Goal: Task Accomplishment & Management: Use online tool/utility

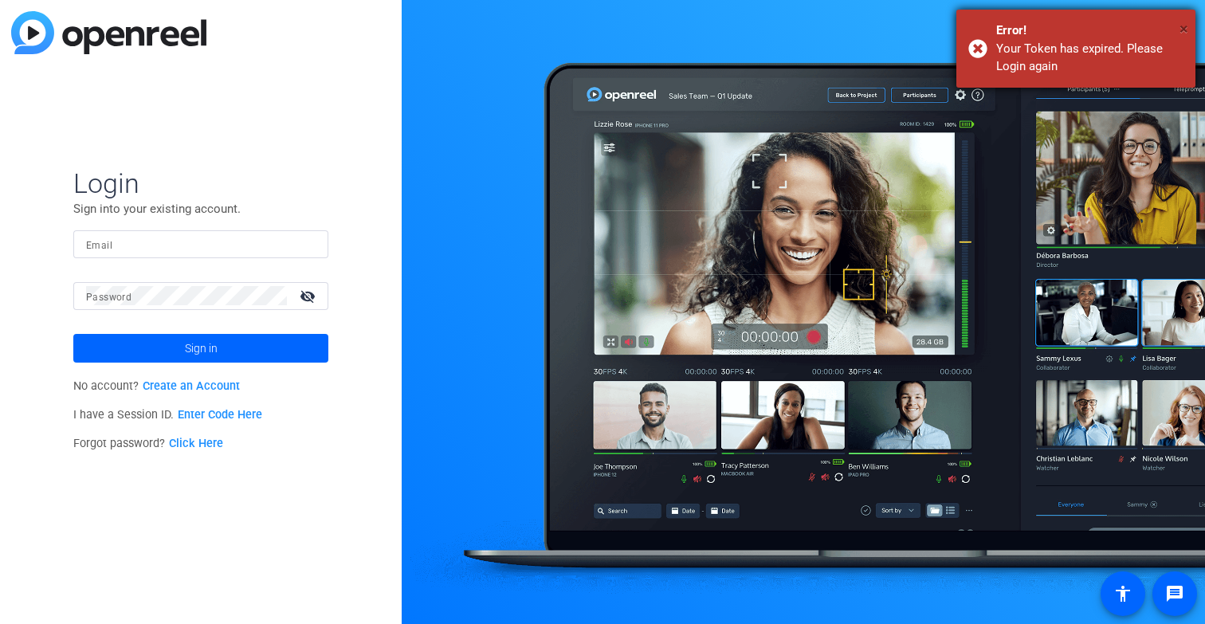
click at [1184, 26] on span "×" at bounding box center [1184, 28] width 9 height 19
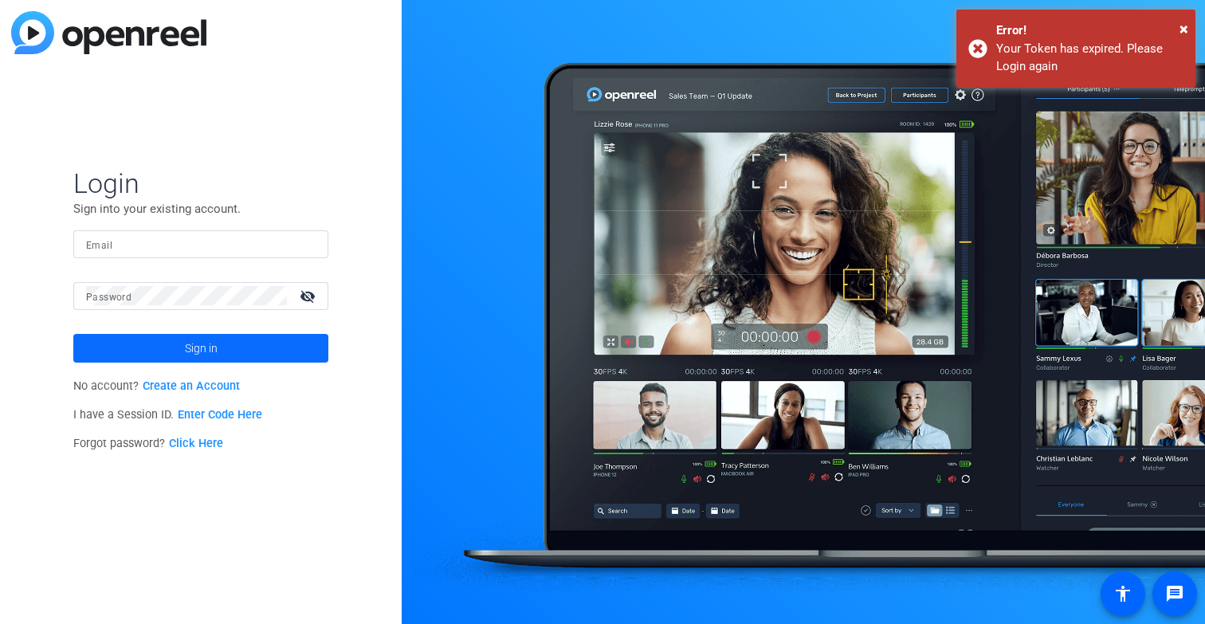
type input "cmaslyn@cgicompany.com"
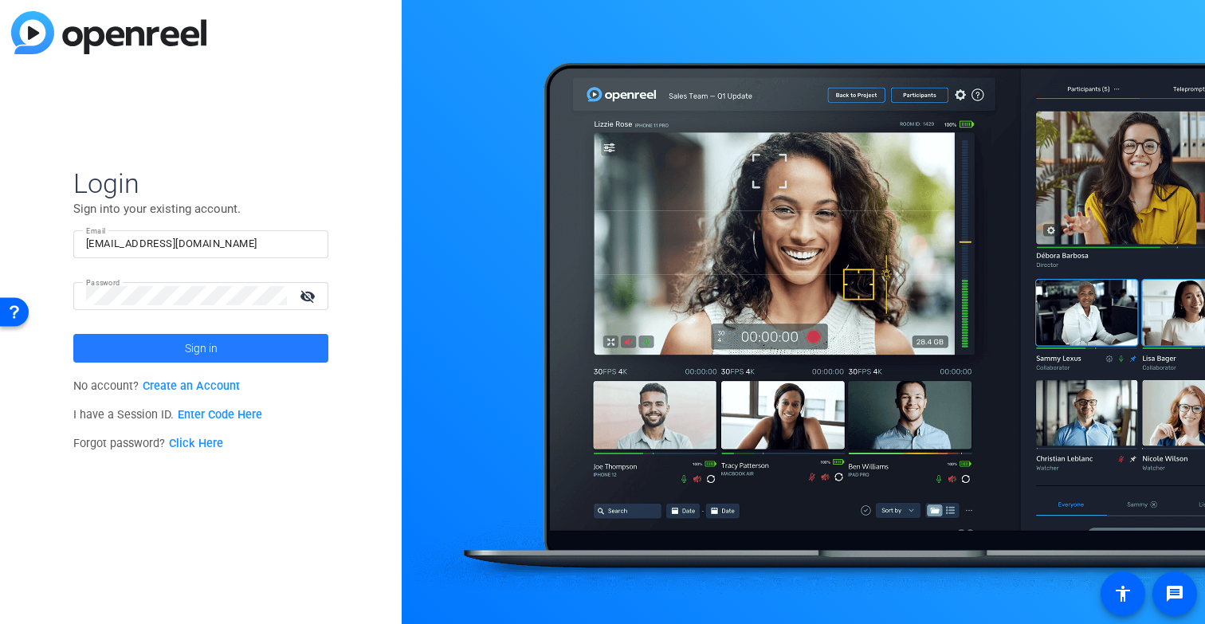
click at [194, 344] on span "Sign in" at bounding box center [201, 348] width 33 height 40
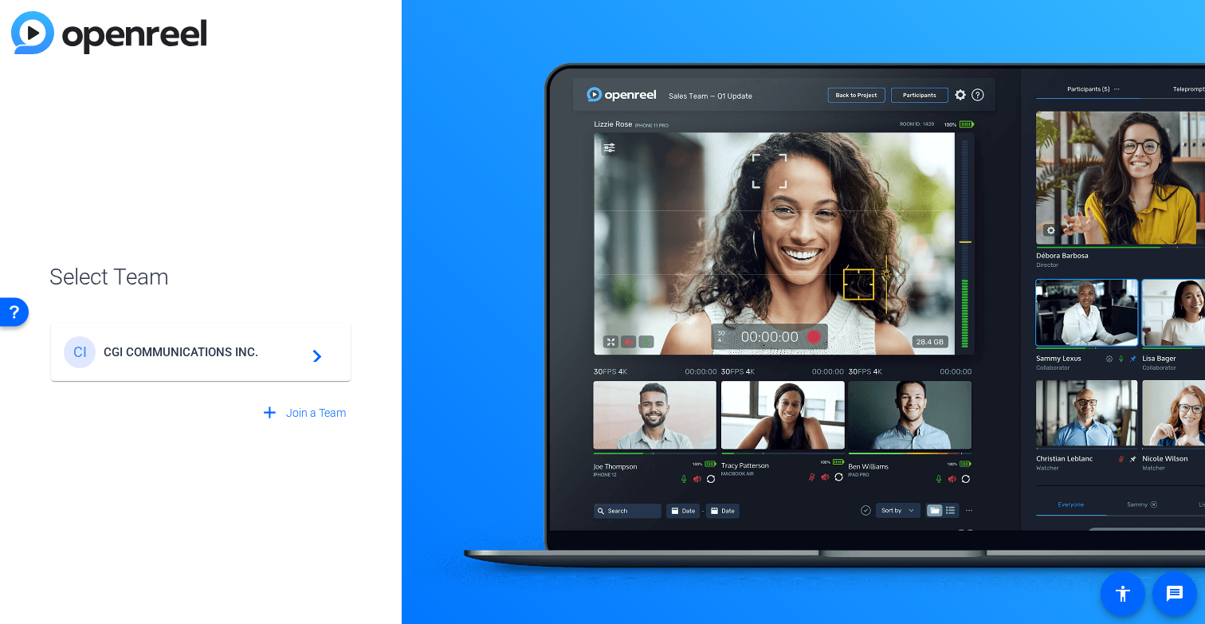
click at [206, 358] on span "CGI COMMUNICATIONS INC." at bounding box center [203, 352] width 199 height 14
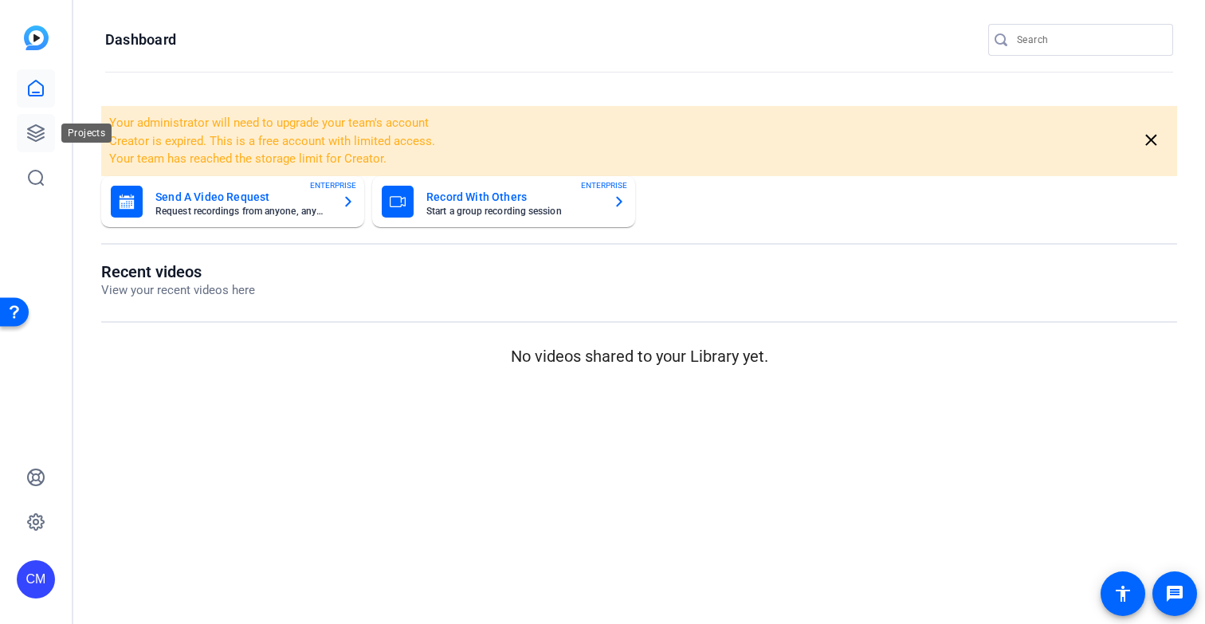
click at [39, 132] on icon at bounding box center [35, 133] width 19 height 19
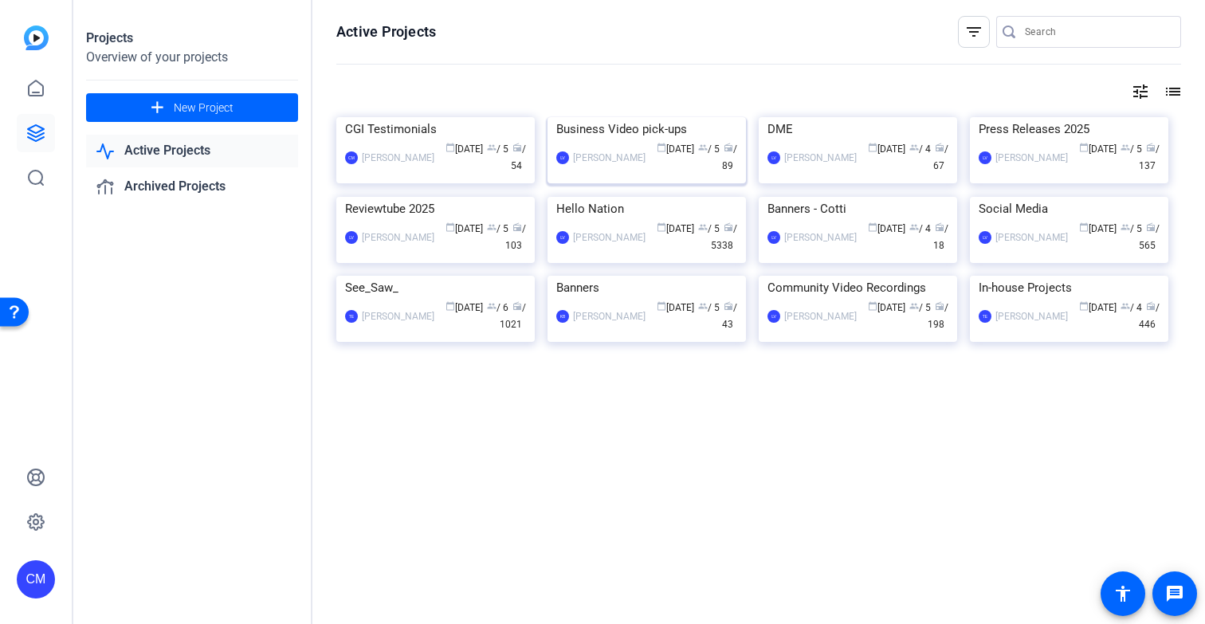
scroll to position [83, 0]
click at [426, 221] on div "Reviewtube 2025" at bounding box center [435, 209] width 181 height 24
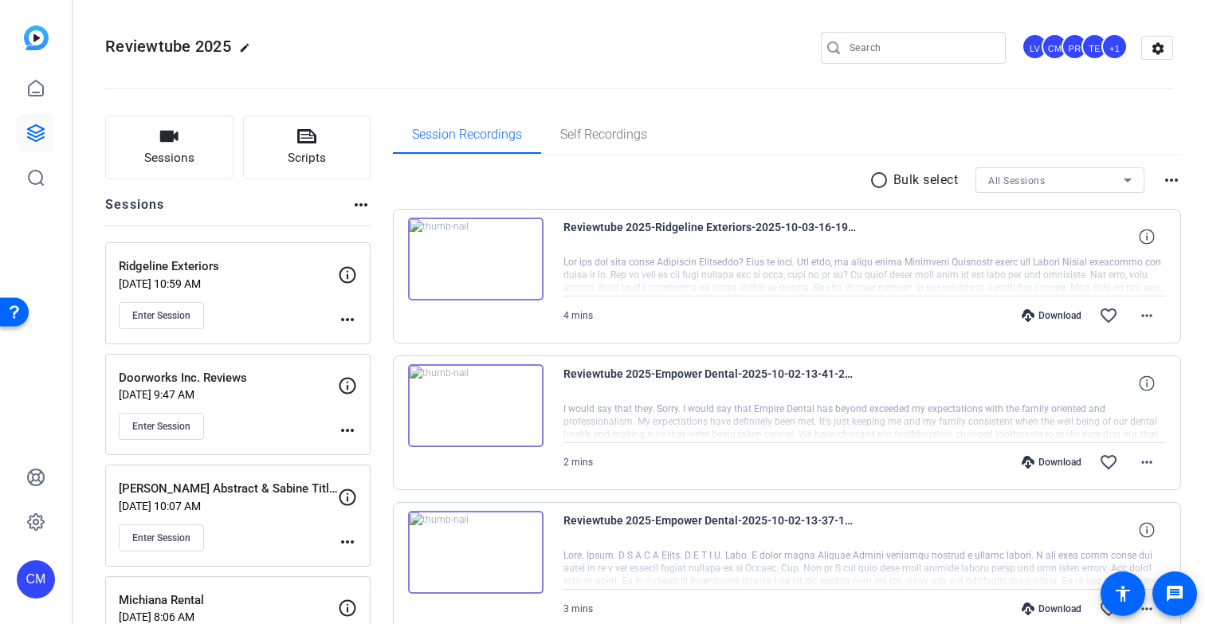
click at [350, 317] on mat-icon "more_horiz" at bounding box center [347, 319] width 19 height 19
click at [364, 343] on span "Edit Session" at bounding box center [387, 342] width 73 height 19
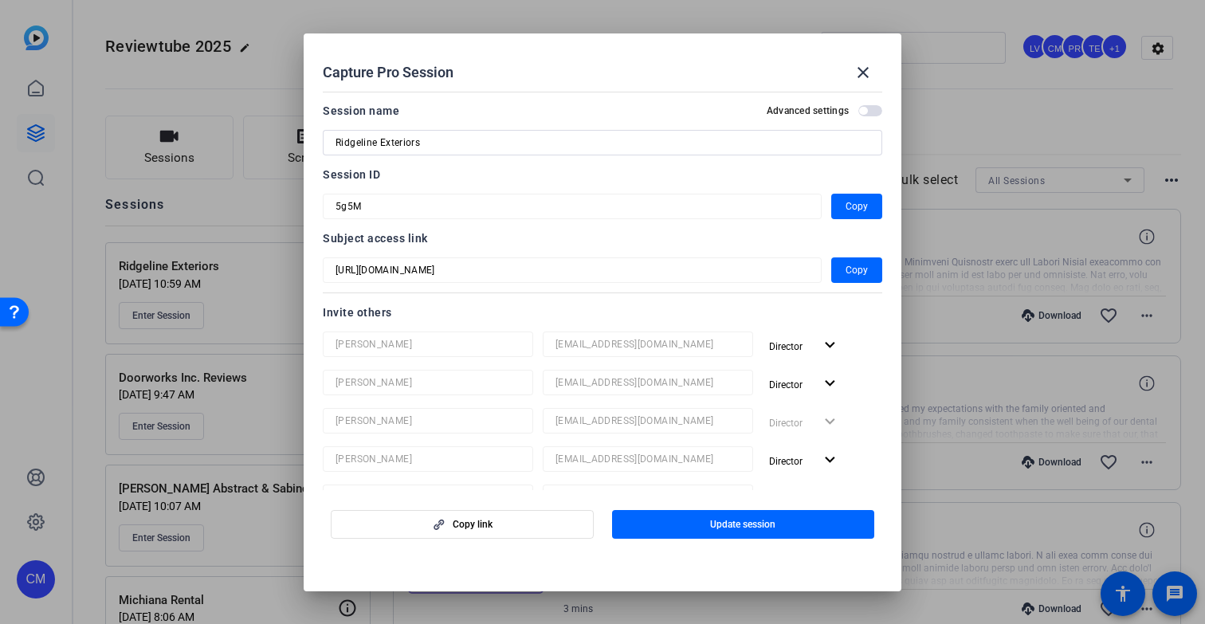
click at [281, 200] on div "Capture Pro Session close Session name Advanced settings Ridgeline Exteriors Se…" at bounding box center [602, 312] width 1205 height 624
click at [860, 73] on mat-icon "close" at bounding box center [863, 72] width 19 height 19
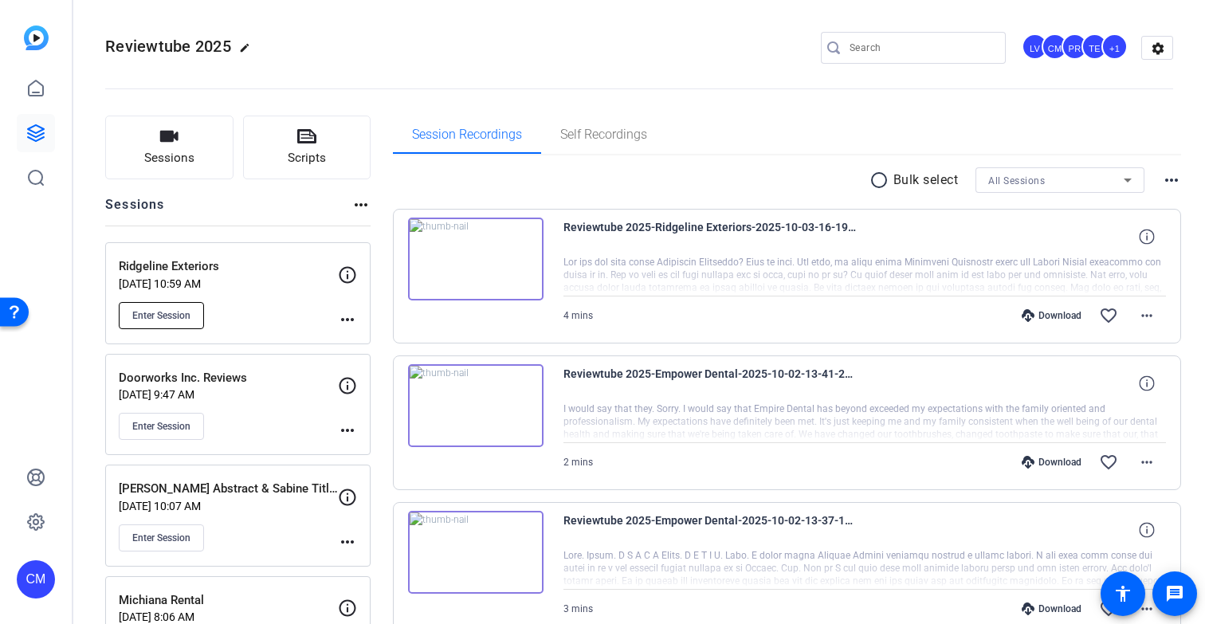
click at [178, 307] on button "Enter Session" at bounding box center [161, 315] width 85 height 27
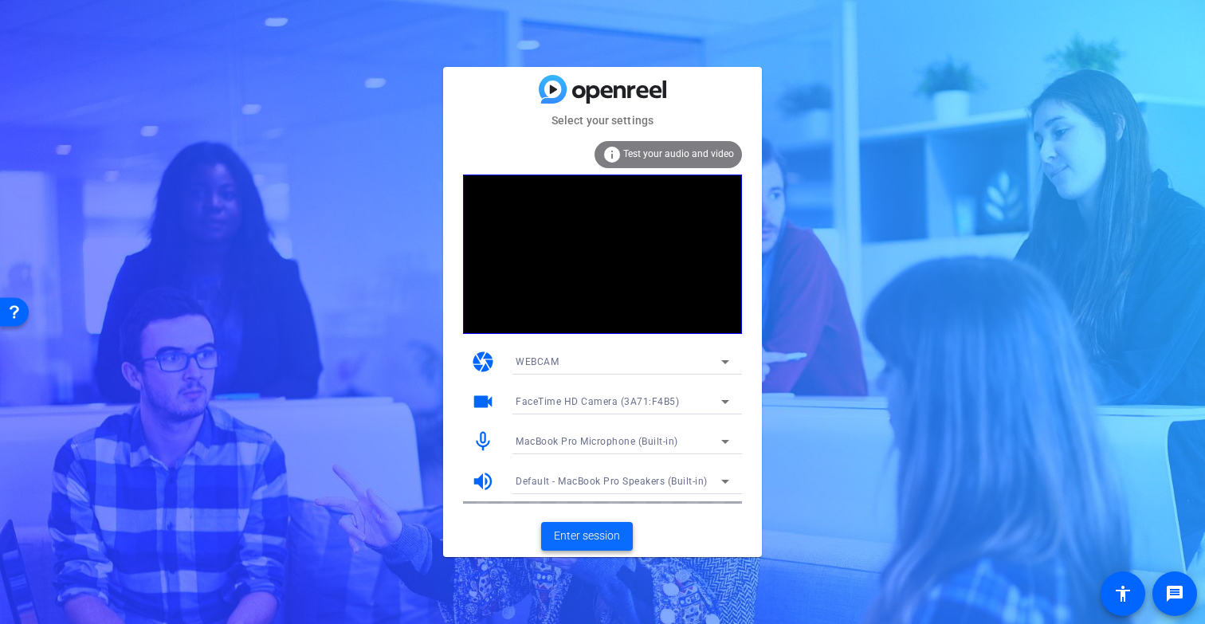
click at [596, 532] on span "Enter session" at bounding box center [587, 536] width 66 height 17
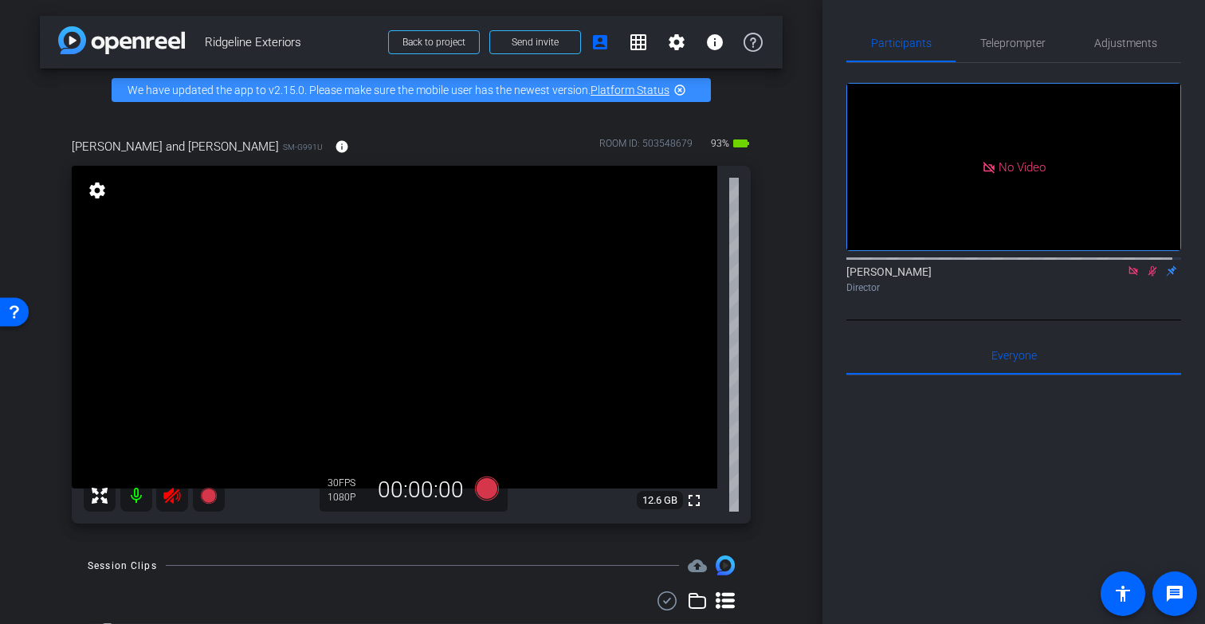
click at [159, 509] on mat-icon at bounding box center [172, 496] width 32 height 32
click at [1149, 277] on icon at bounding box center [1153, 271] width 9 height 10
click at [1127, 277] on icon at bounding box center [1133, 270] width 13 height 11
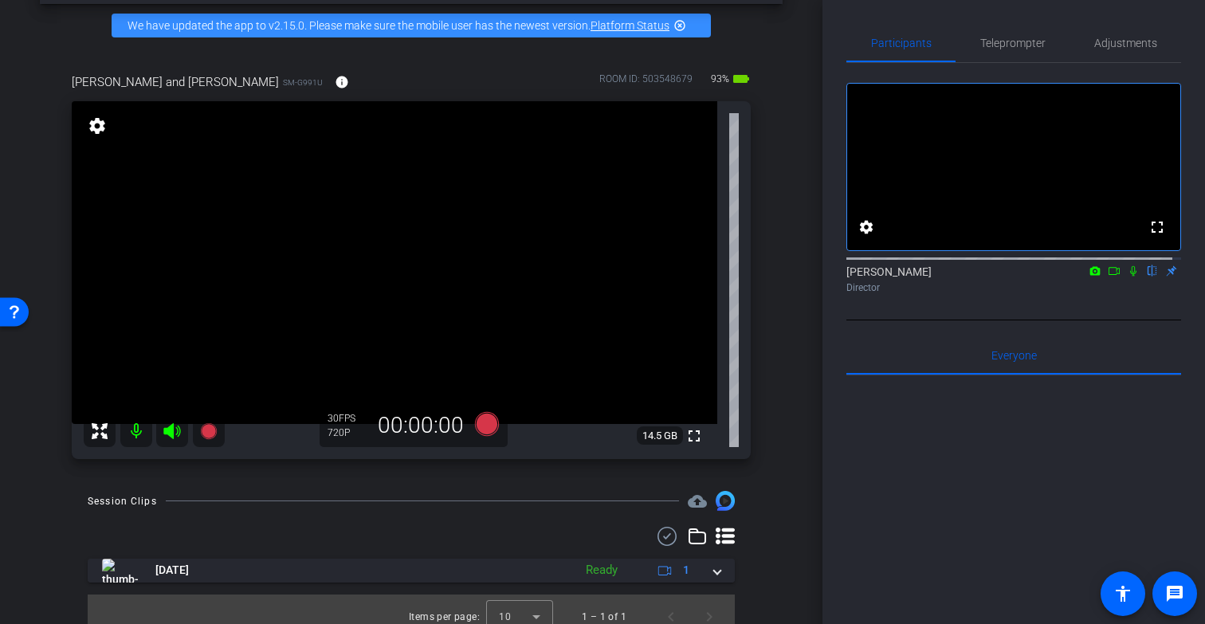
scroll to position [57, 0]
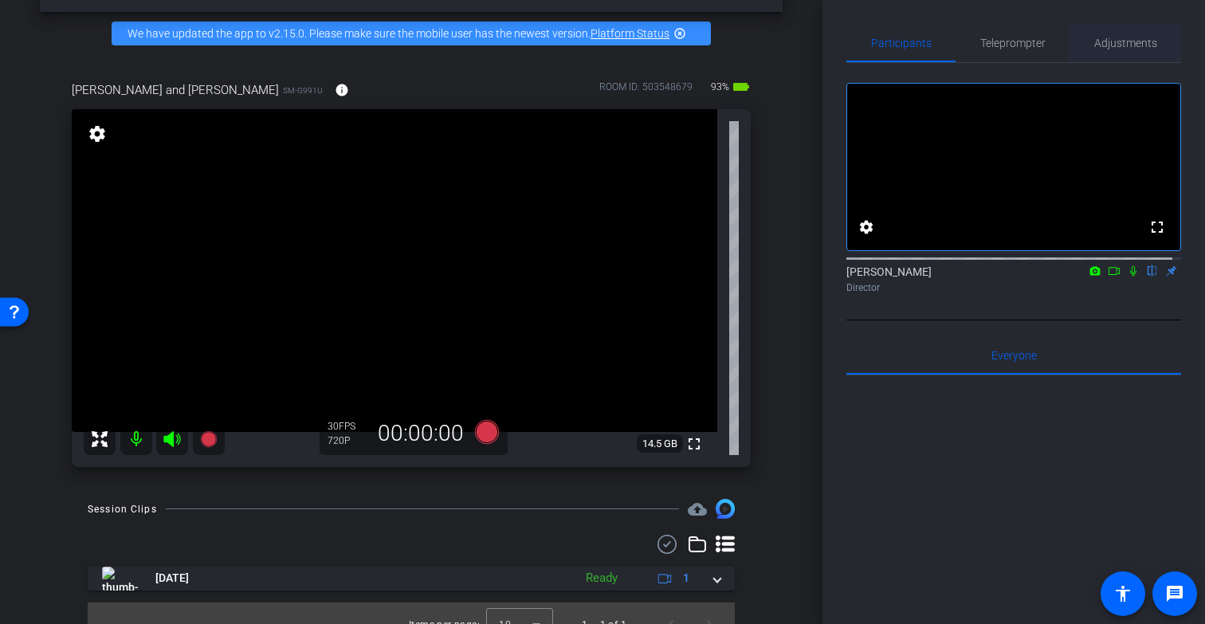
click at [1131, 39] on span "Adjustments" at bounding box center [1125, 42] width 63 height 11
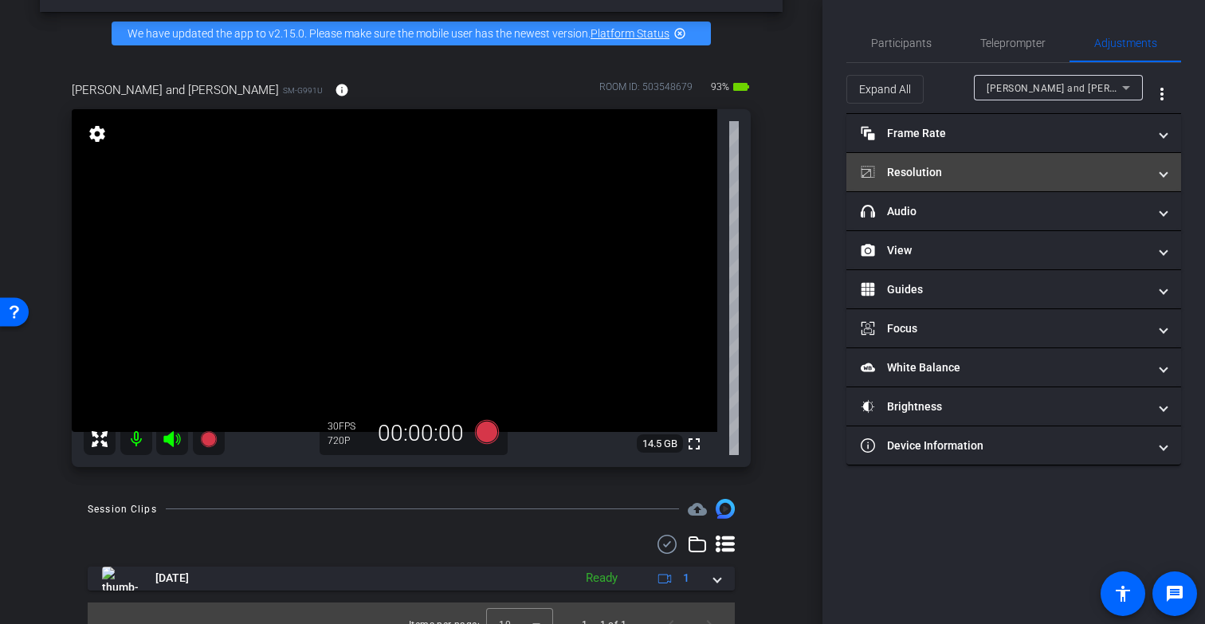
click at [1086, 165] on mat-panel-title "Resolution" at bounding box center [1004, 172] width 287 height 17
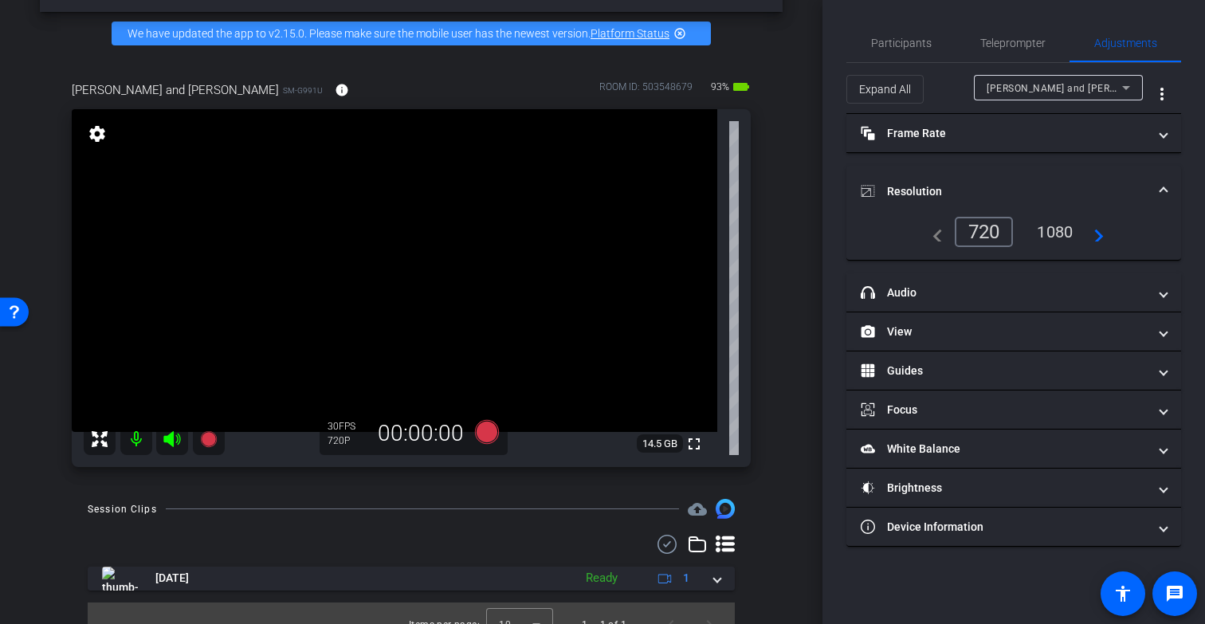
click at [1085, 231] on div "1080" at bounding box center [1055, 231] width 60 height 27
click at [1095, 231] on mat-icon "navigate_next" at bounding box center [1095, 231] width 19 height 19
click at [1063, 230] on div "1080" at bounding box center [1050, 232] width 69 height 30
click at [1045, 229] on div "1080" at bounding box center [1050, 232] width 69 height 30
click at [1044, 234] on div "1080" at bounding box center [1050, 232] width 69 height 30
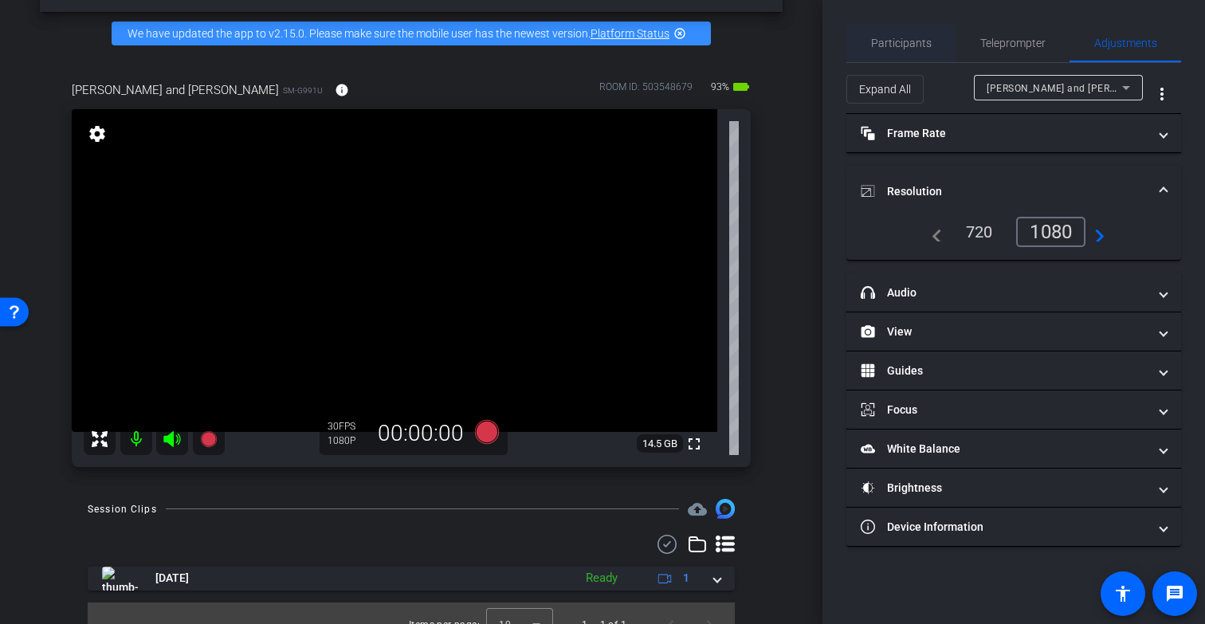
click at [897, 40] on span "Participants" at bounding box center [901, 42] width 61 height 11
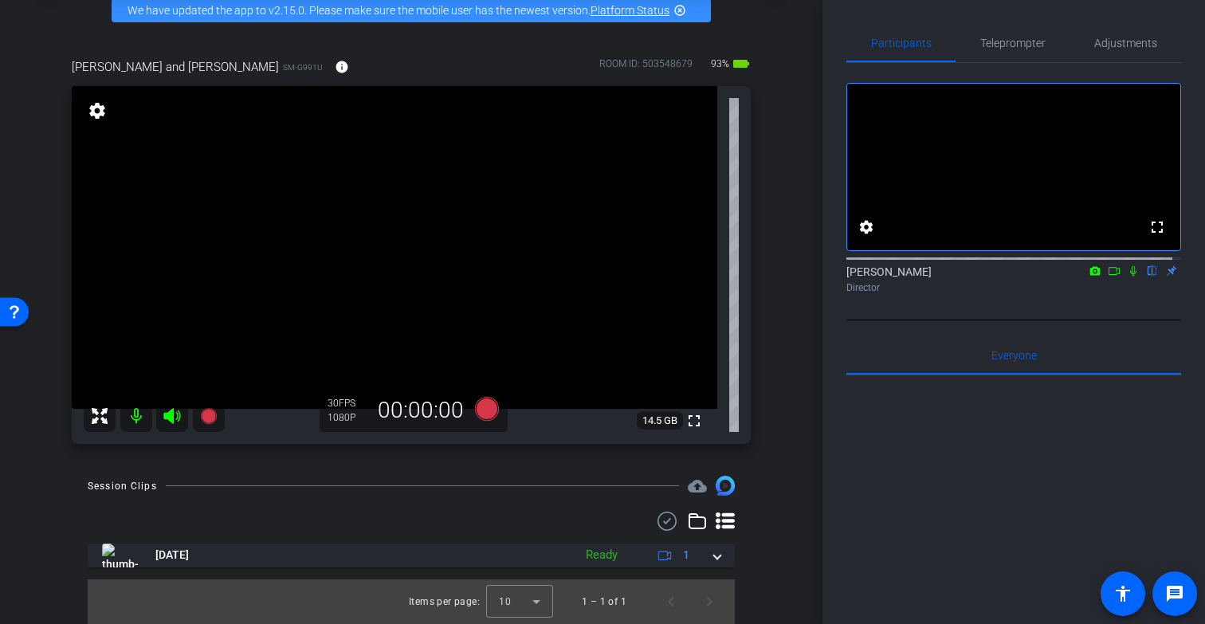
scroll to position [61, 0]
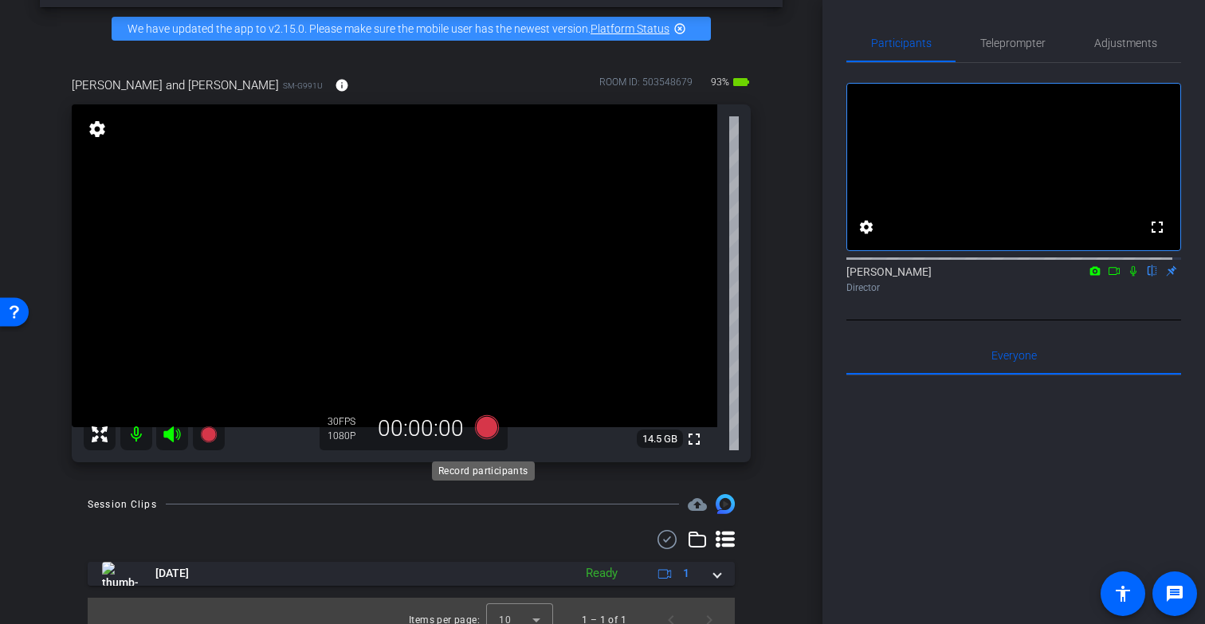
click at [481, 439] on icon at bounding box center [487, 427] width 24 height 24
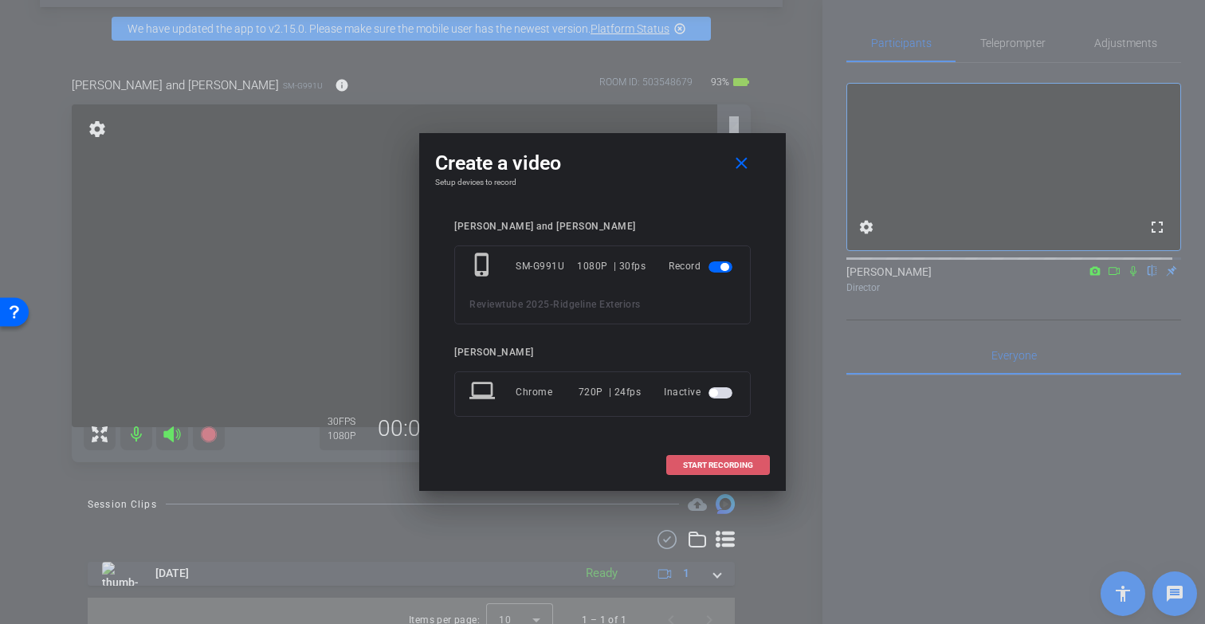
click at [722, 466] on span "START RECORDING" at bounding box center [718, 466] width 70 height 8
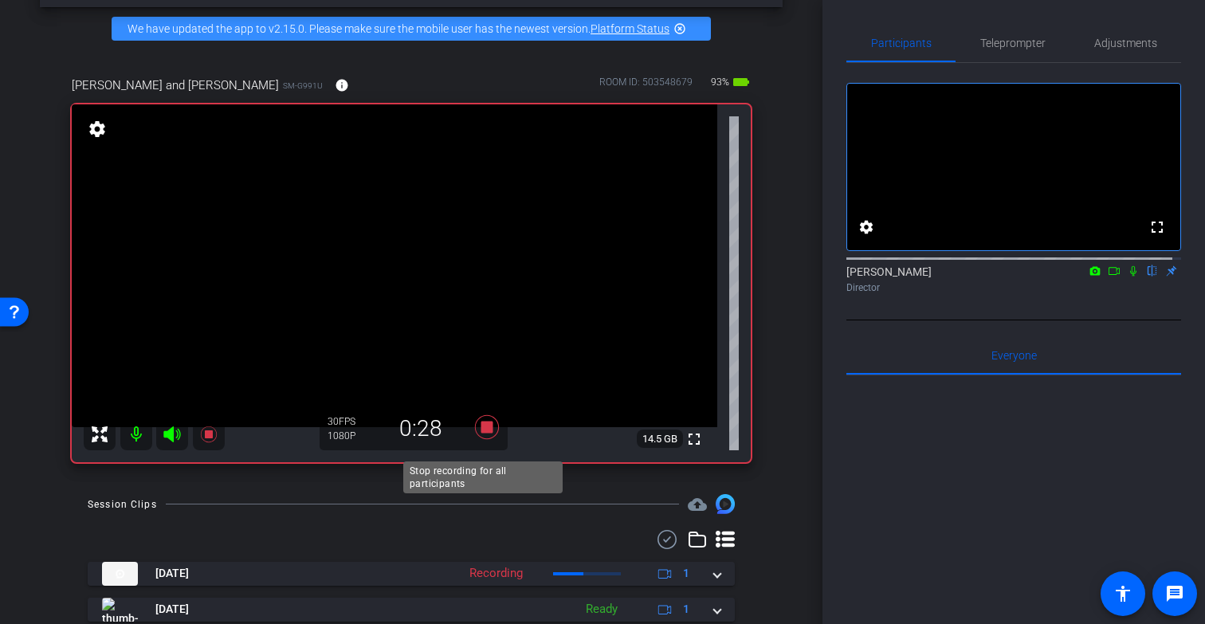
click at [485, 439] on icon at bounding box center [487, 427] width 24 height 24
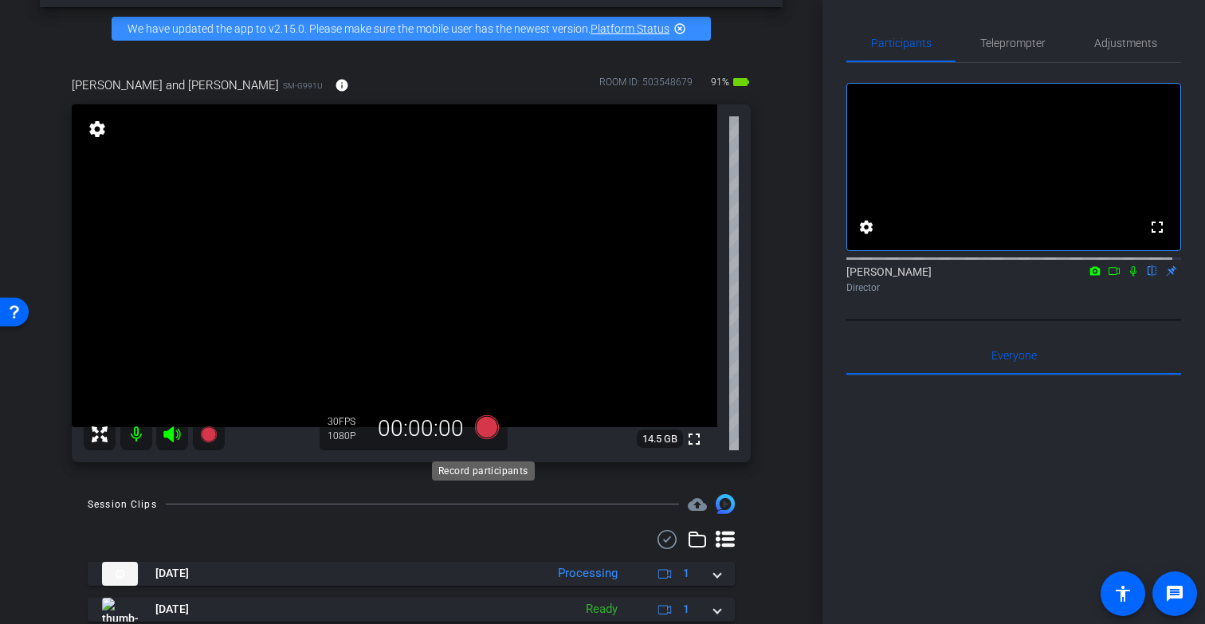
click at [481, 439] on icon at bounding box center [487, 427] width 24 height 24
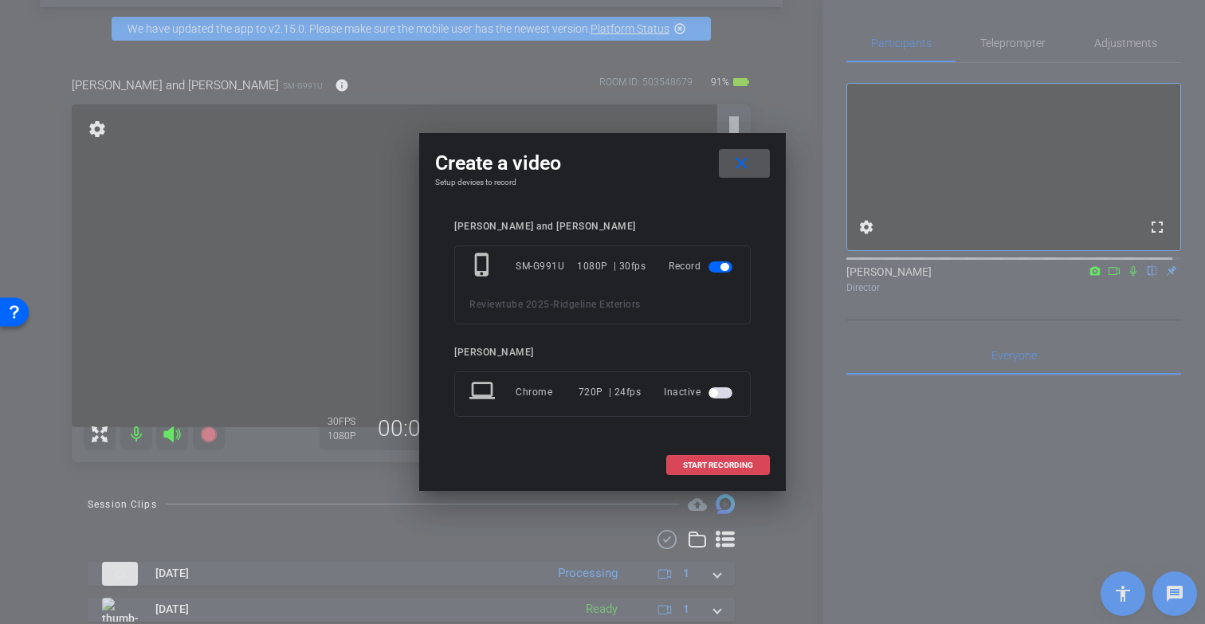
click at [723, 463] on span "START RECORDING" at bounding box center [718, 466] width 70 height 8
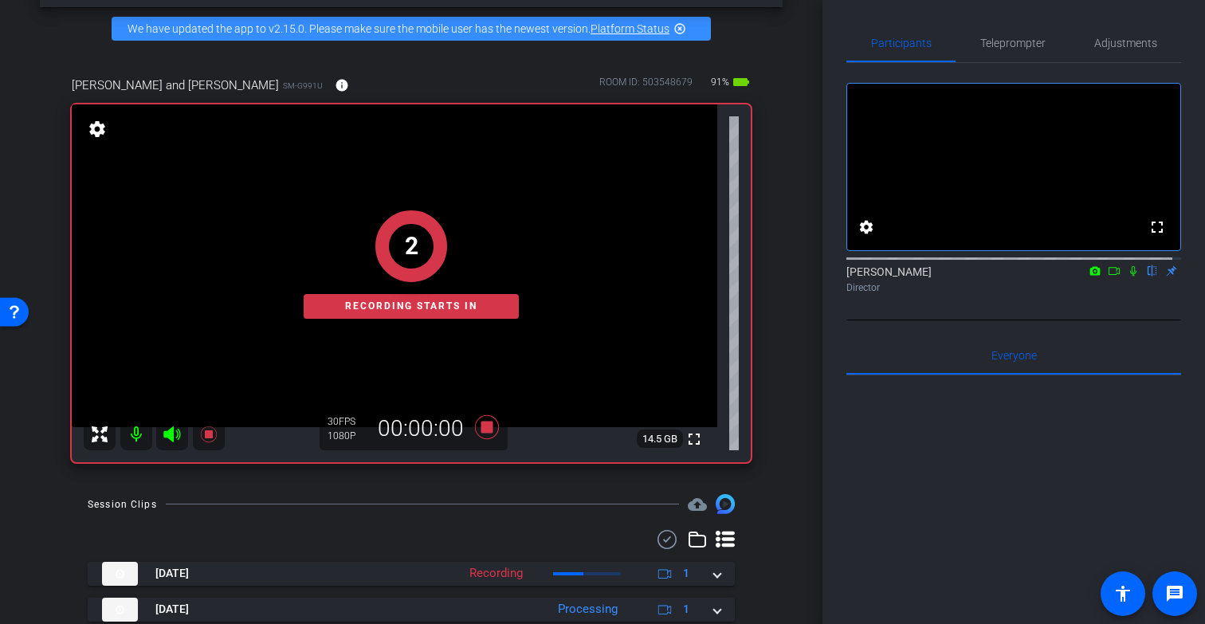
click at [1130, 277] on icon at bounding box center [1133, 271] width 6 height 10
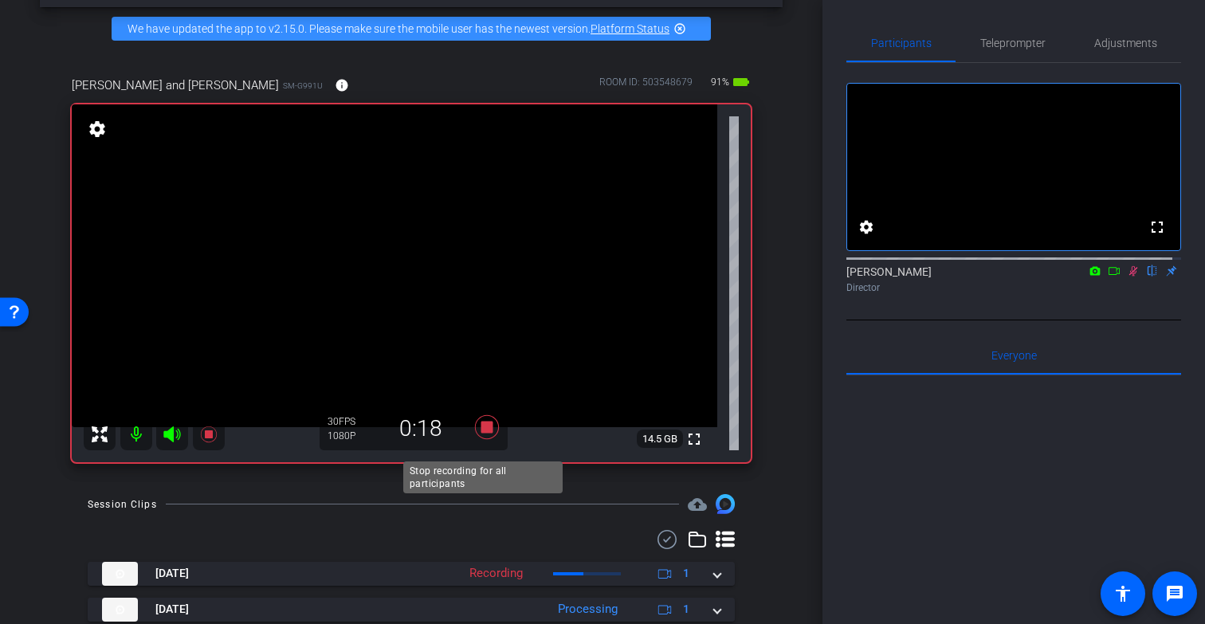
click at [488, 438] on icon at bounding box center [487, 427] width 24 height 24
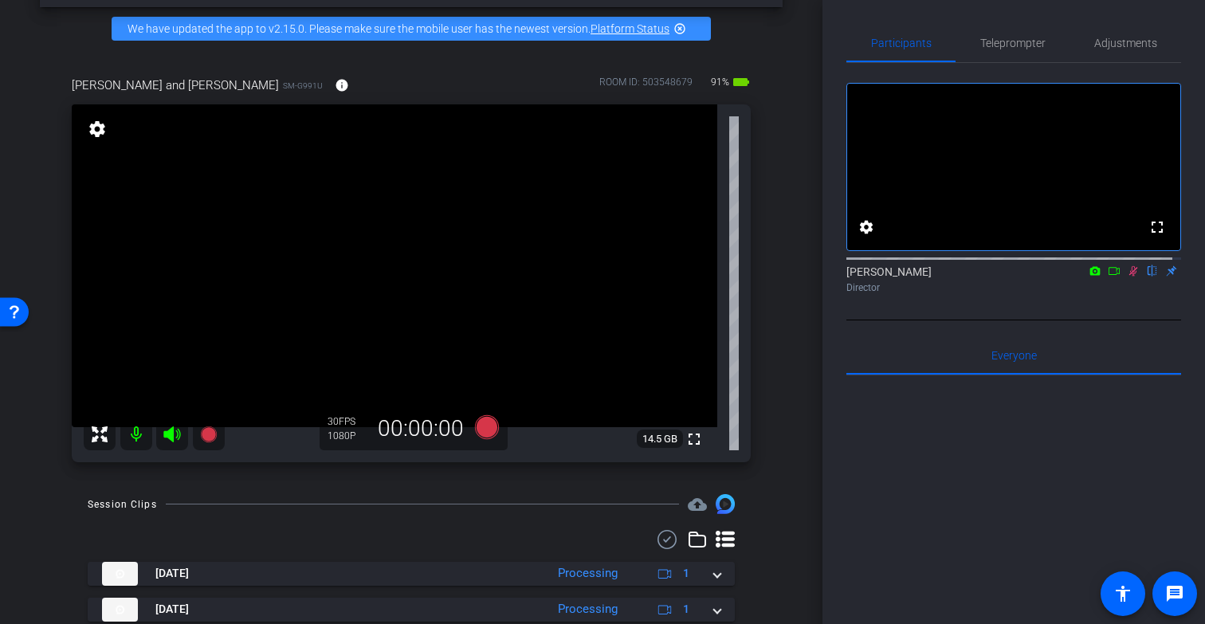
click at [1127, 277] on icon at bounding box center [1133, 270] width 13 height 11
click at [482, 439] on icon at bounding box center [487, 427] width 24 height 24
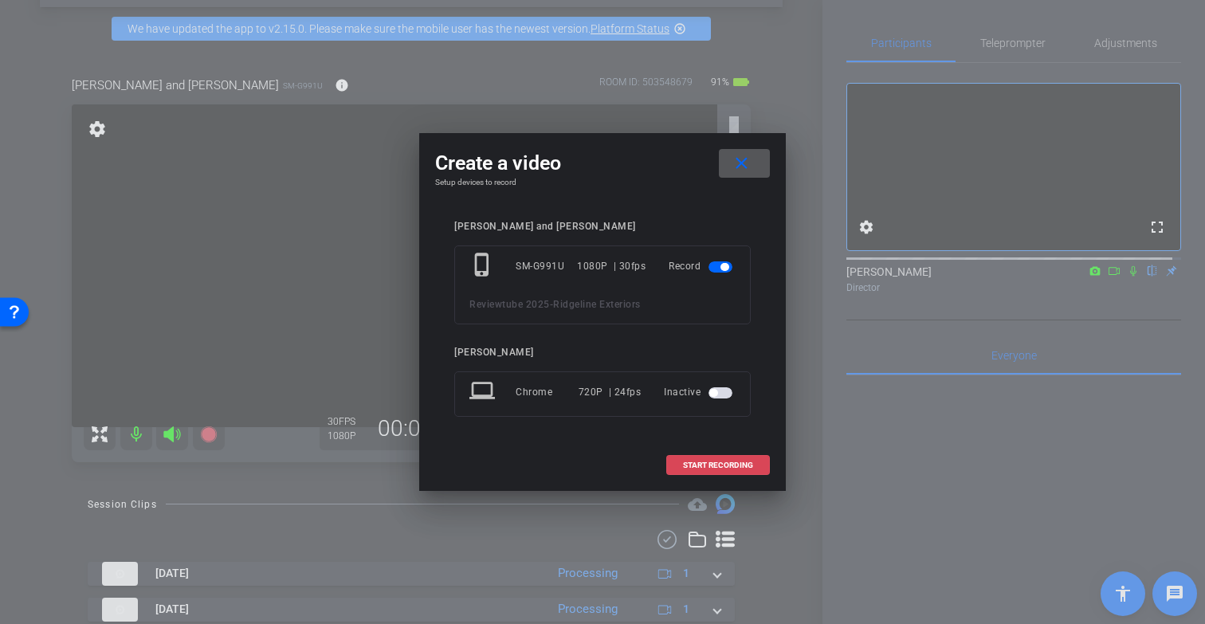
click at [723, 458] on span at bounding box center [718, 465] width 102 height 38
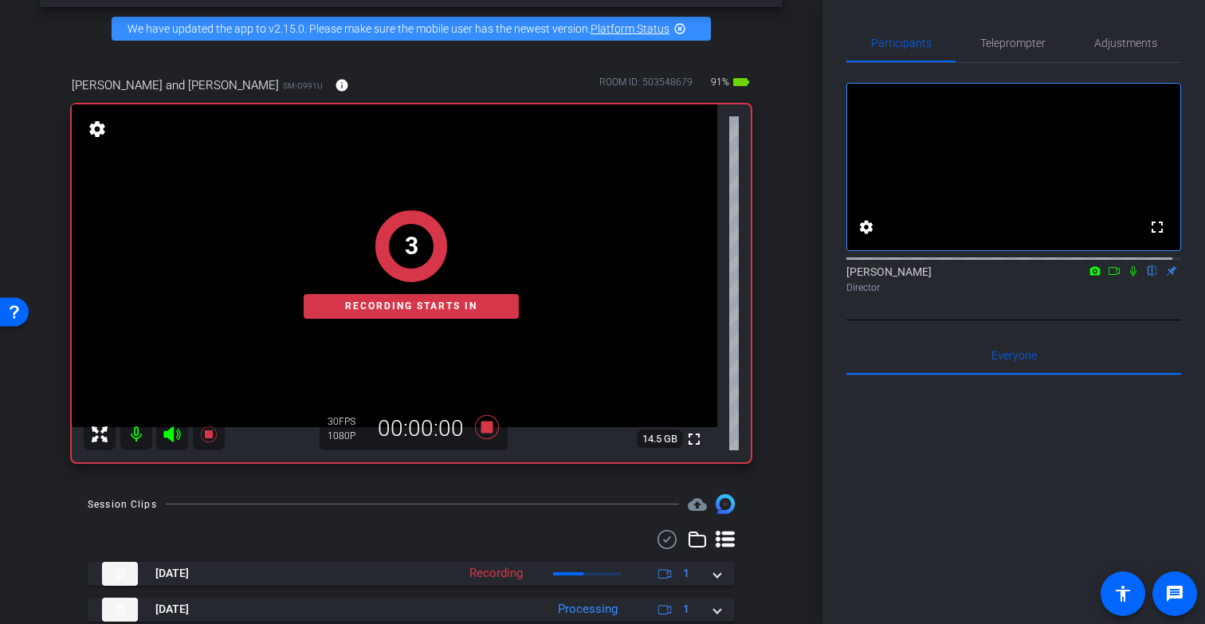
click at [1127, 277] on icon at bounding box center [1133, 270] width 13 height 11
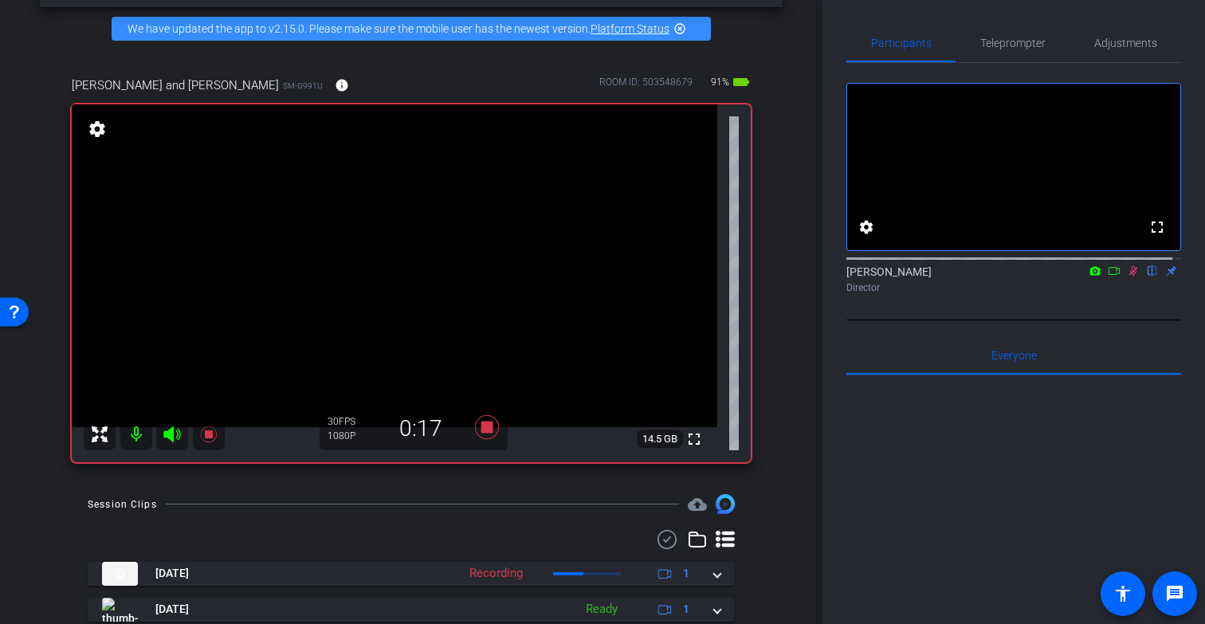
click at [1127, 277] on icon at bounding box center [1133, 270] width 13 height 11
click at [486, 439] on icon at bounding box center [487, 427] width 24 height 24
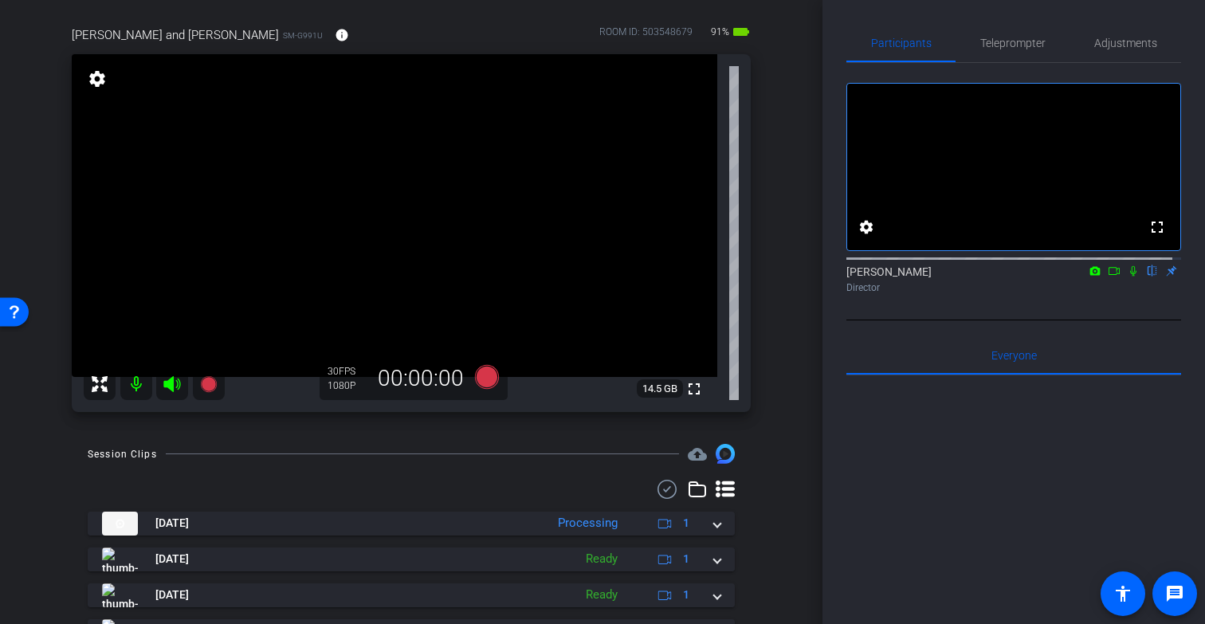
scroll to position [98, 0]
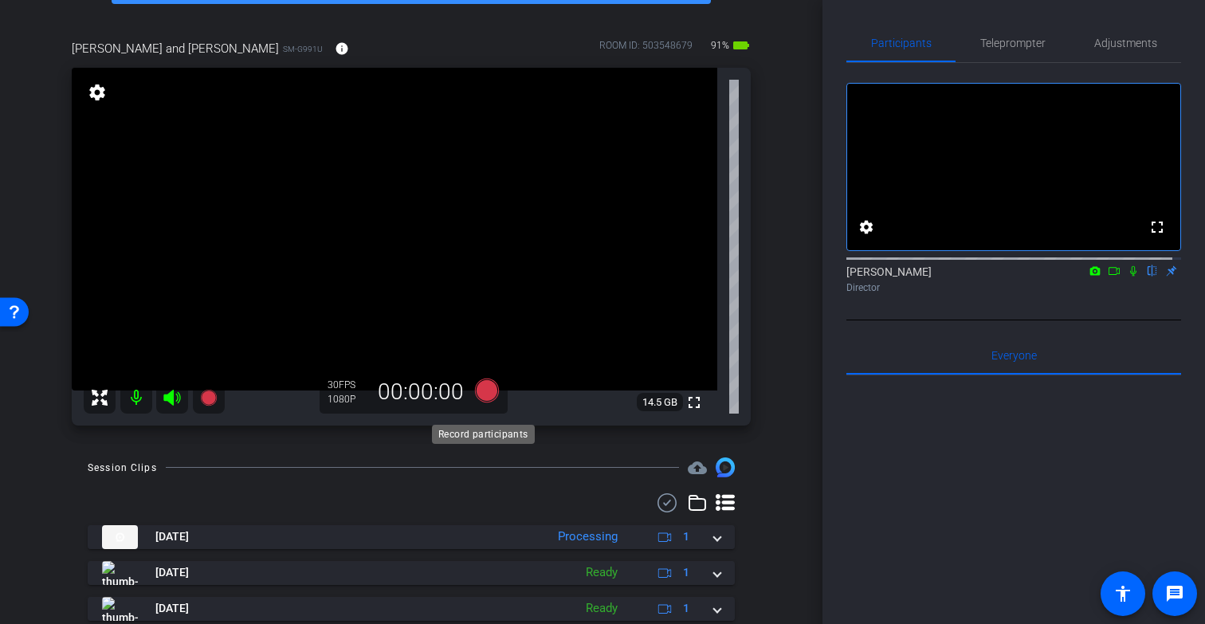
click at [481, 403] on icon at bounding box center [487, 391] width 24 height 24
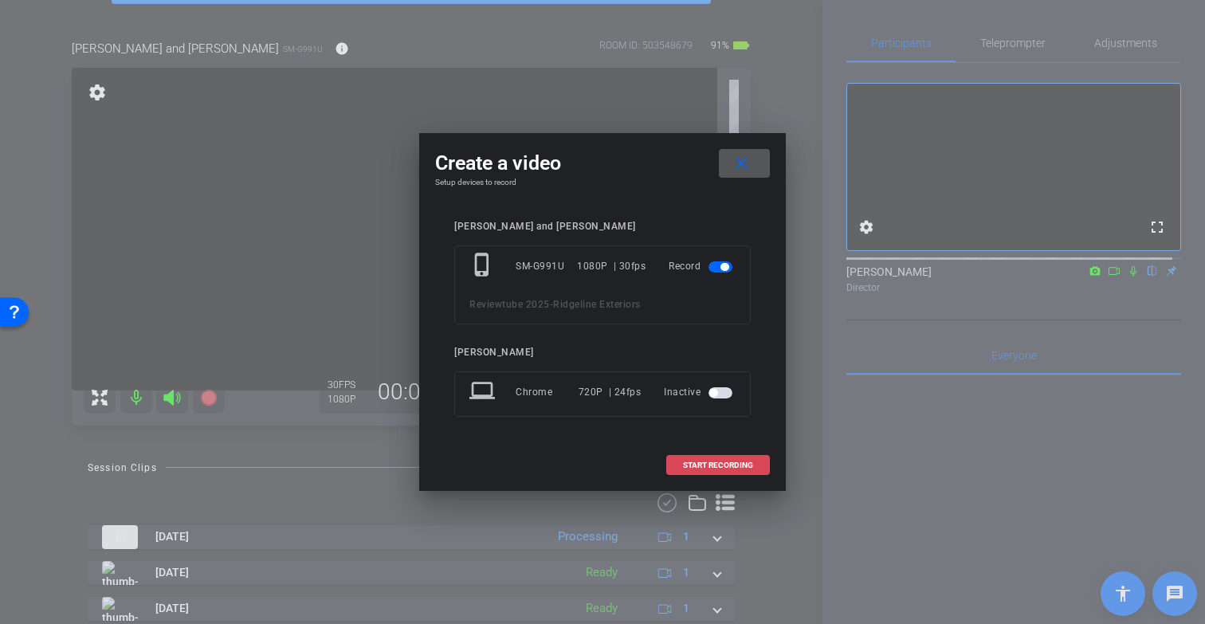
click at [697, 459] on span at bounding box center [718, 465] width 102 height 38
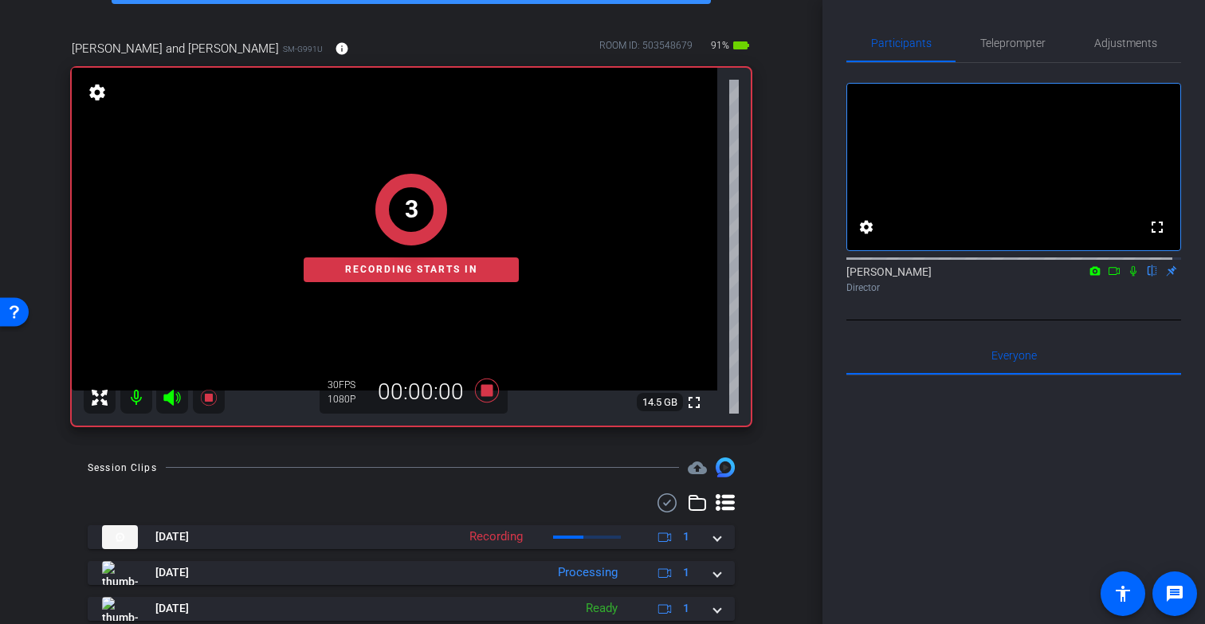
click at [1127, 277] on icon at bounding box center [1133, 270] width 13 height 11
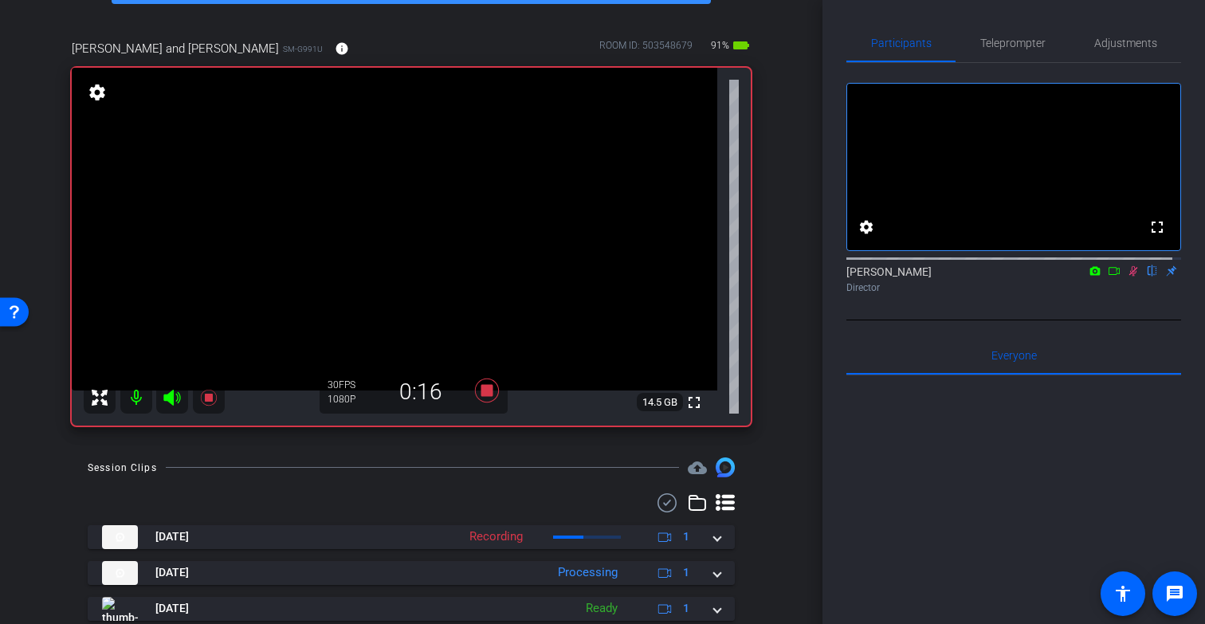
click at [1127, 277] on icon at bounding box center [1133, 270] width 13 height 11
click at [485, 403] on icon at bounding box center [487, 391] width 24 height 24
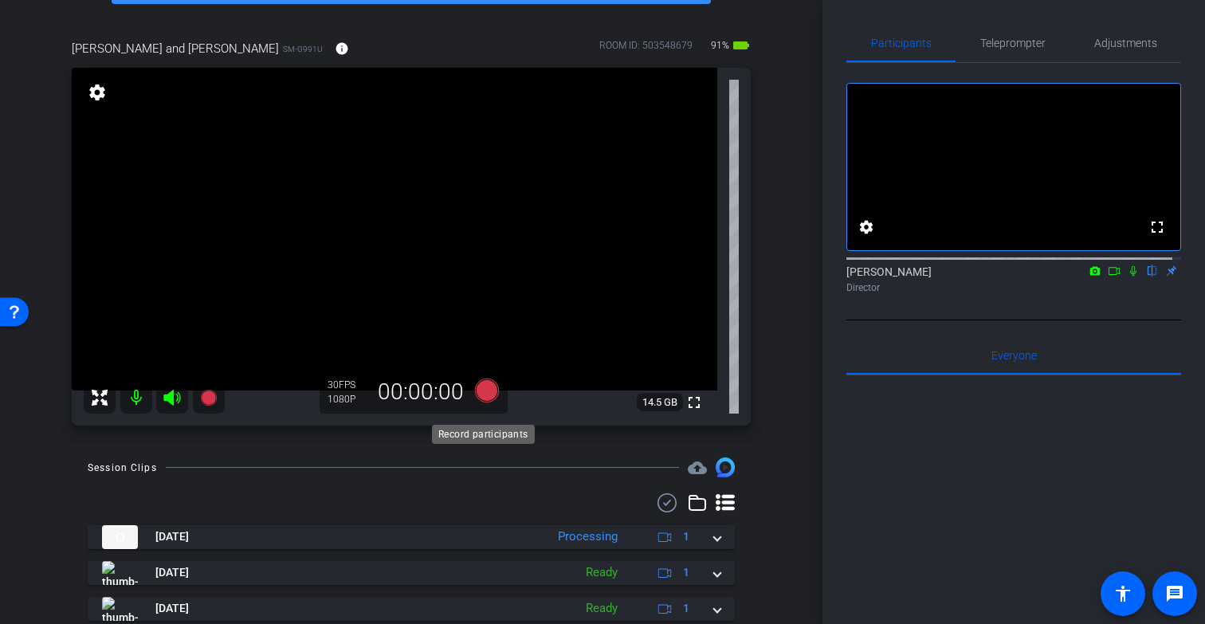
click at [482, 403] on icon at bounding box center [487, 391] width 24 height 24
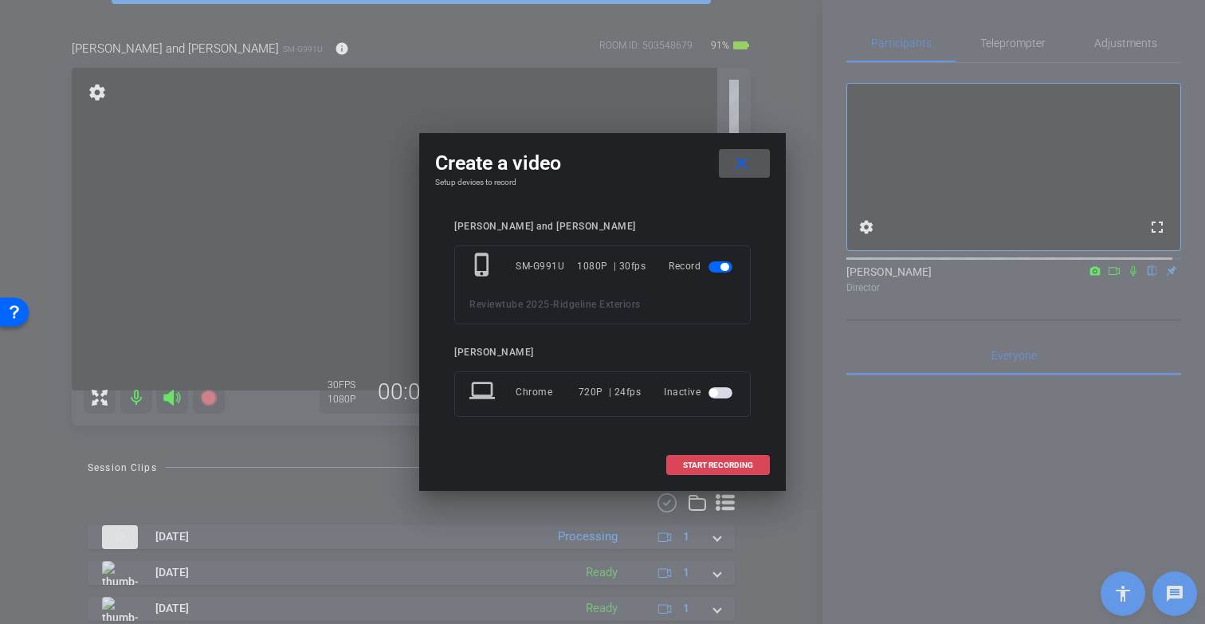
click at [693, 466] on span "START RECORDING" at bounding box center [718, 466] width 70 height 8
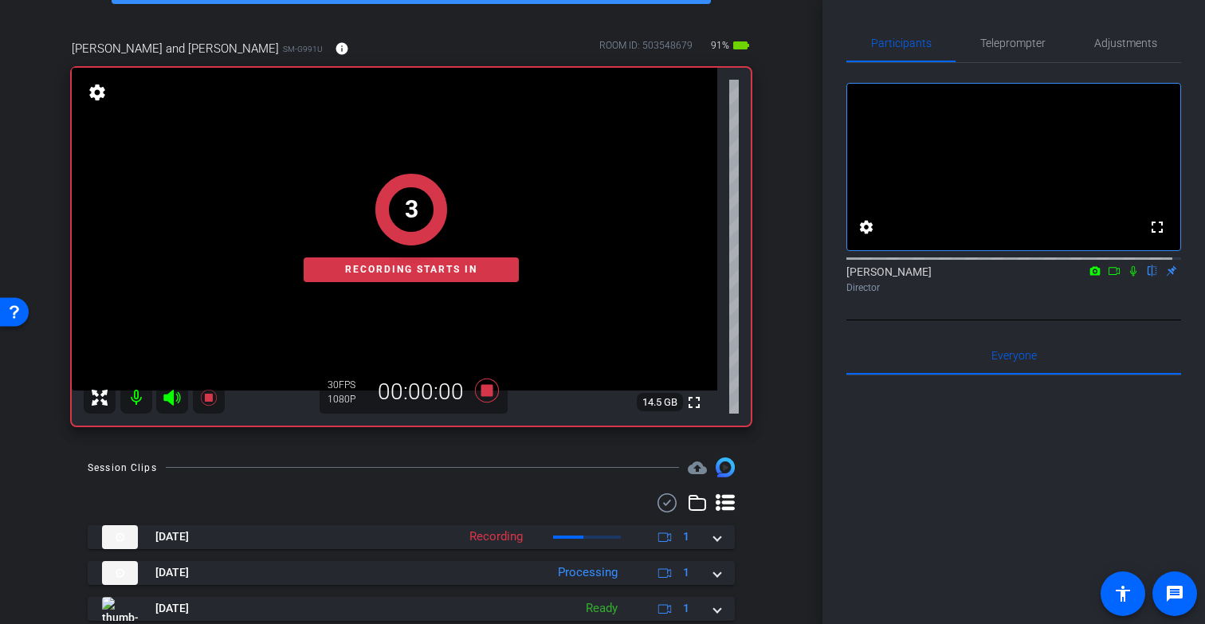
click at [1127, 277] on icon at bounding box center [1133, 270] width 13 height 11
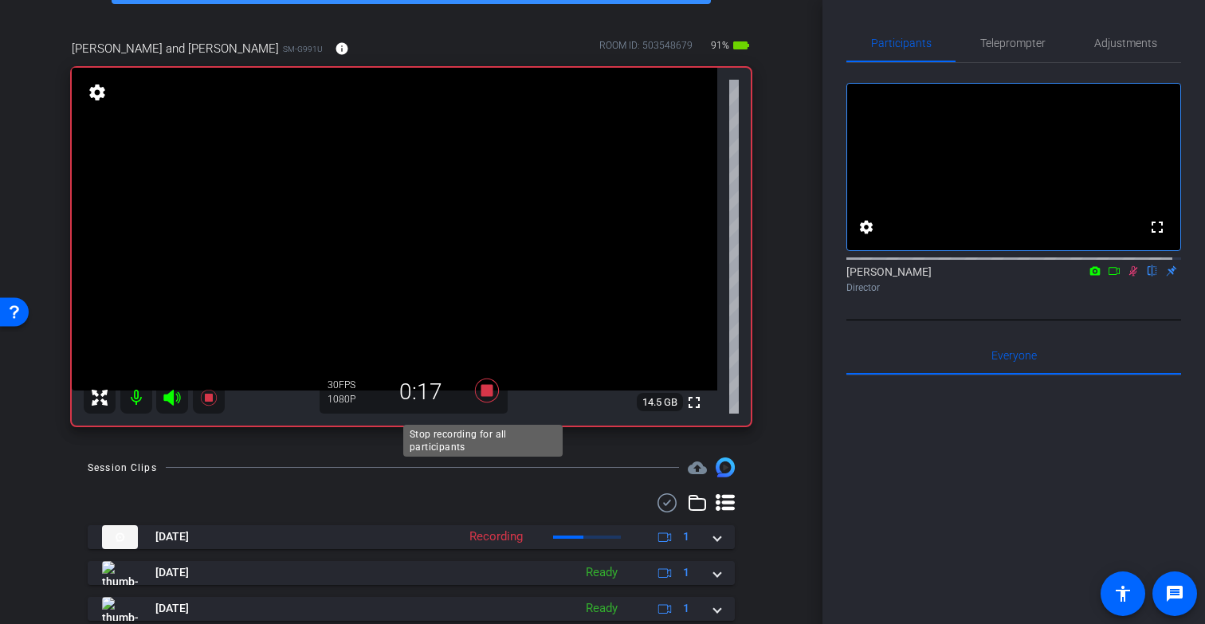
click at [481, 401] on icon at bounding box center [487, 391] width 24 height 24
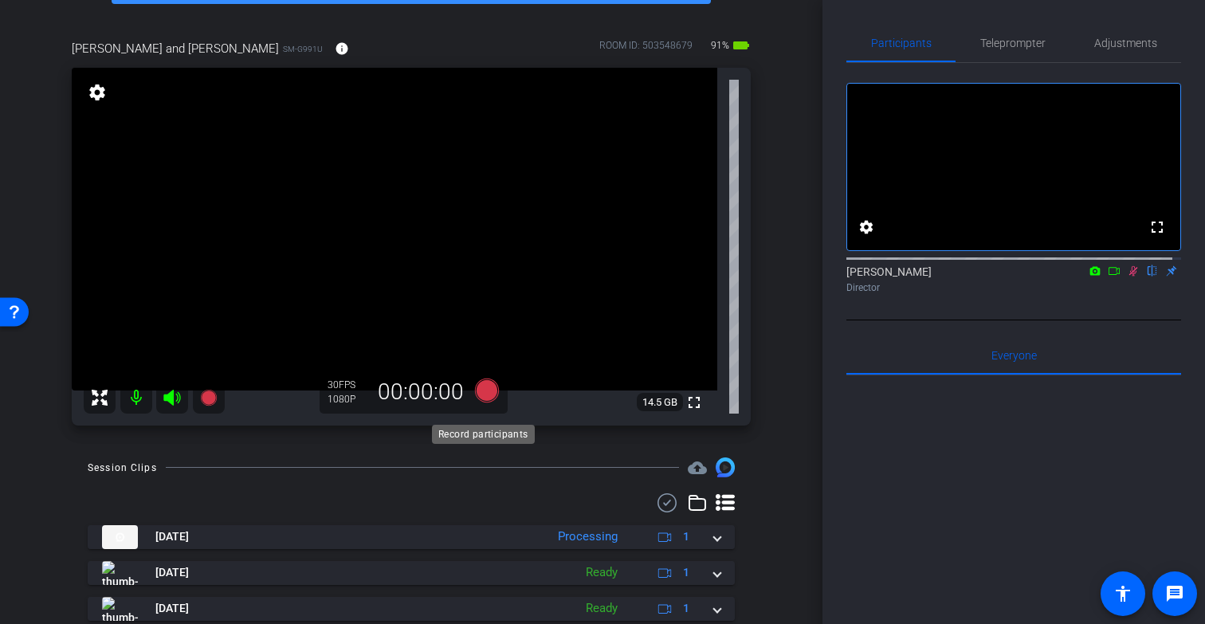
click at [483, 403] on icon at bounding box center [487, 391] width 24 height 24
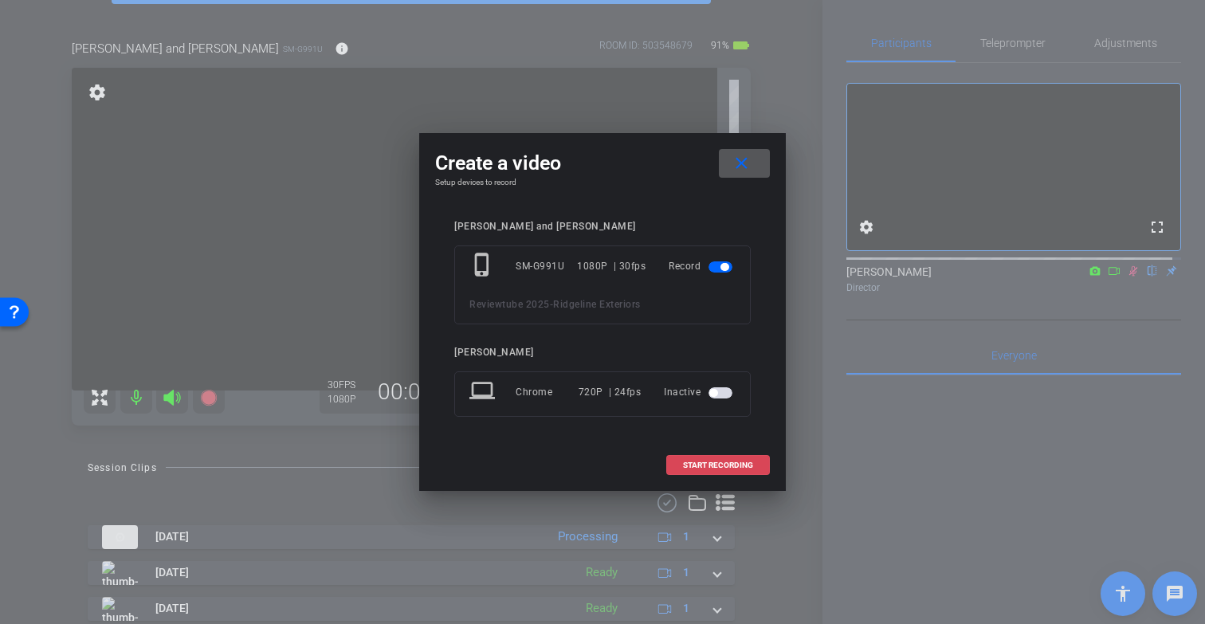
click at [737, 463] on span "START RECORDING" at bounding box center [718, 466] width 70 height 8
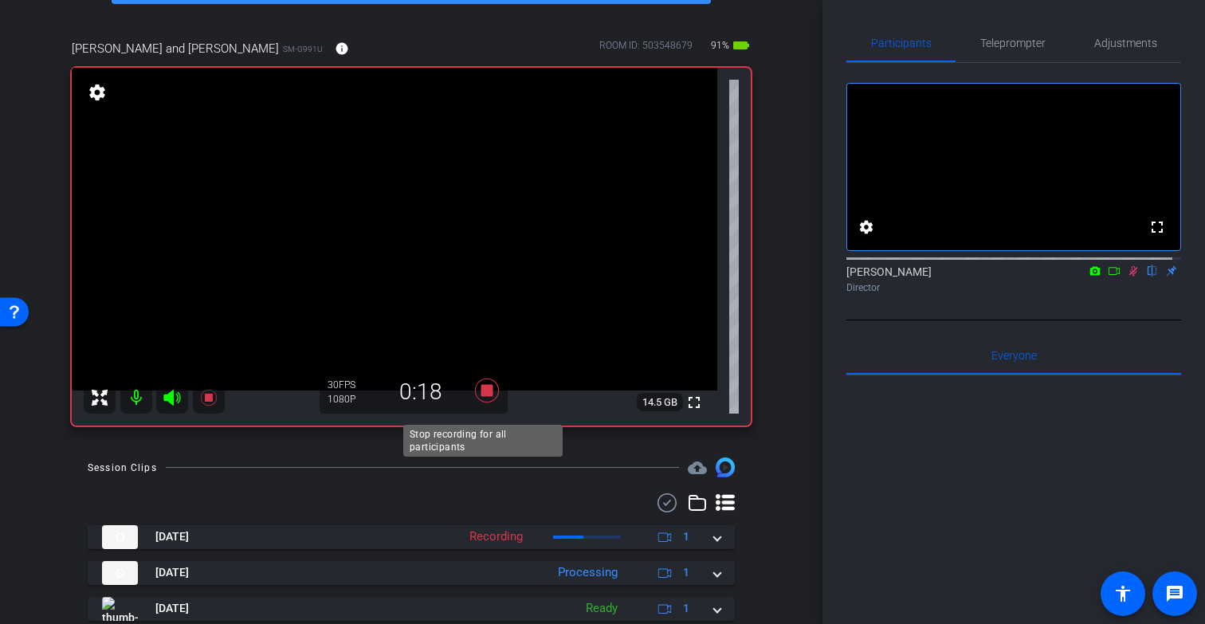
click at [482, 403] on icon at bounding box center [487, 391] width 24 height 24
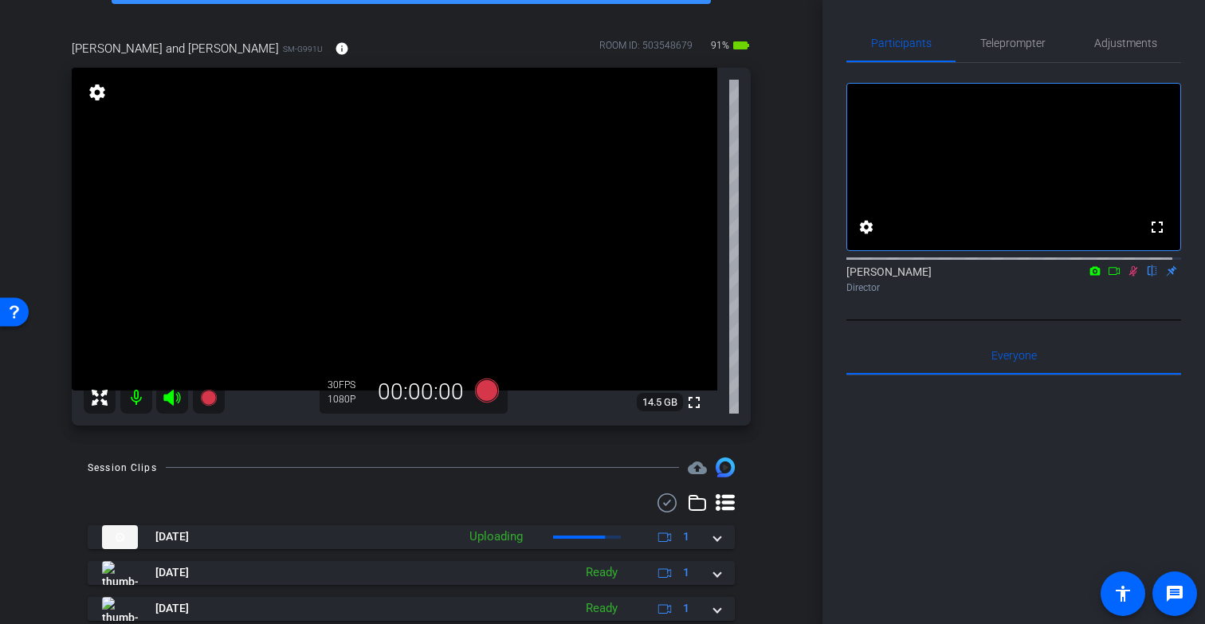
click at [1127, 277] on icon at bounding box center [1133, 270] width 13 height 11
click at [483, 403] on icon at bounding box center [487, 391] width 24 height 24
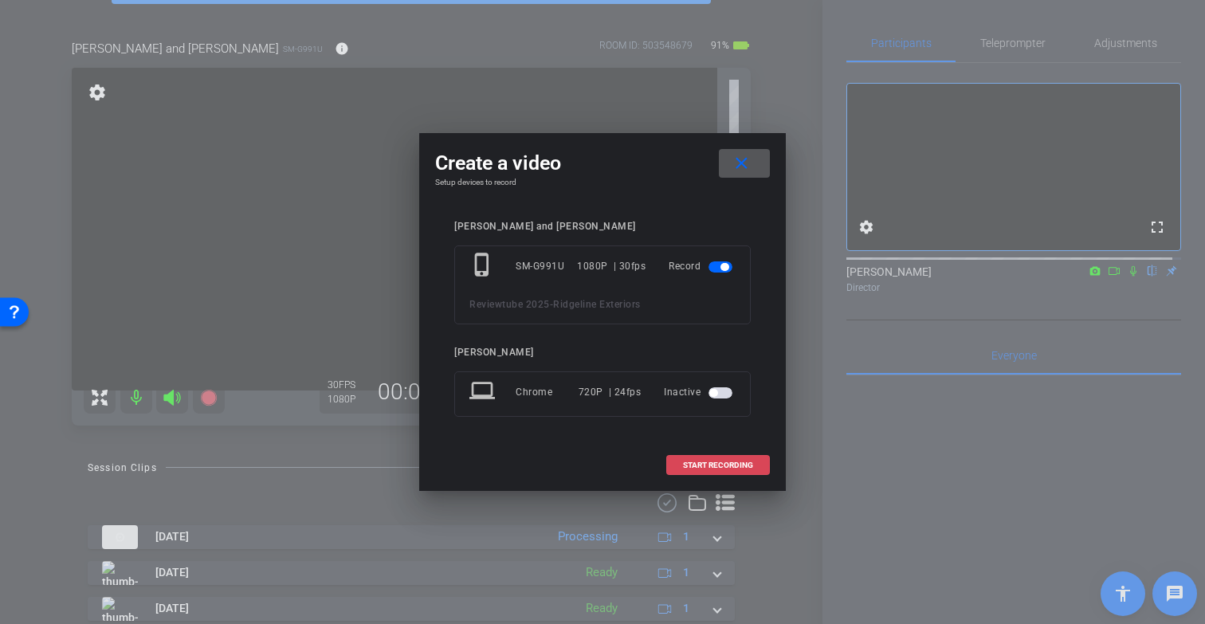
click at [672, 461] on span at bounding box center [718, 465] width 102 height 38
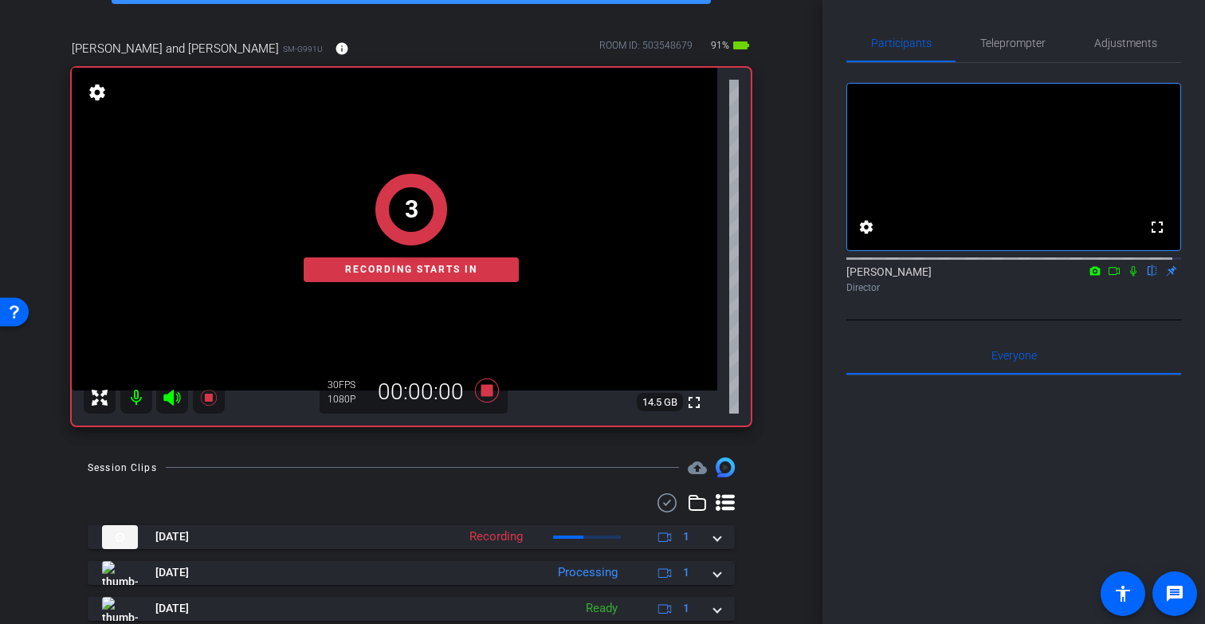
click at [1127, 277] on icon at bounding box center [1133, 270] width 13 height 11
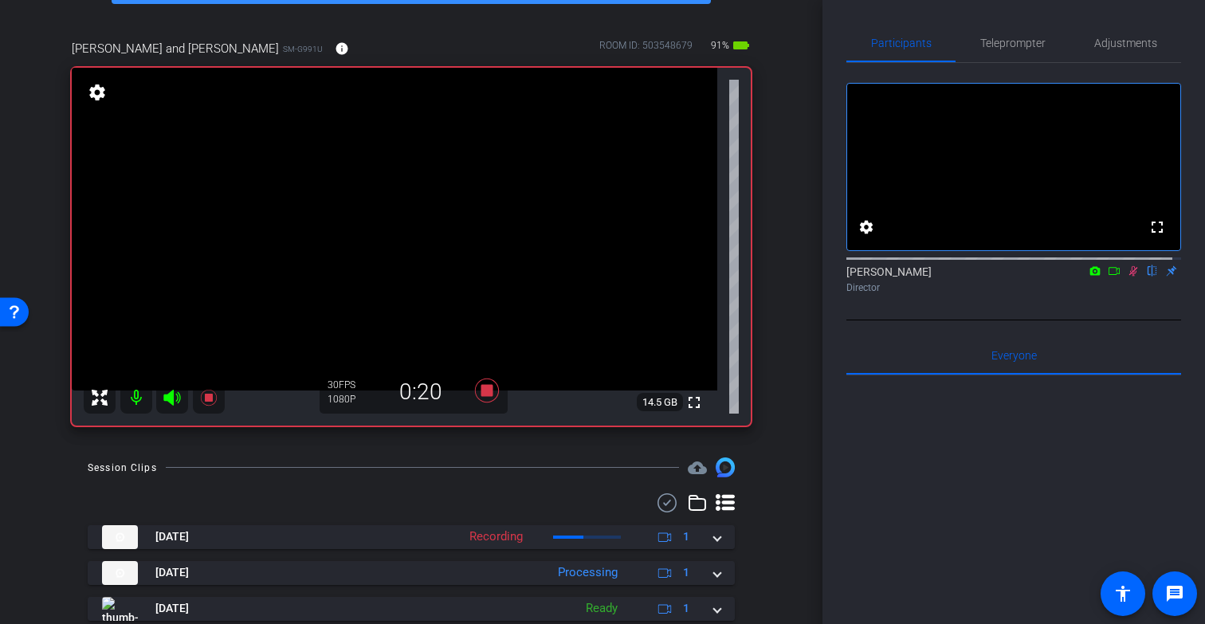
click at [1127, 277] on icon at bounding box center [1133, 270] width 13 height 11
click at [479, 403] on icon at bounding box center [487, 391] width 24 height 24
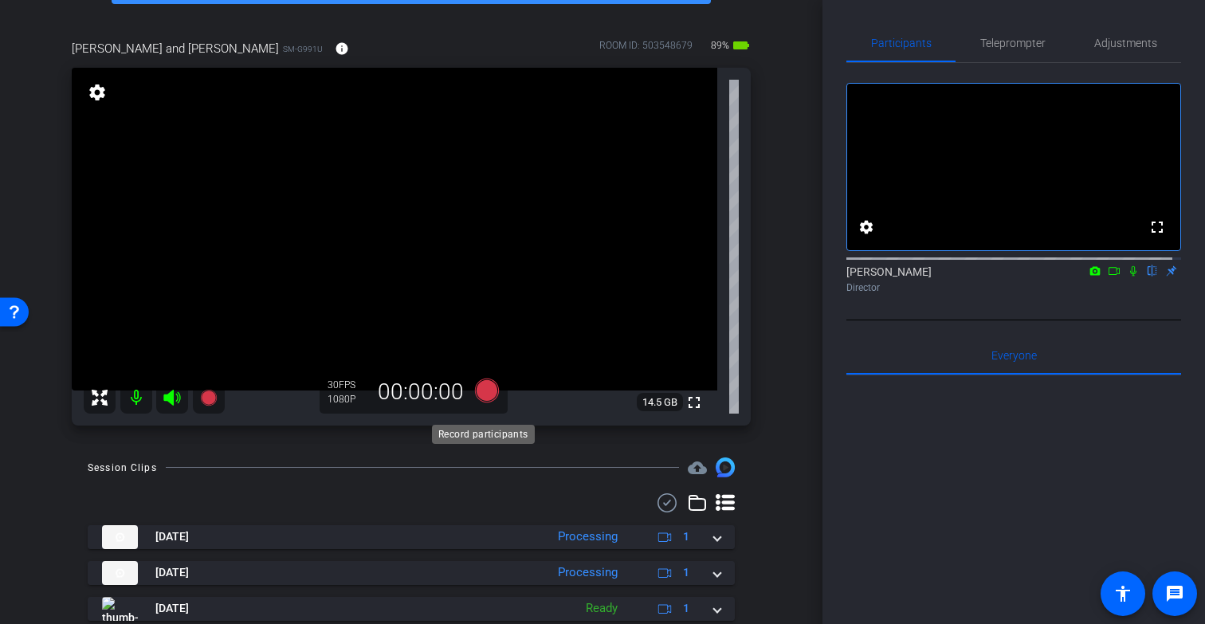
click at [485, 403] on icon at bounding box center [487, 391] width 24 height 24
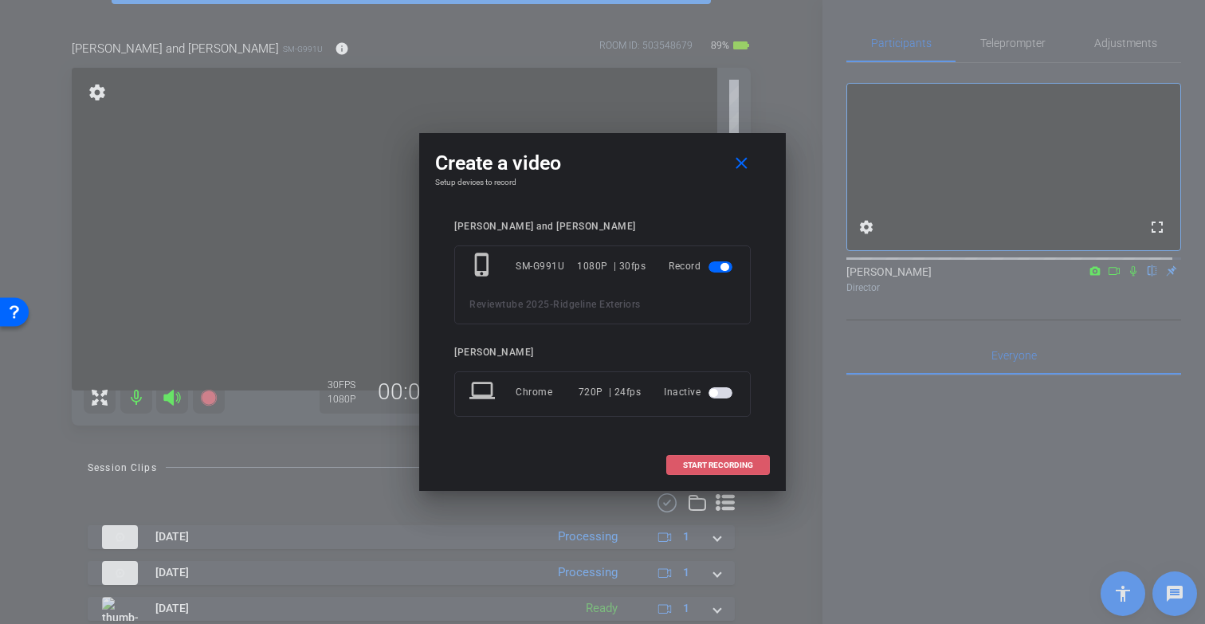
click at [726, 462] on span "START RECORDING" at bounding box center [718, 466] width 70 height 8
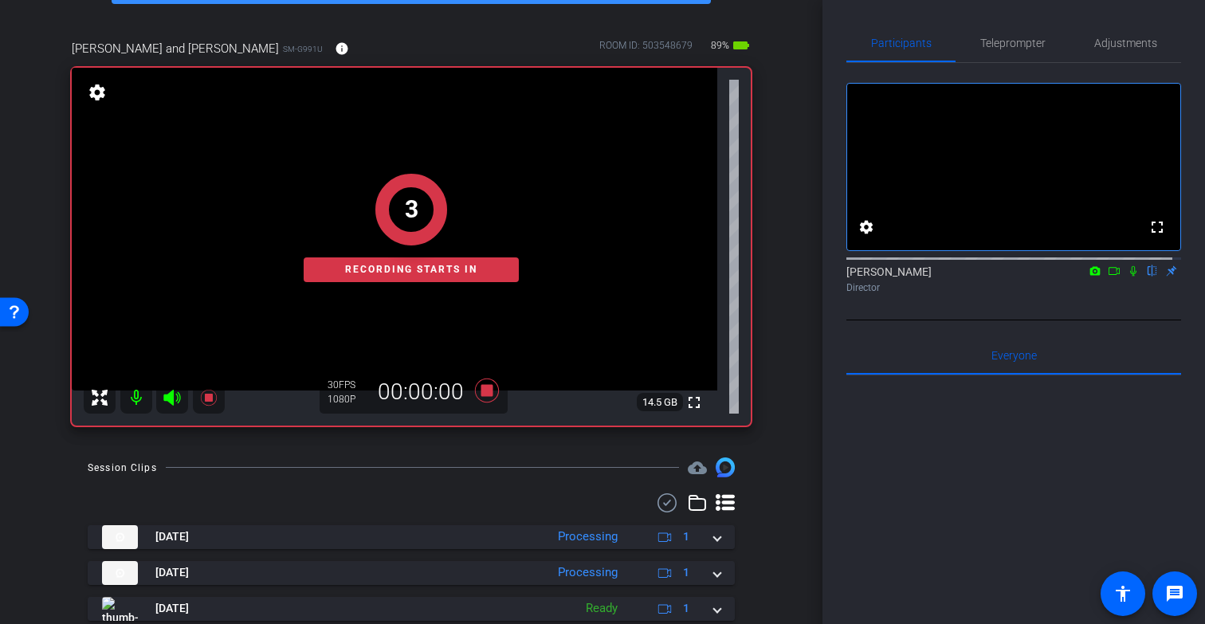
click at [1127, 277] on icon at bounding box center [1133, 270] width 13 height 11
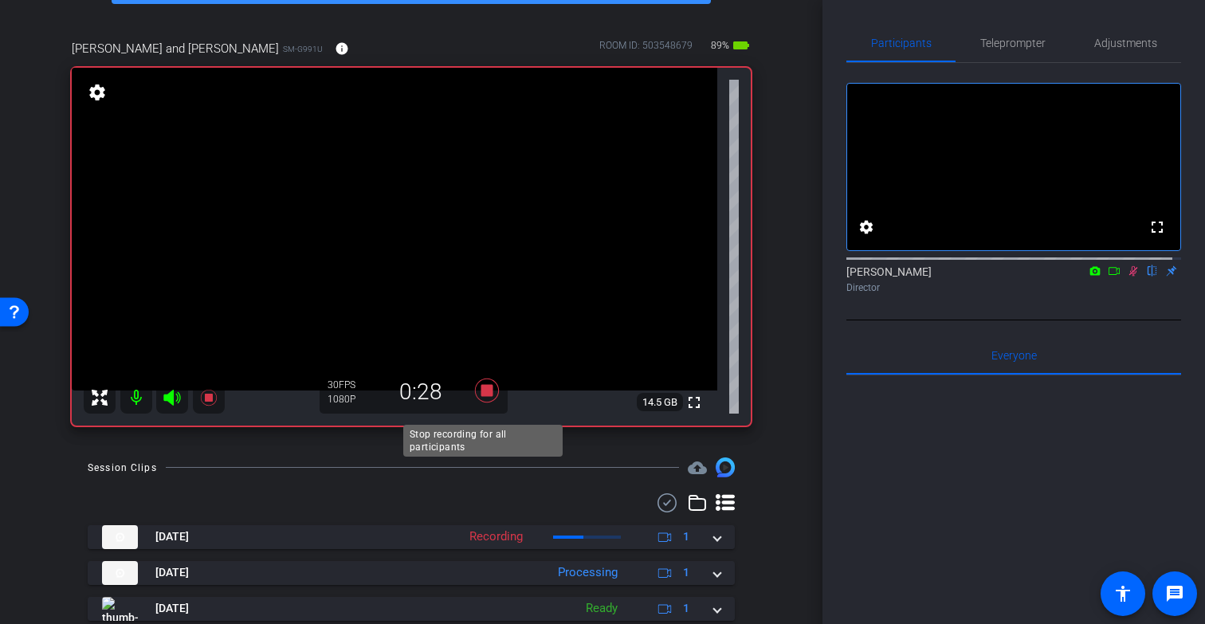
click at [484, 403] on icon at bounding box center [487, 391] width 24 height 24
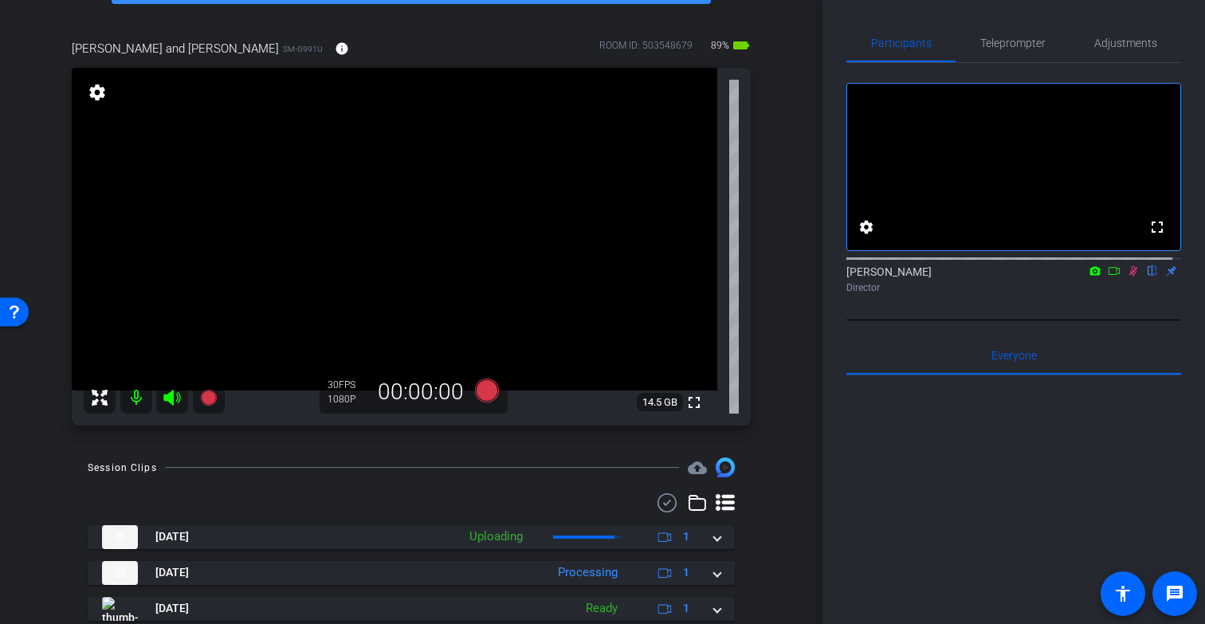
click at [1129, 277] on icon at bounding box center [1133, 271] width 9 height 10
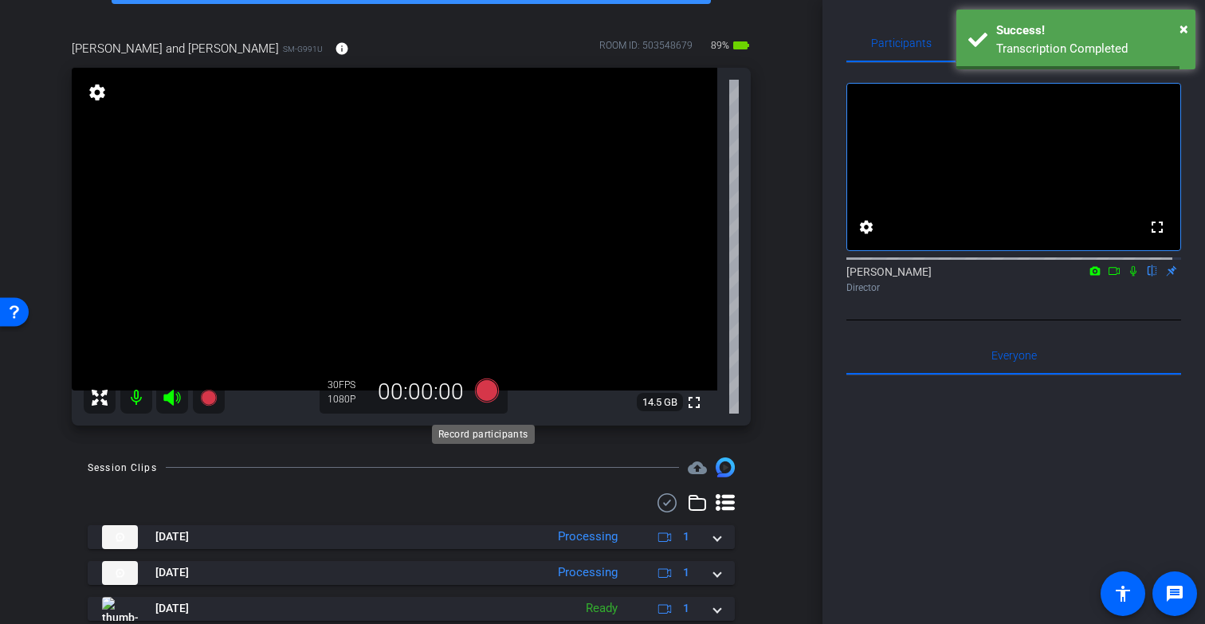
click at [479, 403] on icon at bounding box center [487, 391] width 24 height 24
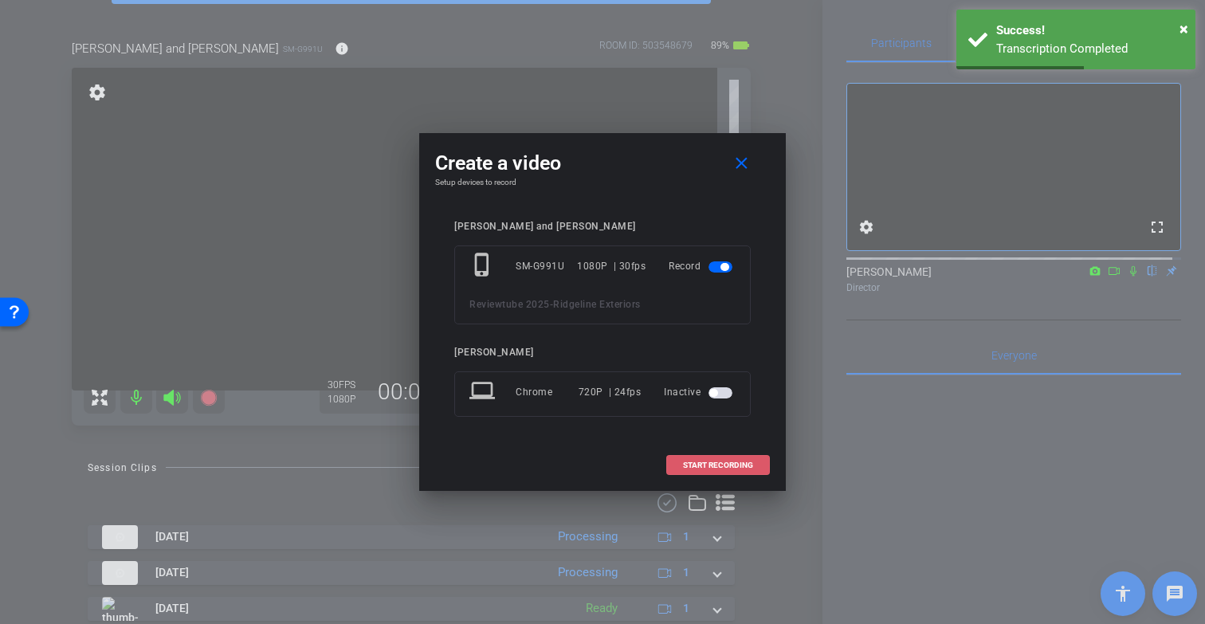
click at [730, 465] on span "START RECORDING" at bounding box center [718, 466] width 70 height 8
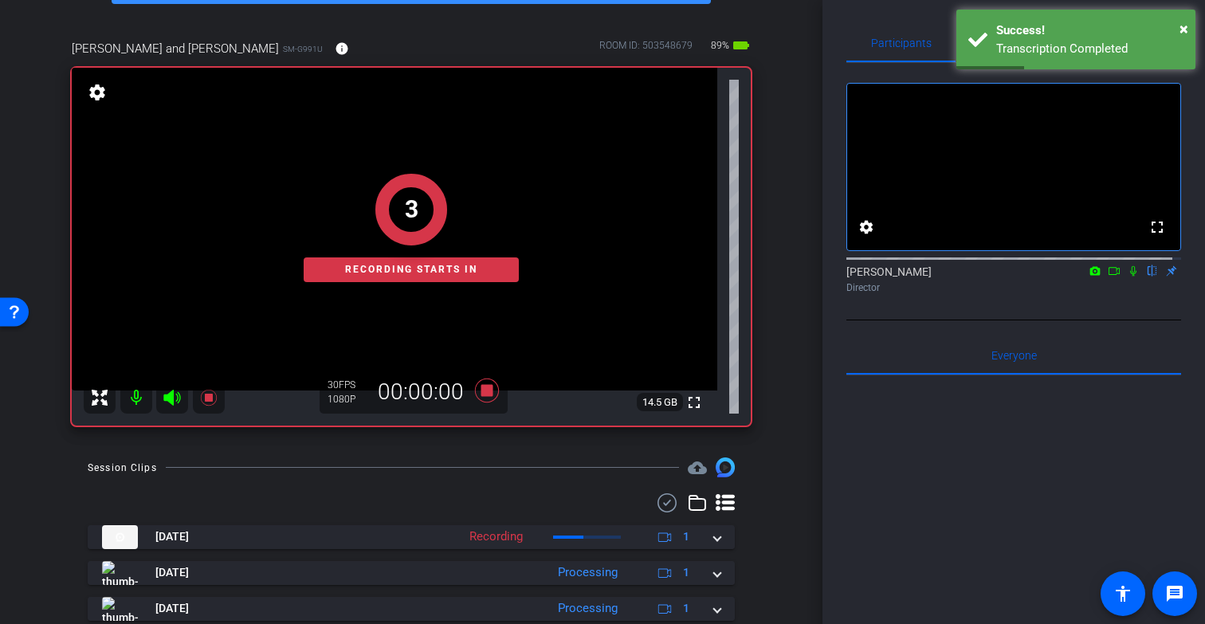
click at [1127, 277] on icon at bounding box center [1133, 270] width 13 height 11
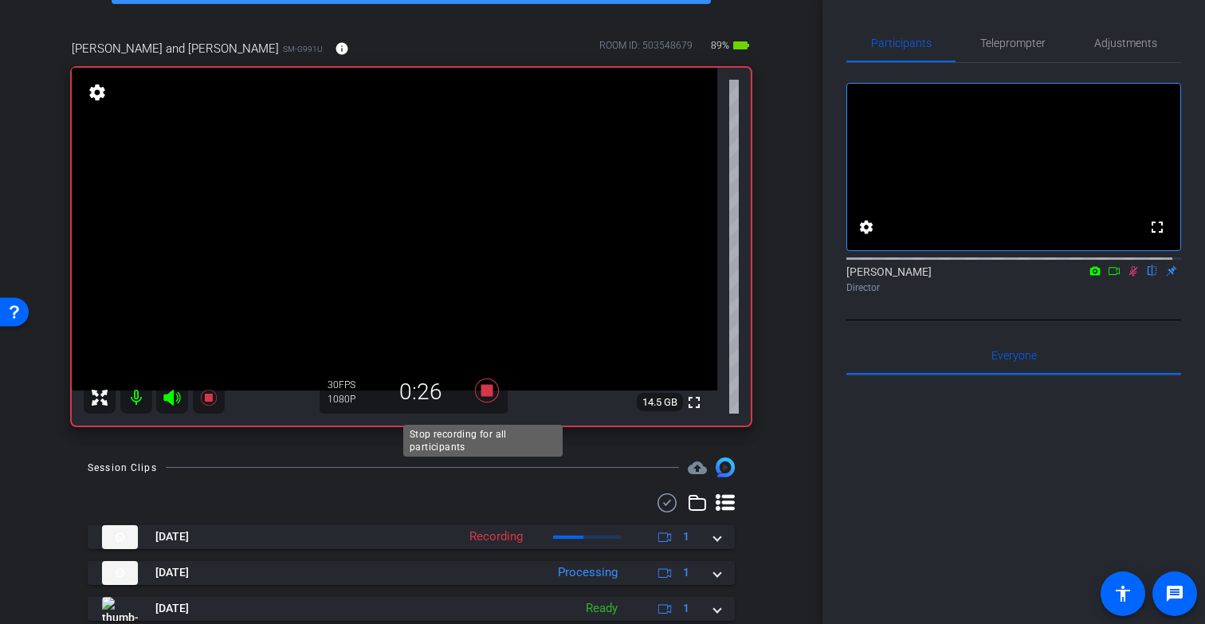
click at [488, 403] on icon at bounding box center [487, 391] width 24 height 24
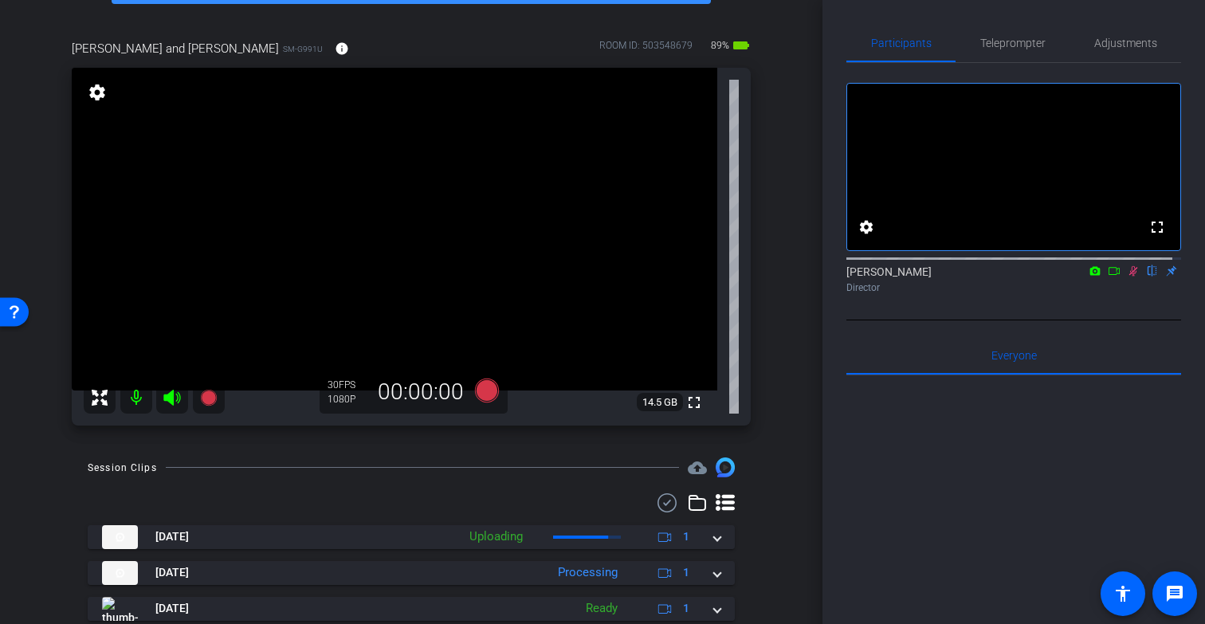
click at [1129, 277] on icon at bounding box center [1133, 271] width 9 height 10
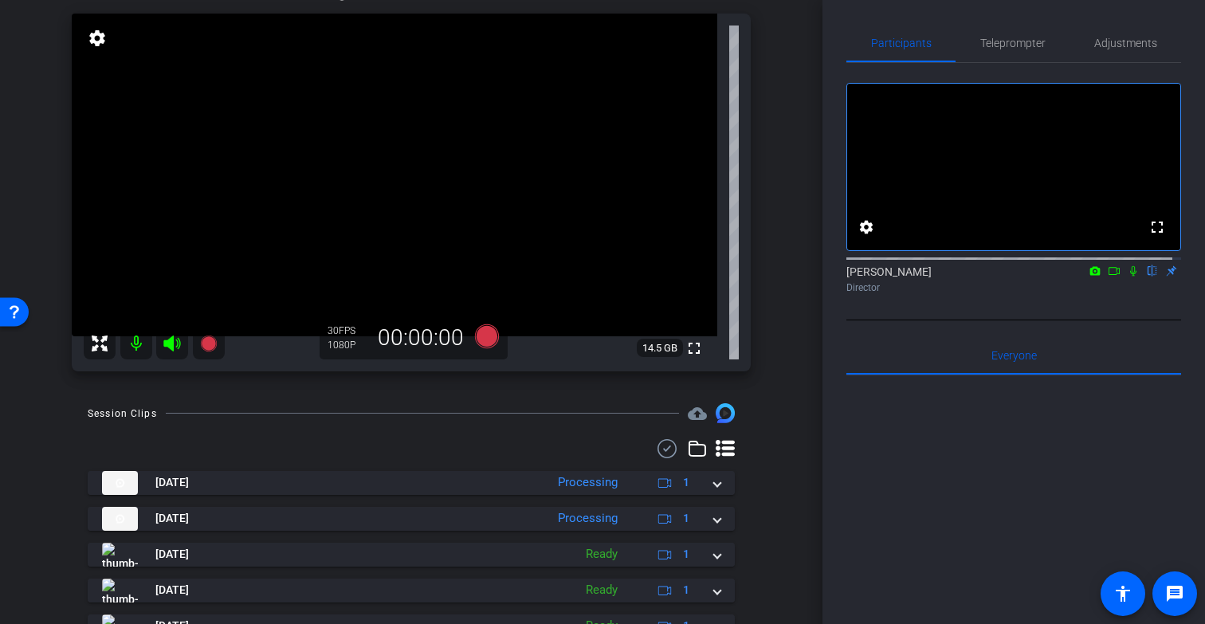
scroll to position [178, 0]
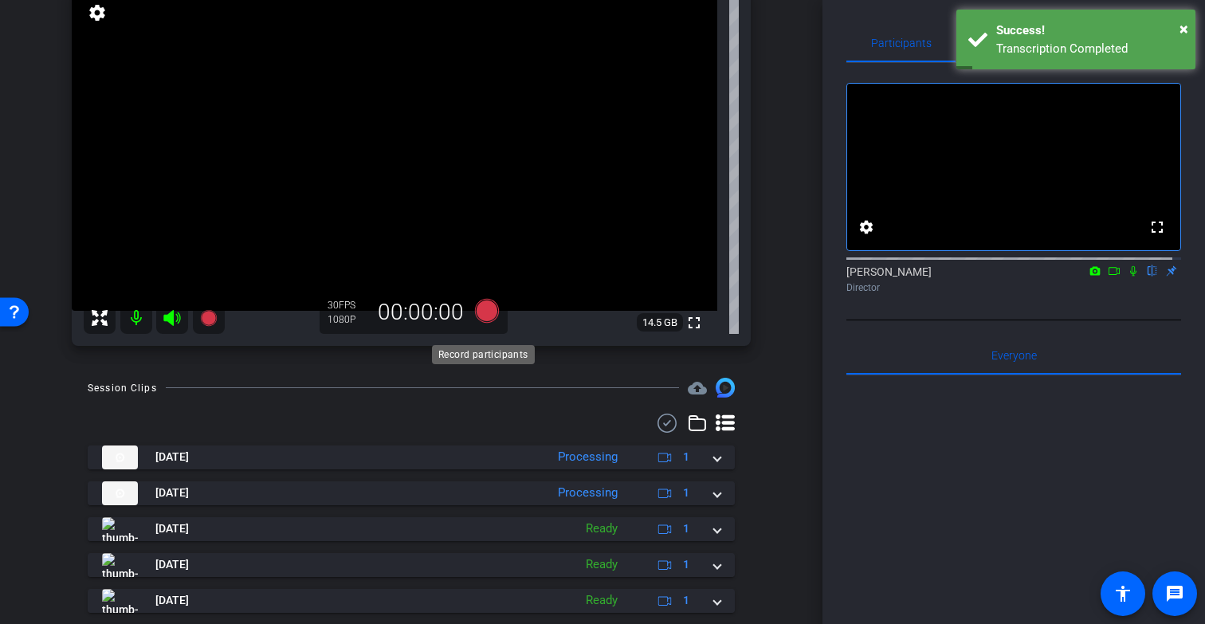
click at [485, 323] on icon at bounding box center [487, 311] width 24 height 24
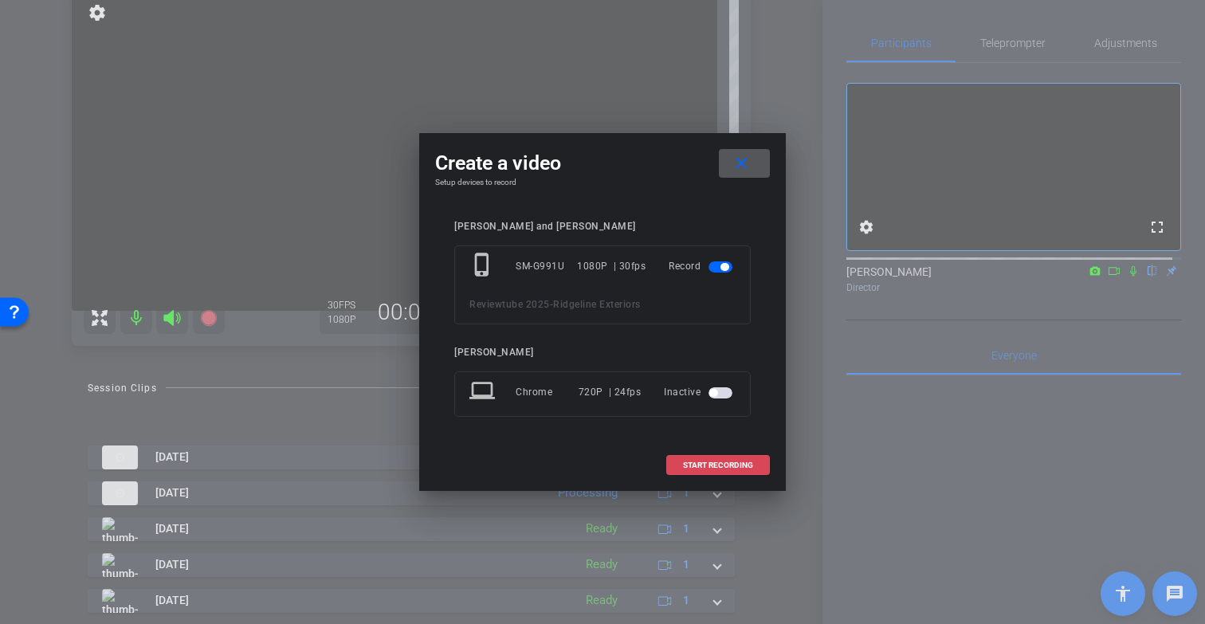
click at [721, 462] on span "START RECORDING" at bounding box center [718, 466] width 70 height 8
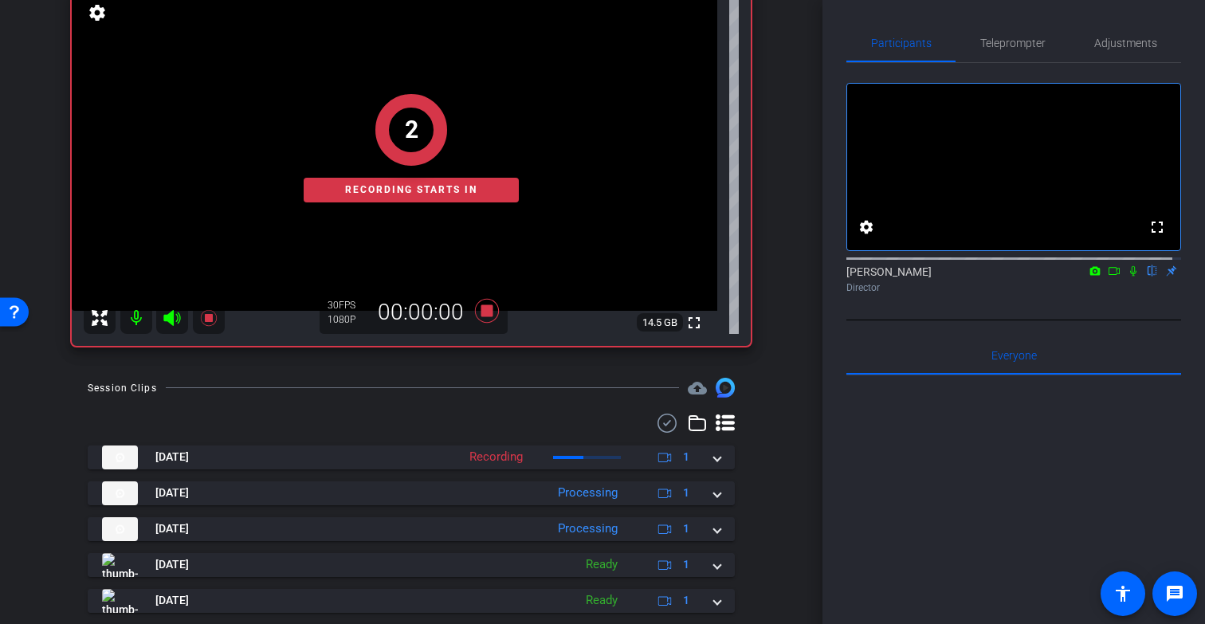
click at [1127, 277] on icon at bounding box center [1133, 270] width 13 height 11
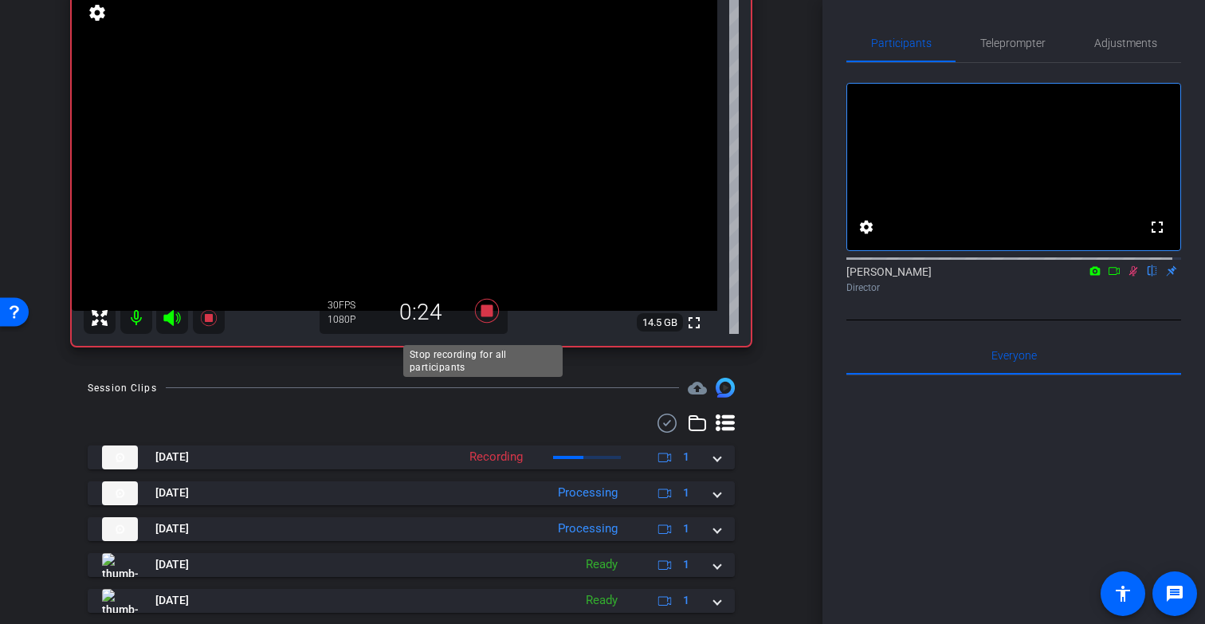
click at [487, 323] on icon at bounding box center [487, 311] width 24 height 24
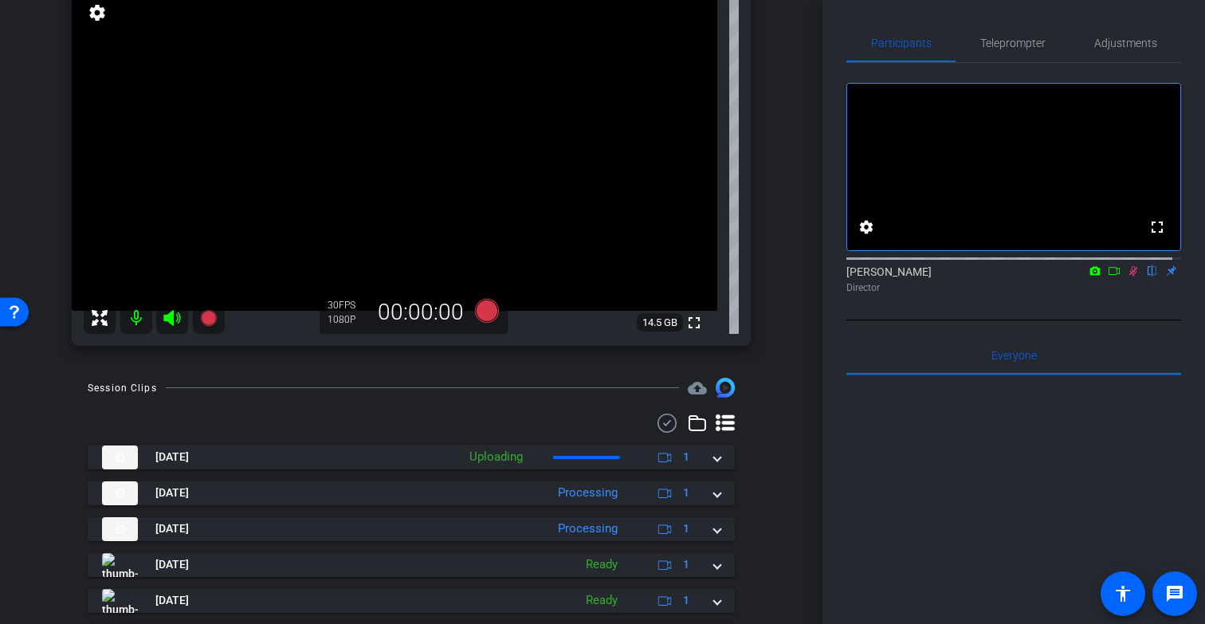
click at [1127, 277] on icon at bounding box center [1133, 270] width 13 height 11
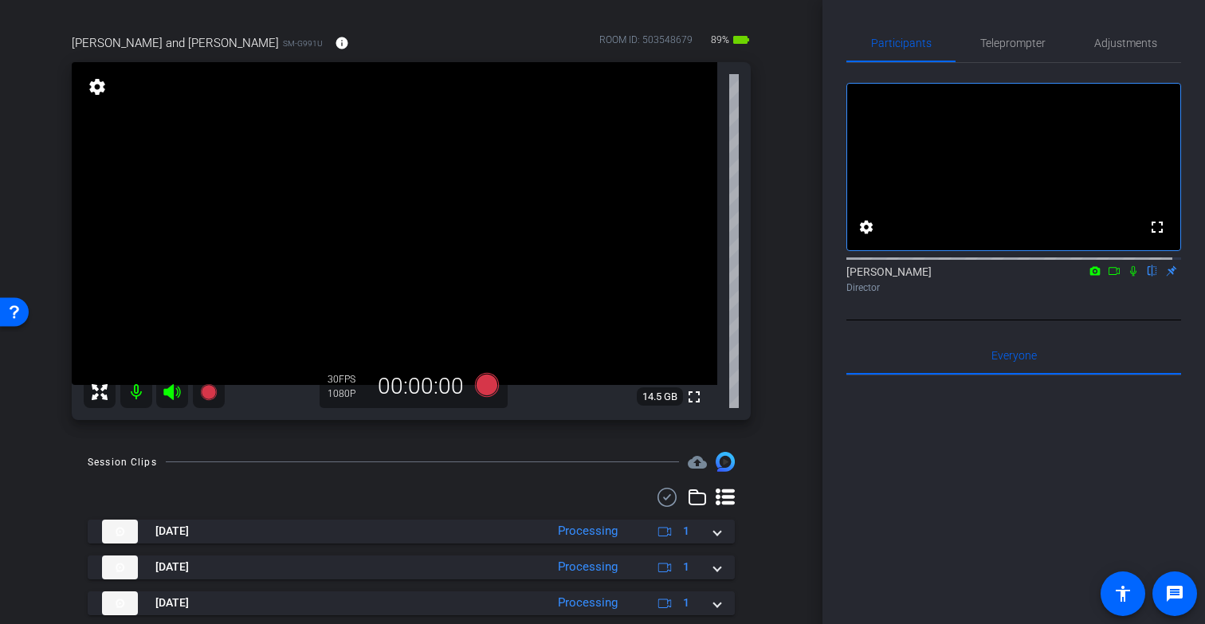
scroll to position [101, 0]
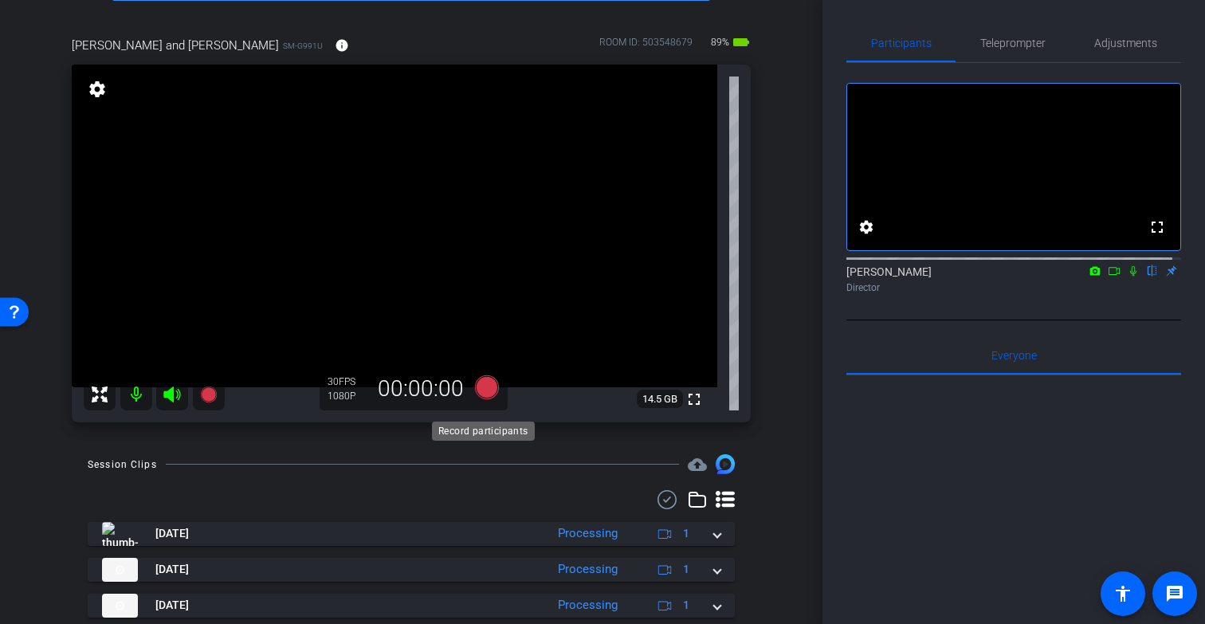
click at [488, 399] on icon at bounding box center [487, 387] width 24 height 24
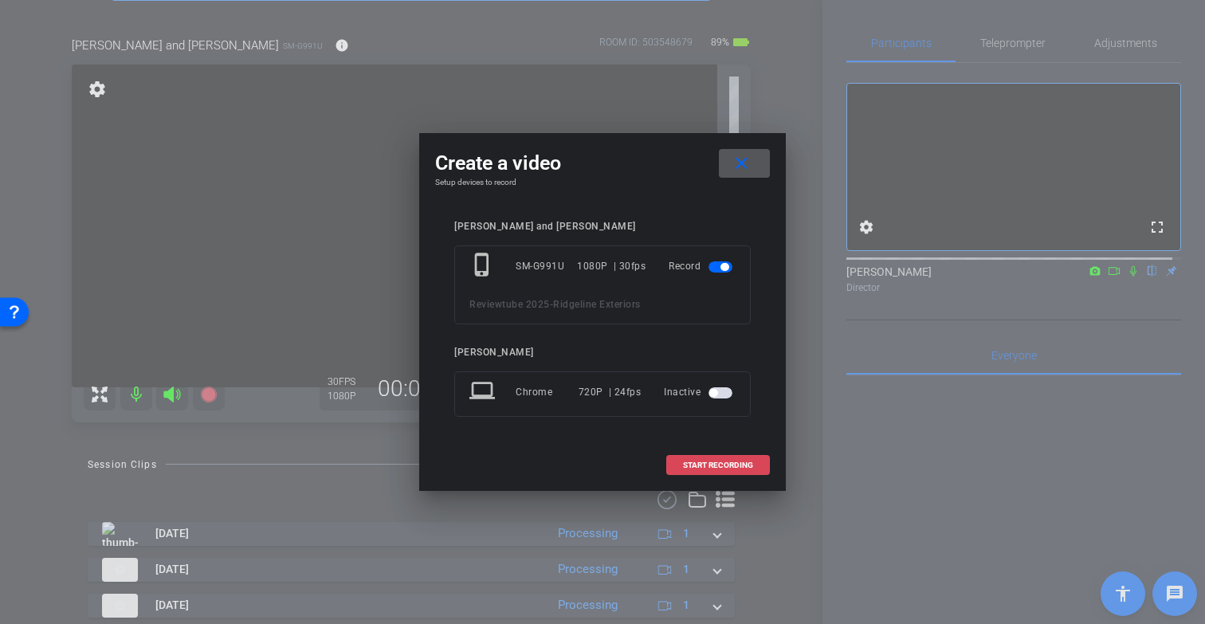
click at [717, 467] on span "START RECORDING" at bounding box center [718, 466] width 70 height 8
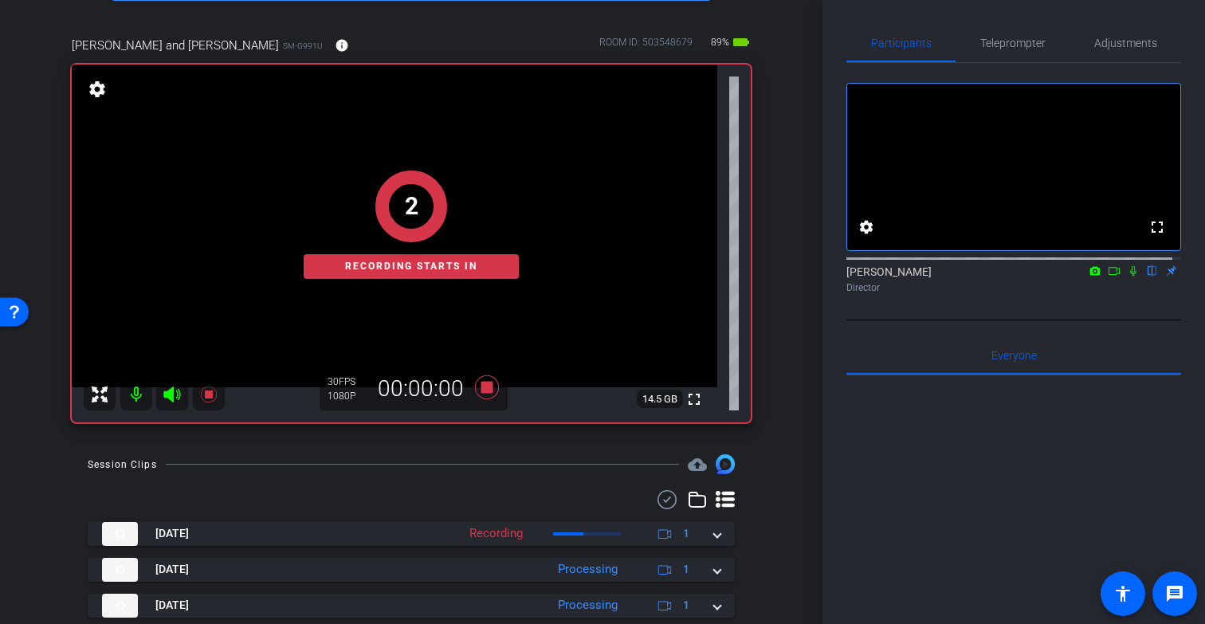
click at [1130, 277] on icon at bounding box center [1133, 271] width 6 height 10
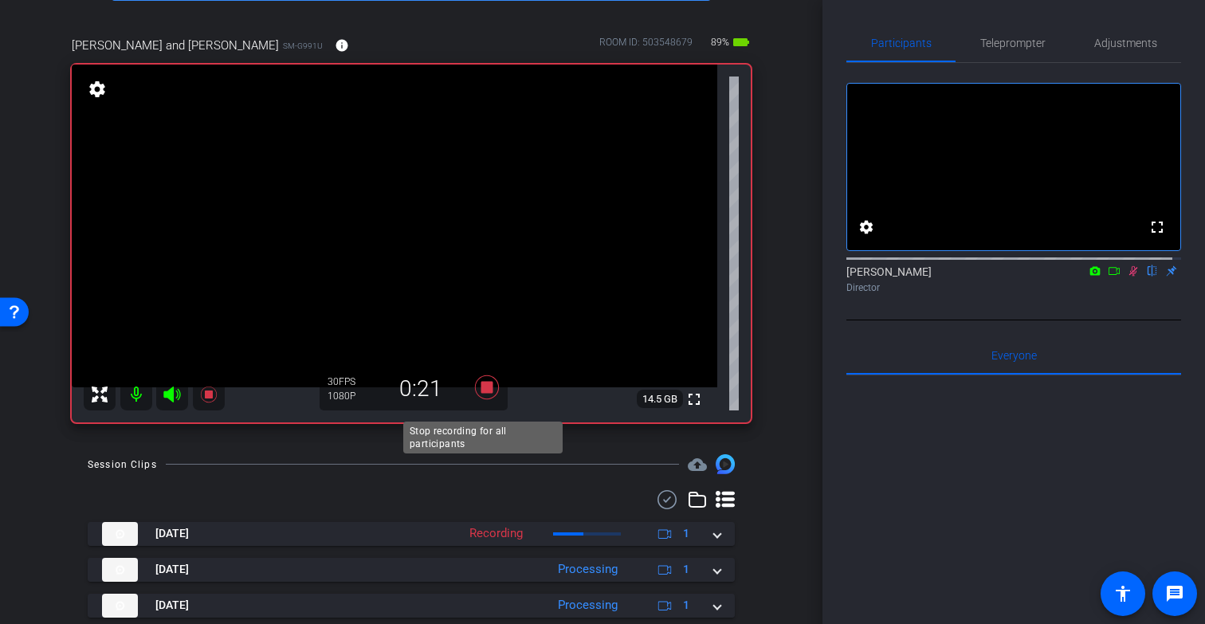
click at [481, 394] on icon at bounding box center [487, 387] width 38 height 29
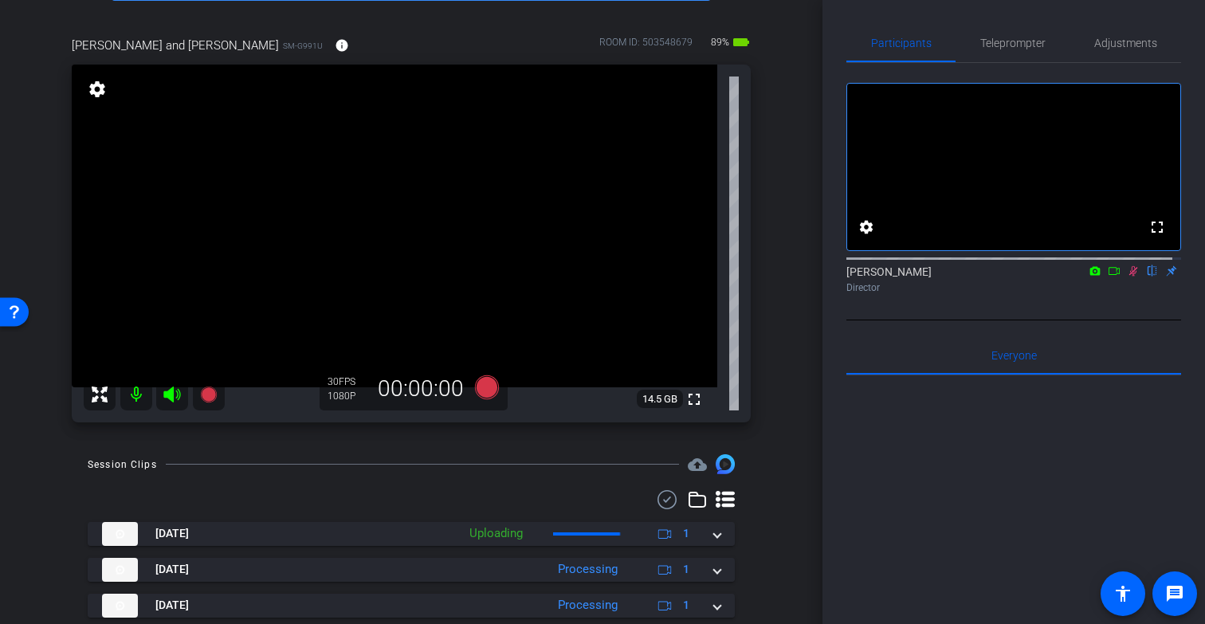
click at [1127, 277] on icon at bounding box center [1133, 270] width 13 height 11
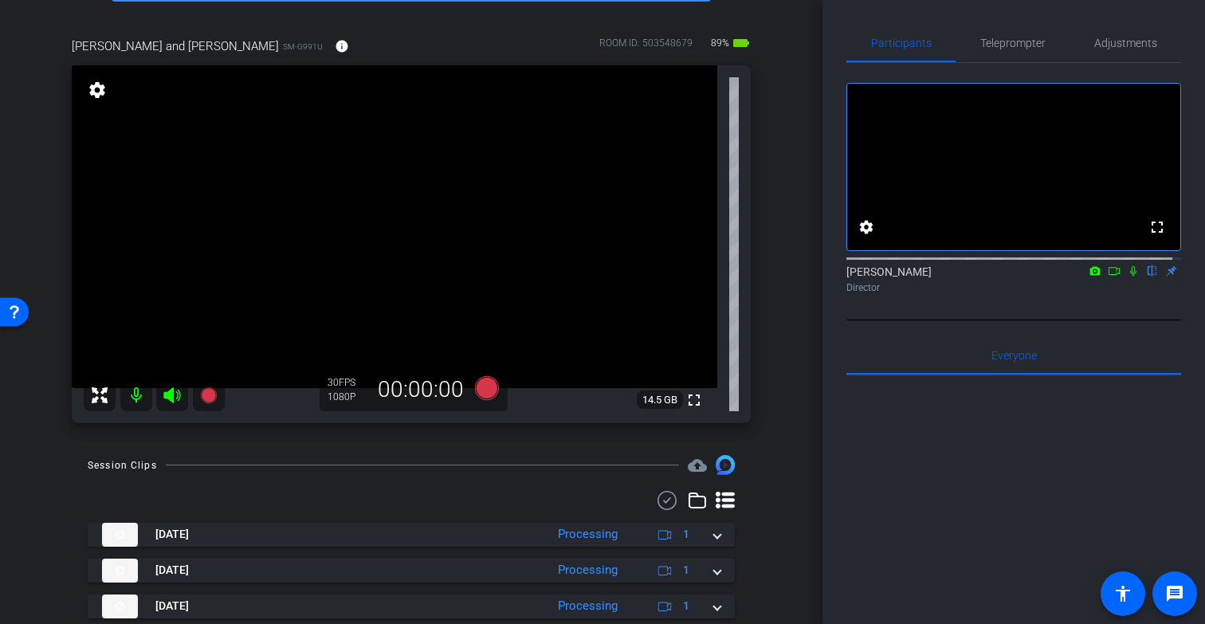
scroll to position [92, 0]
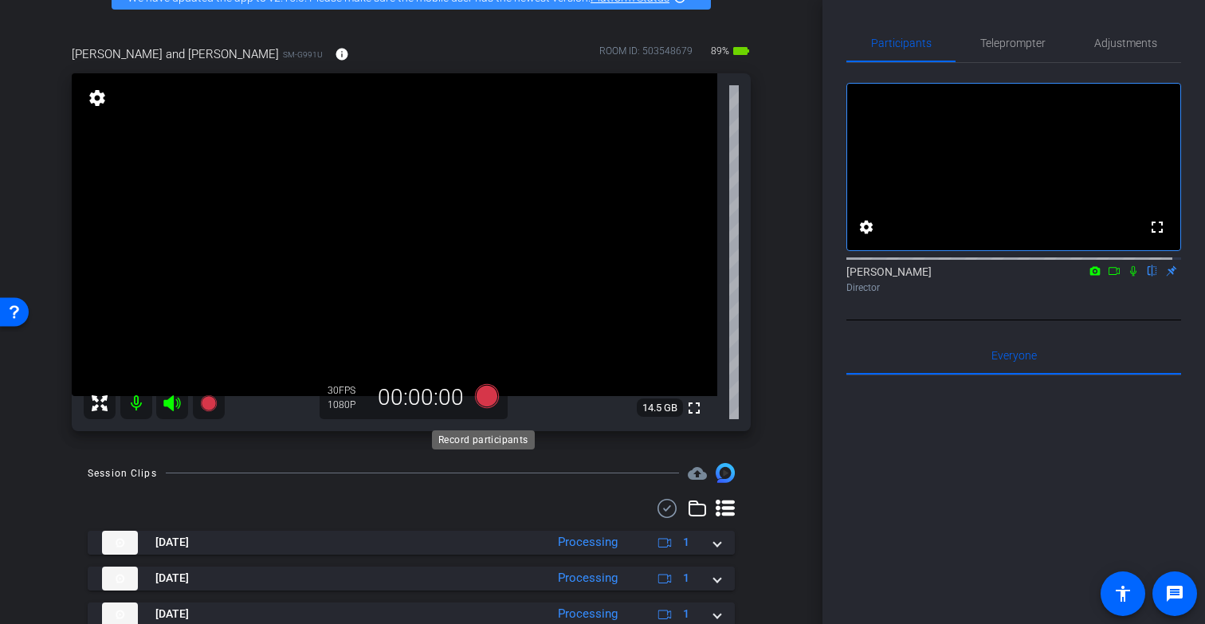
click at [483, 408] on icon at bounding box center [487, 396] width 24 height 24
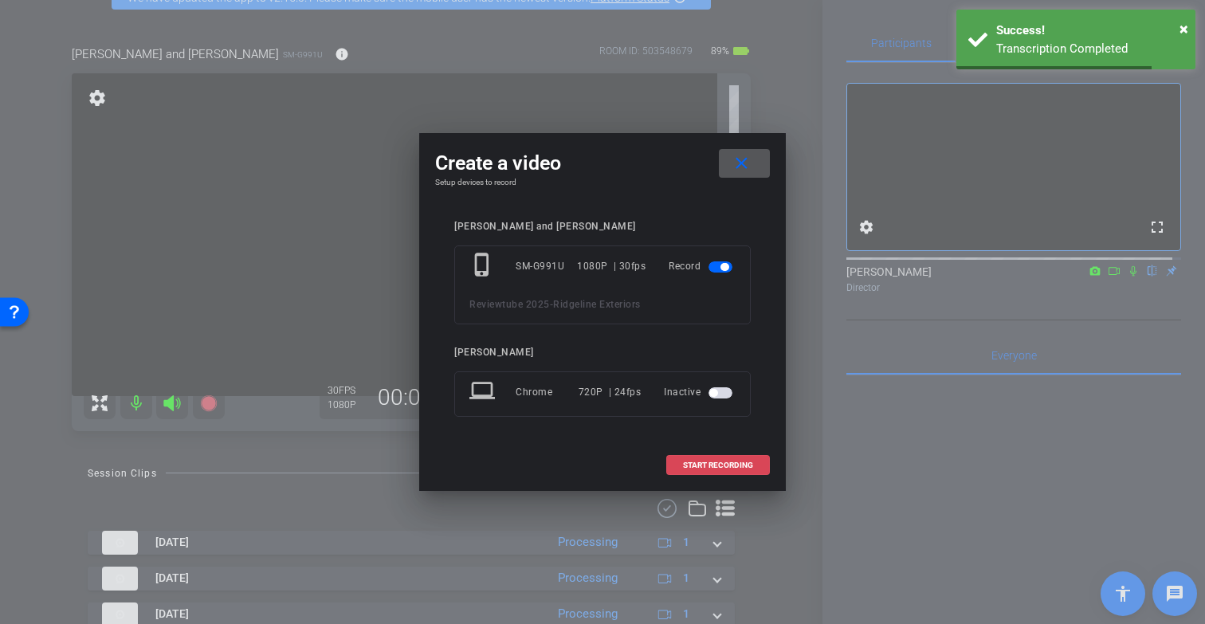
click at [693, 462] on span "START RECORDING" at bounding box center [718, 466] width 70 height 8
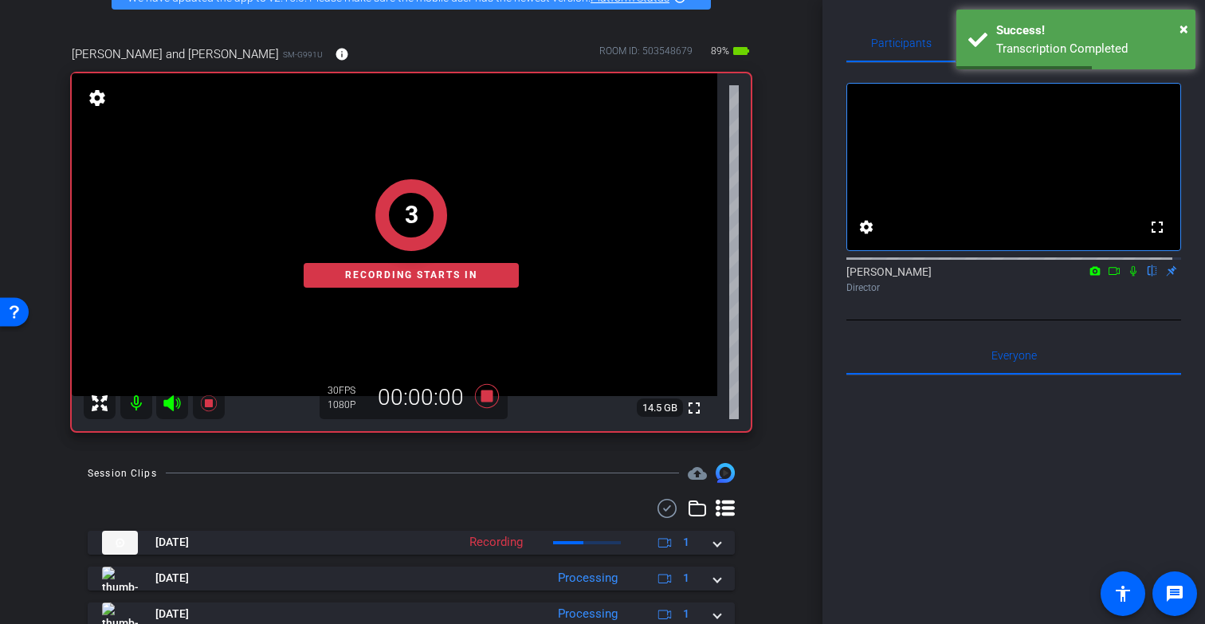
click at [1127, 277] on icon at bounding box center [1133, 270] width 13 height 11
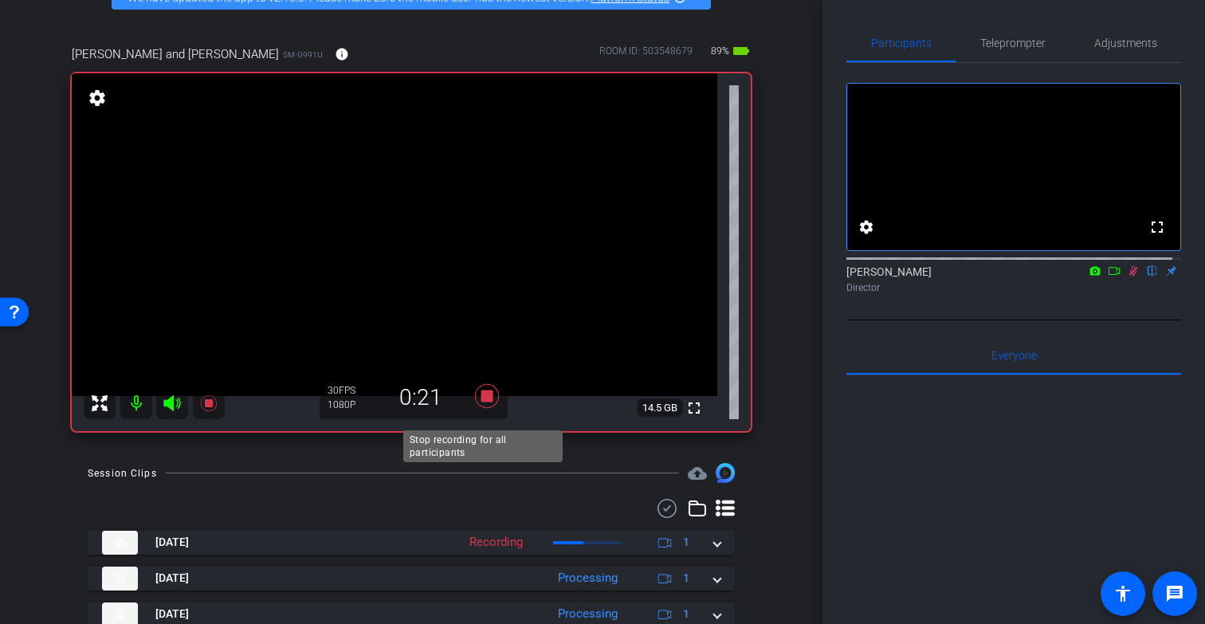
click at [481, 408] on icon at bounding box center [487, 396] width 24 height 24
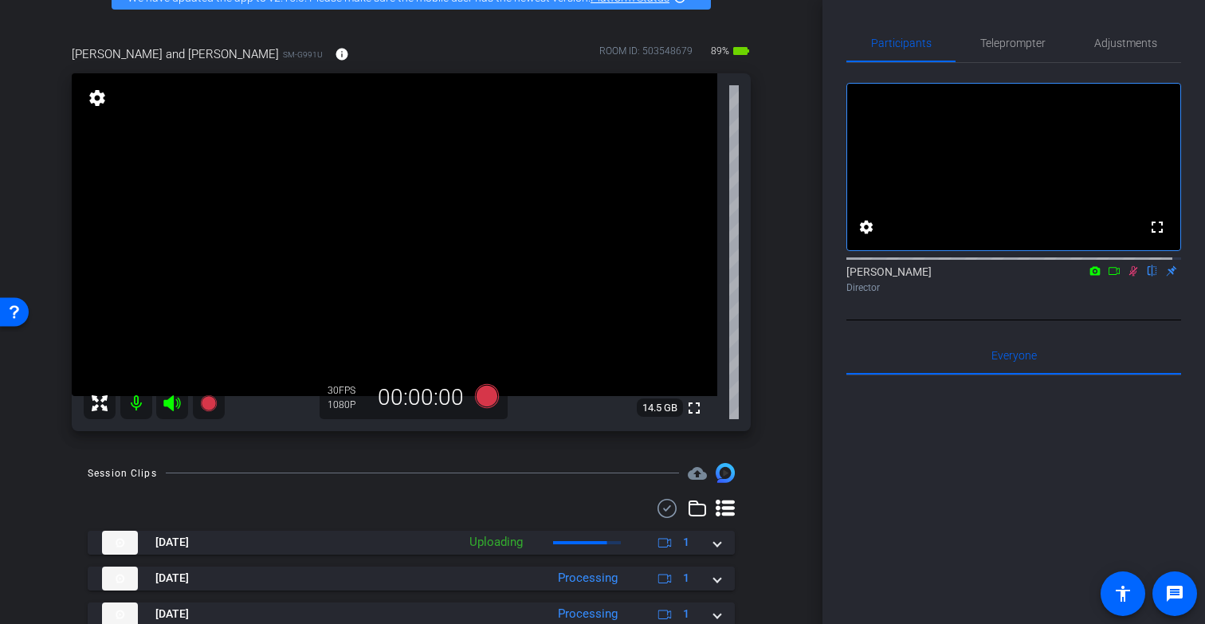
click at [1127, 277] on icon at bounding box center [1133, 270] width 13 height 11
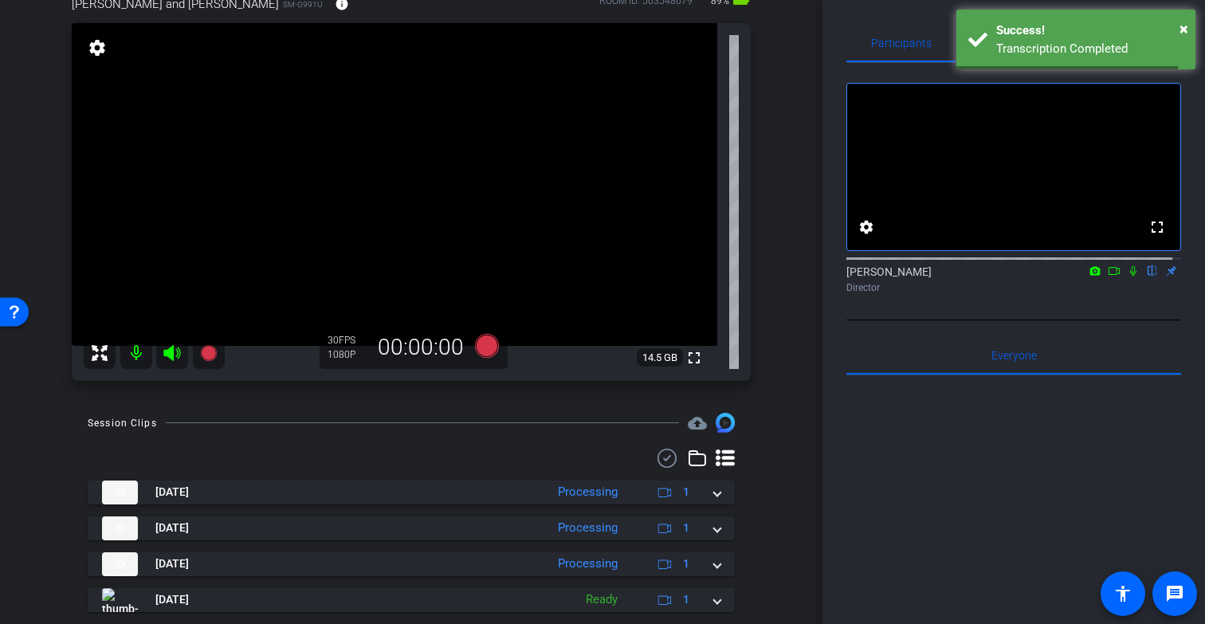
scroll to position [134, 0]
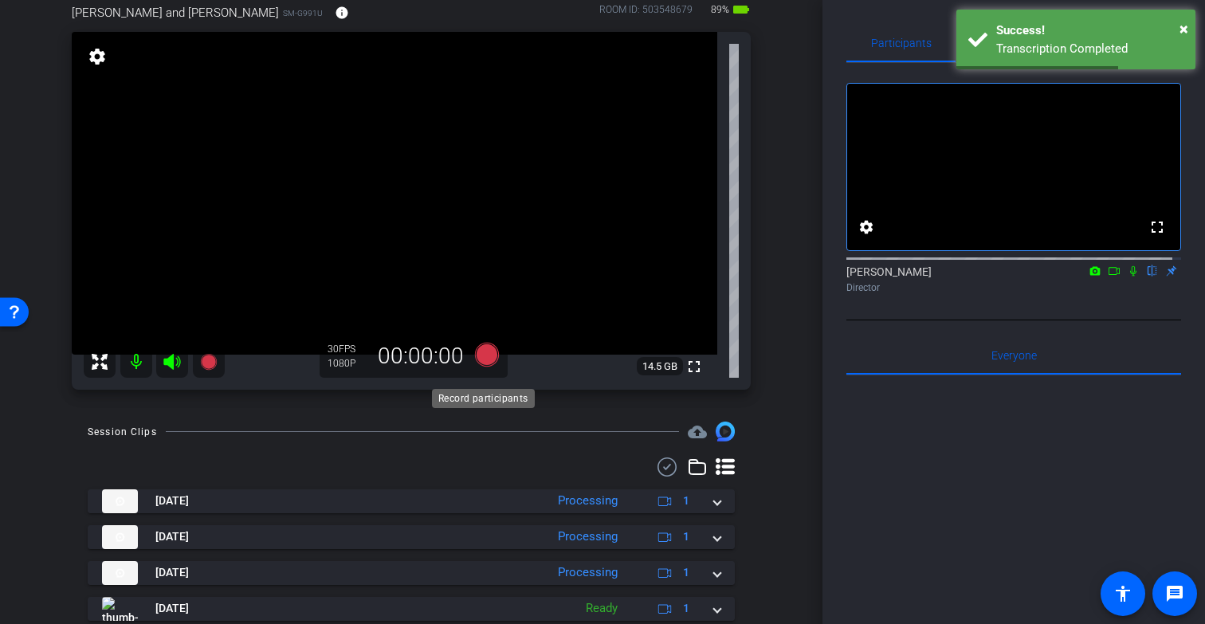
click at [482, 367] on icon at bounding box center [487, 355] width 24 height 24
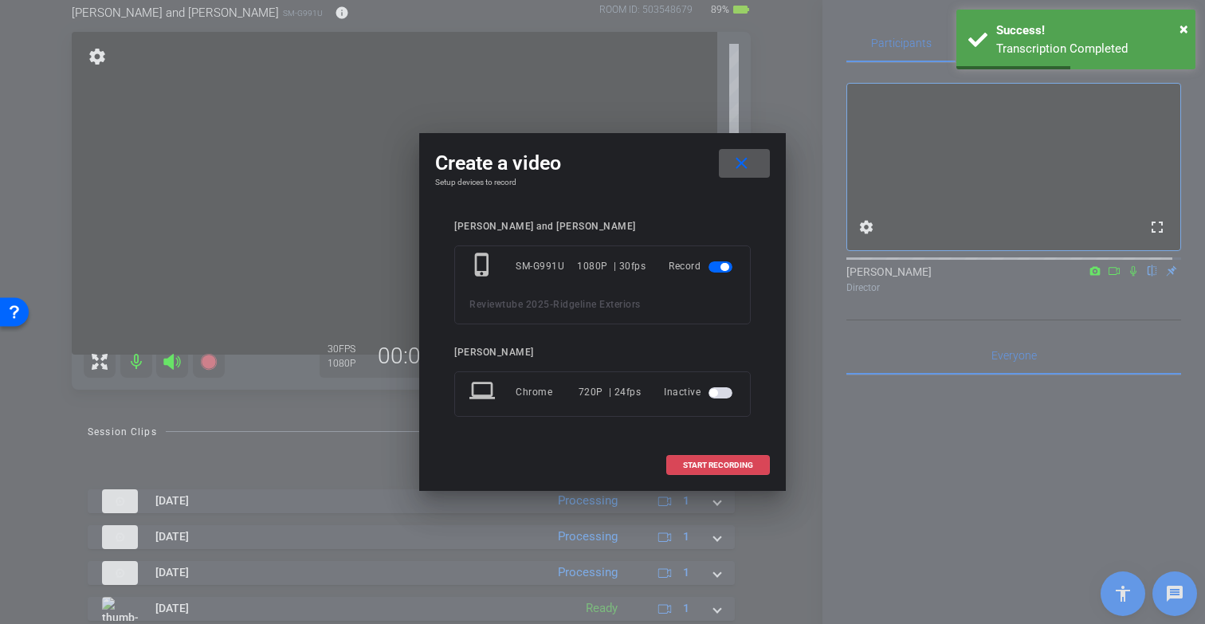
click at [715, 462] on span "START RECORDING" at bounding box center [718, 466] width 70 height 8
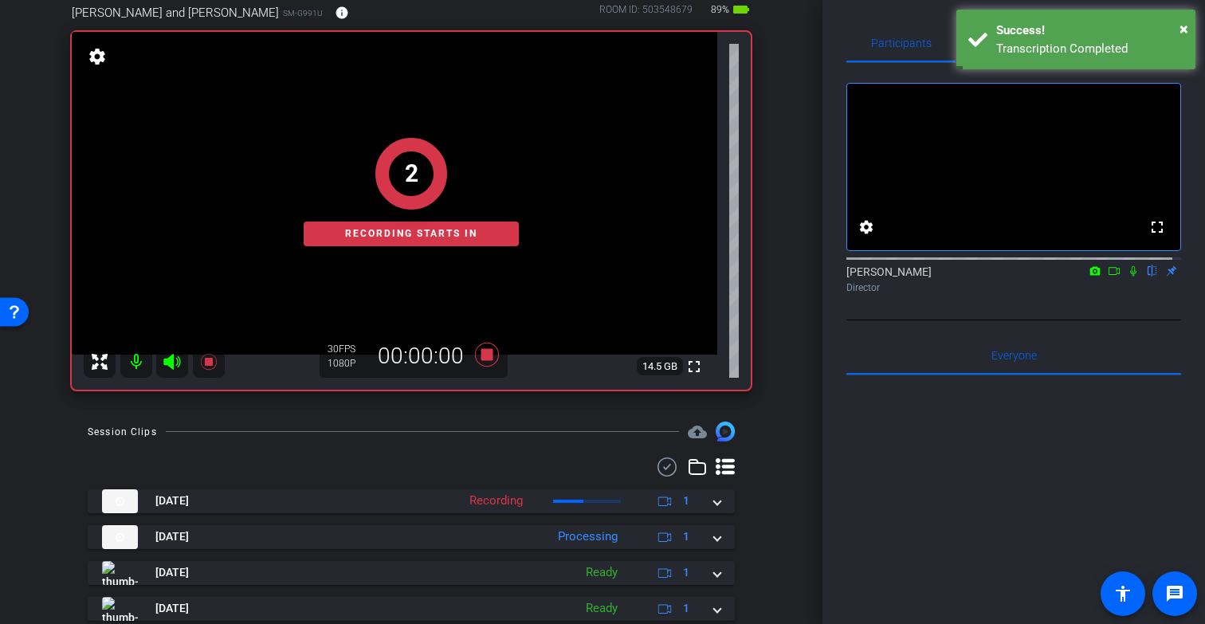
click at [1127, 277] on icon at bounding box center [1133, 270] width 13 height 11
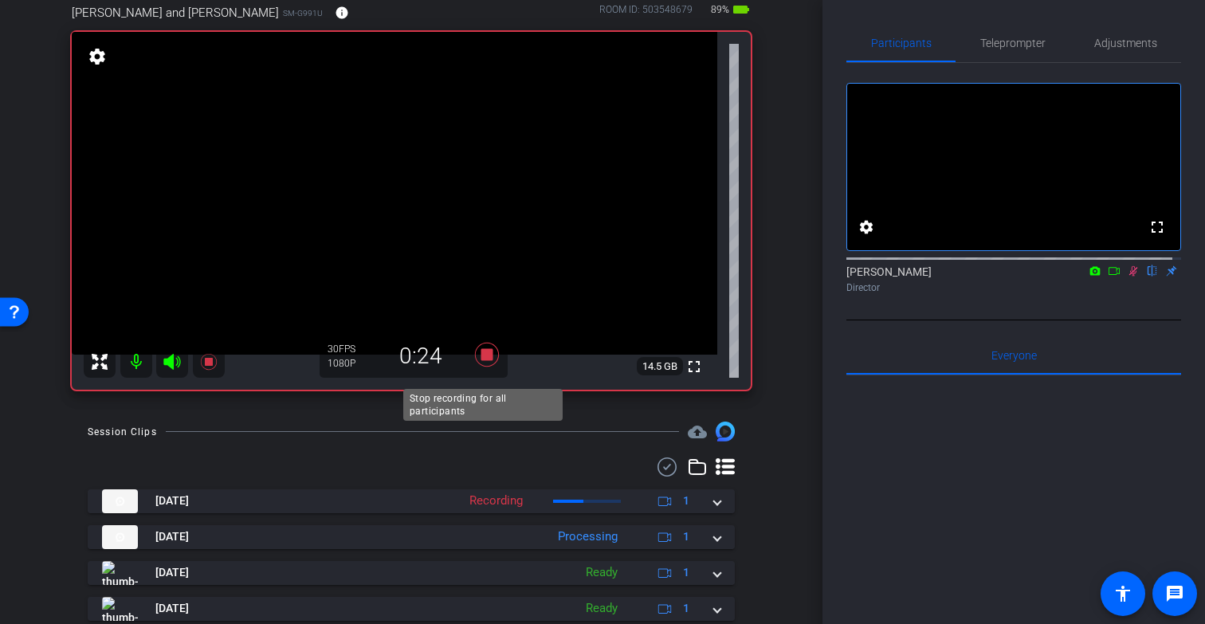
click at [484, 367] on icon at bounding box center [487, 355] width 24 height 24
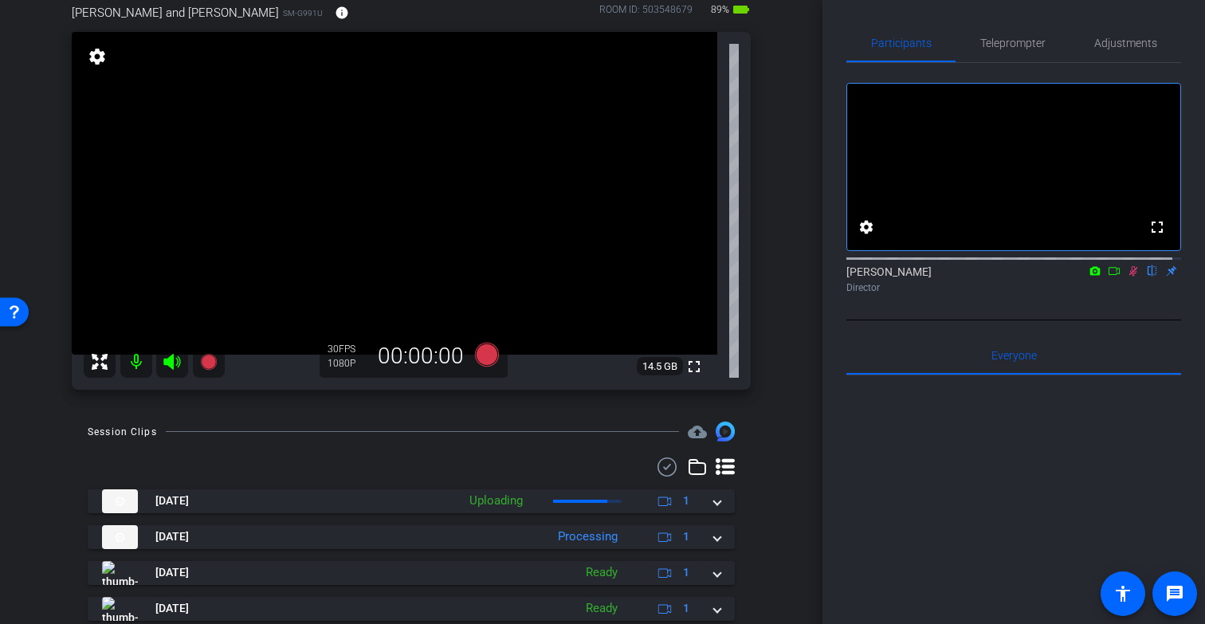
click at [1127, 277] on icon at bounding box center [1133, 270] width 13 height 11
click at [482, 367] on icon at bounding box center [487, 355] width 24 height 24
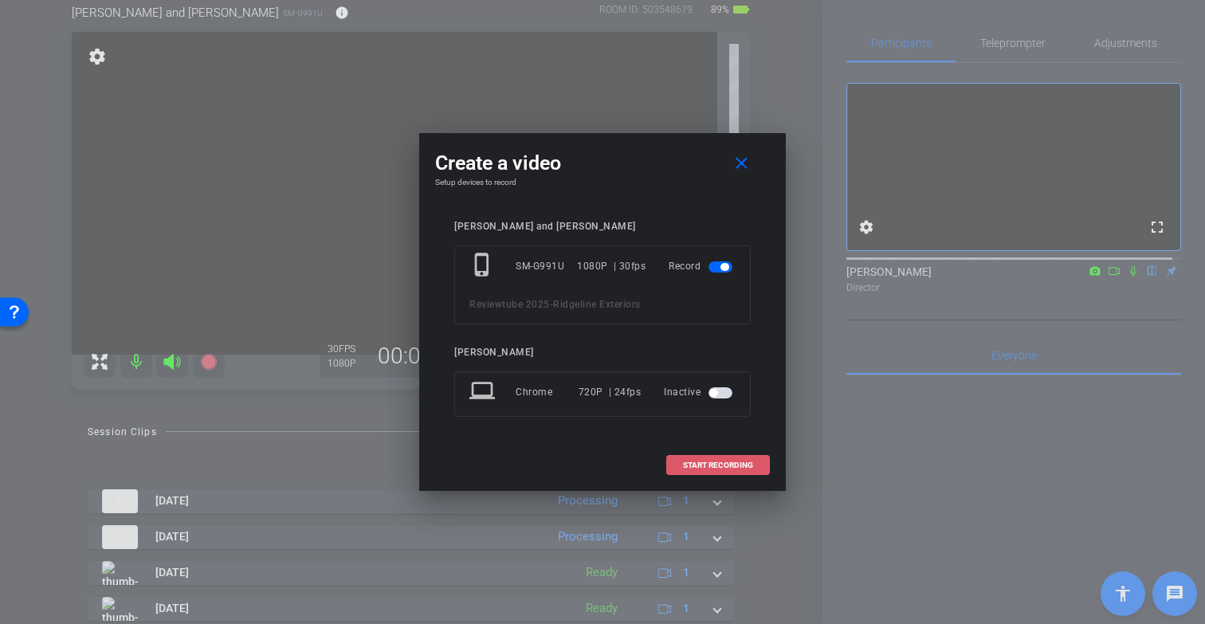
click at [720, 469] on span "START RECORDING" at bounding box center [718, 466] width 70 height 8
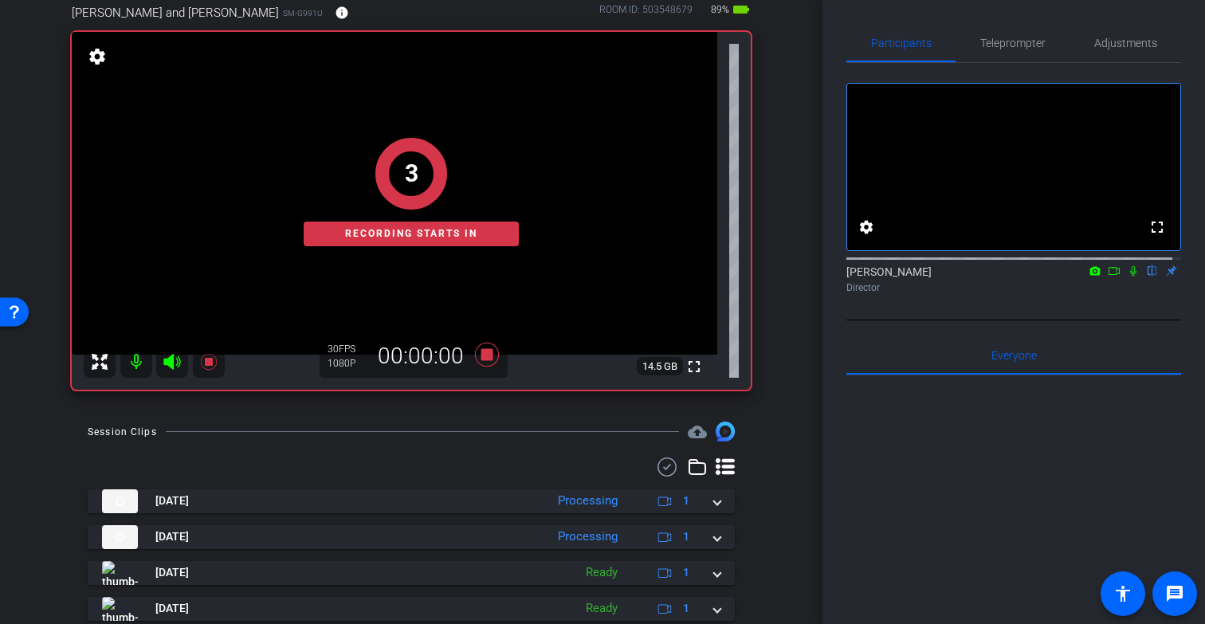
click at [1130, 277] on icon at bounding box center [1133, 271] width 6 height 10
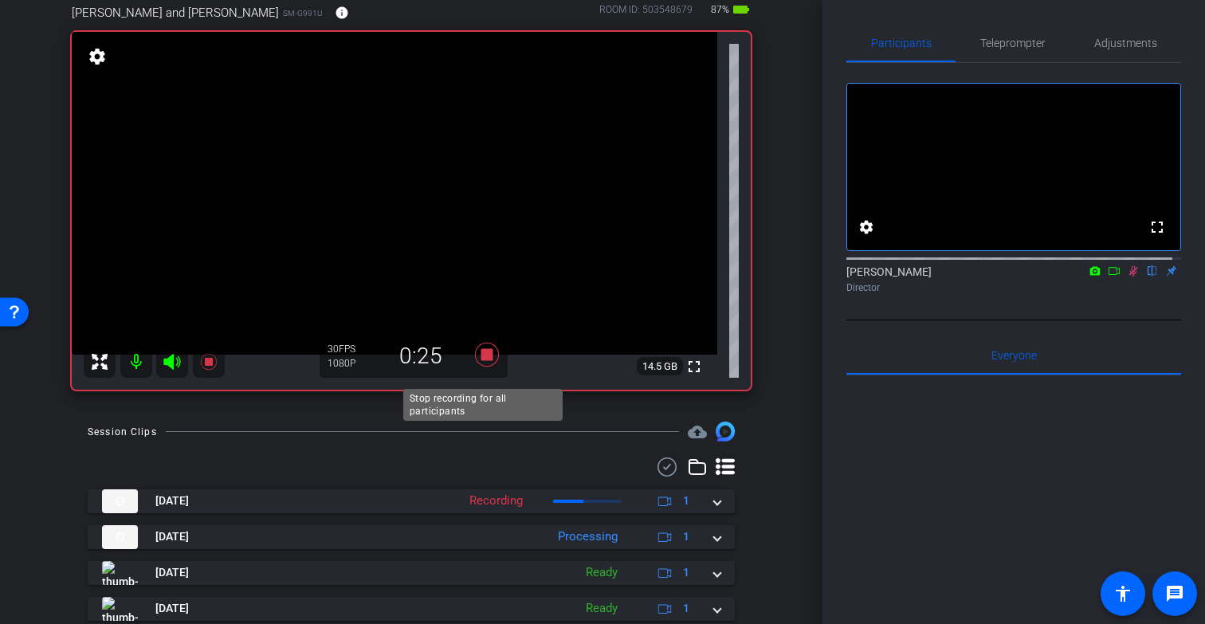
click at [487, 367] on icon at bounding box center [487, 355] width 24 height 24
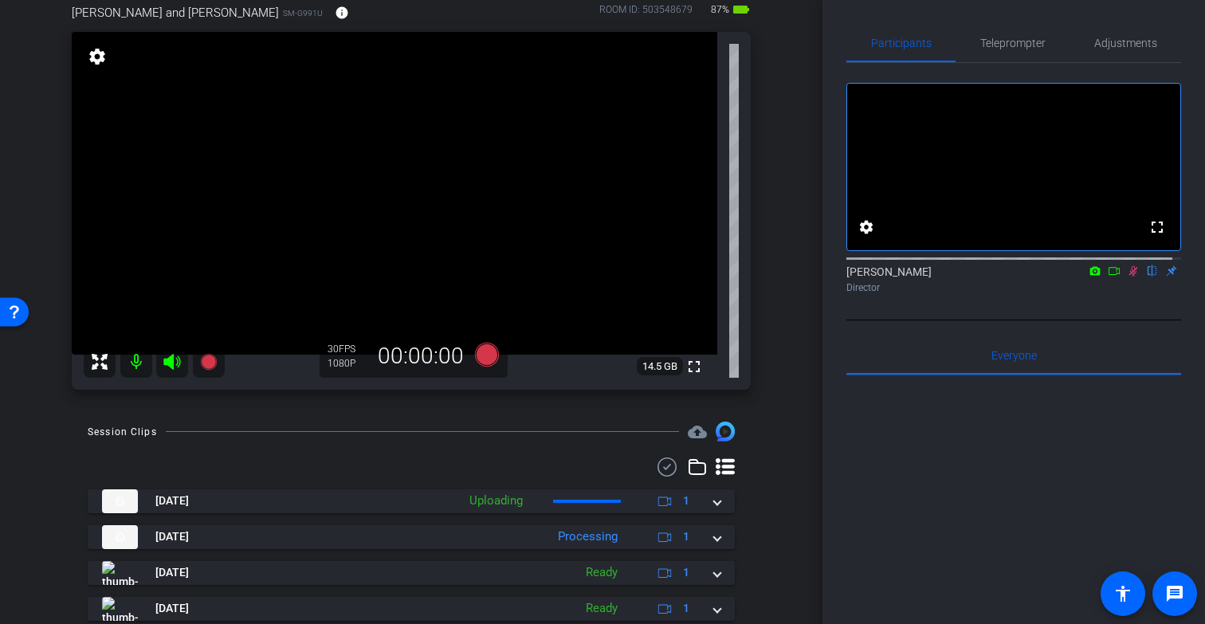
click at [1127, 277] on icon at bounding box center [1133, 270] width 13 height 11
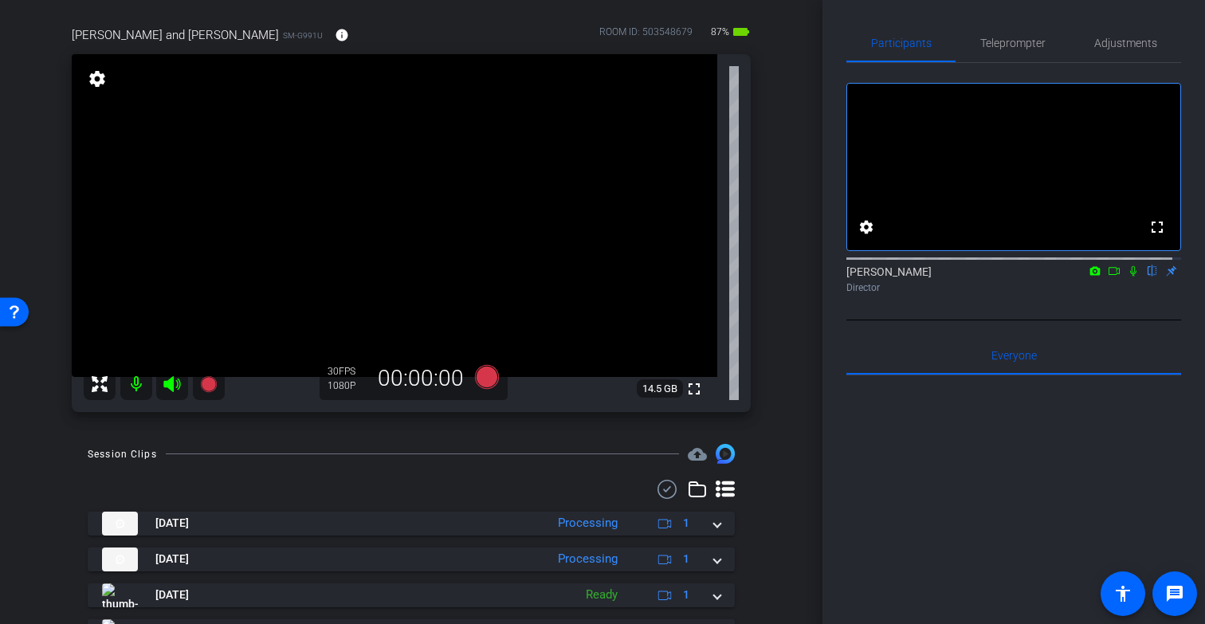
scroll to position [77, 0]
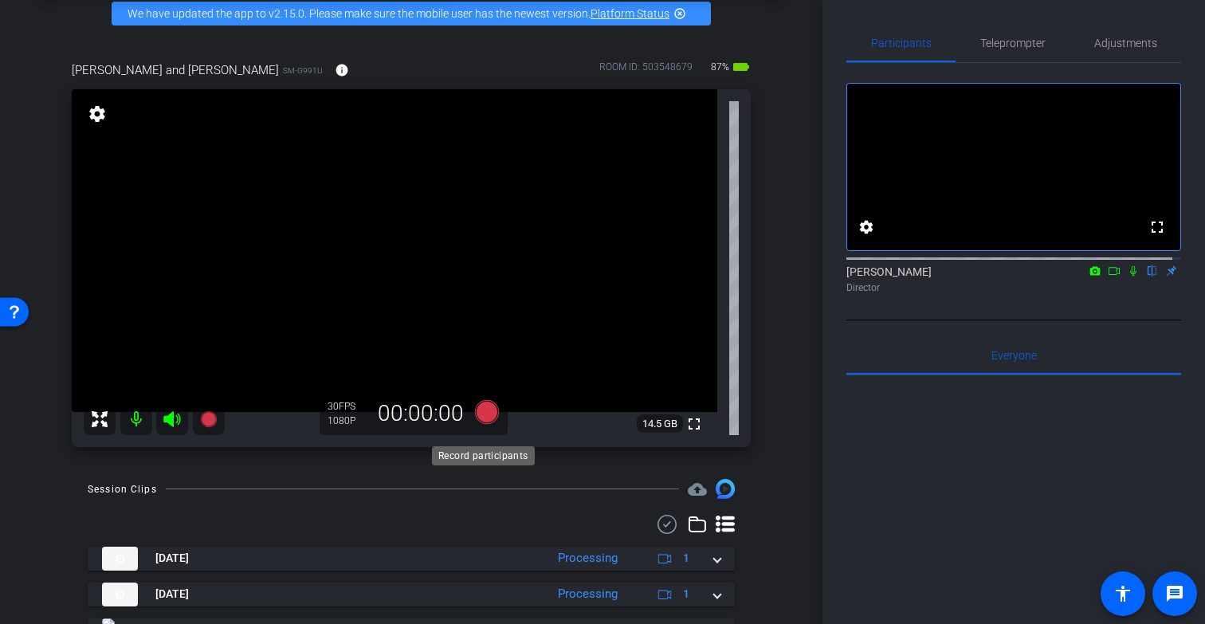
click at [485, 424] on icon at bounding box center [487, 412] width 24 height 24
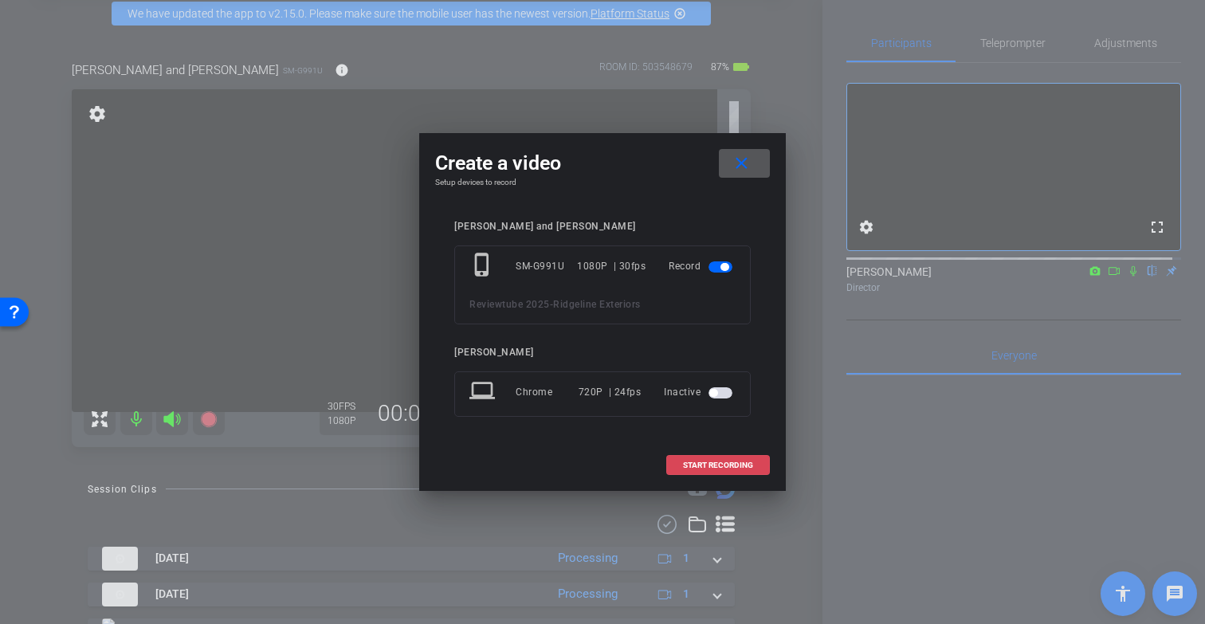
click at [724, 464] on span "START RECORDING" at bounding box center [718, 466] width 70 height 8
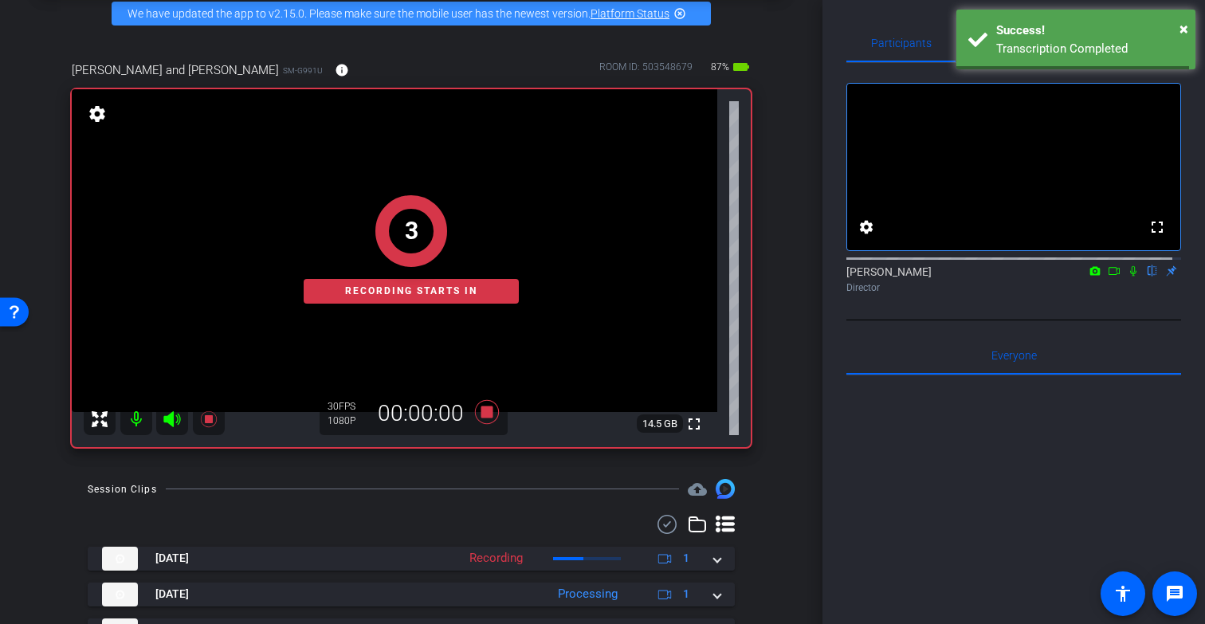
click at [1127, 277] on icon at bounding box center [1133, 270] width 13 height 11
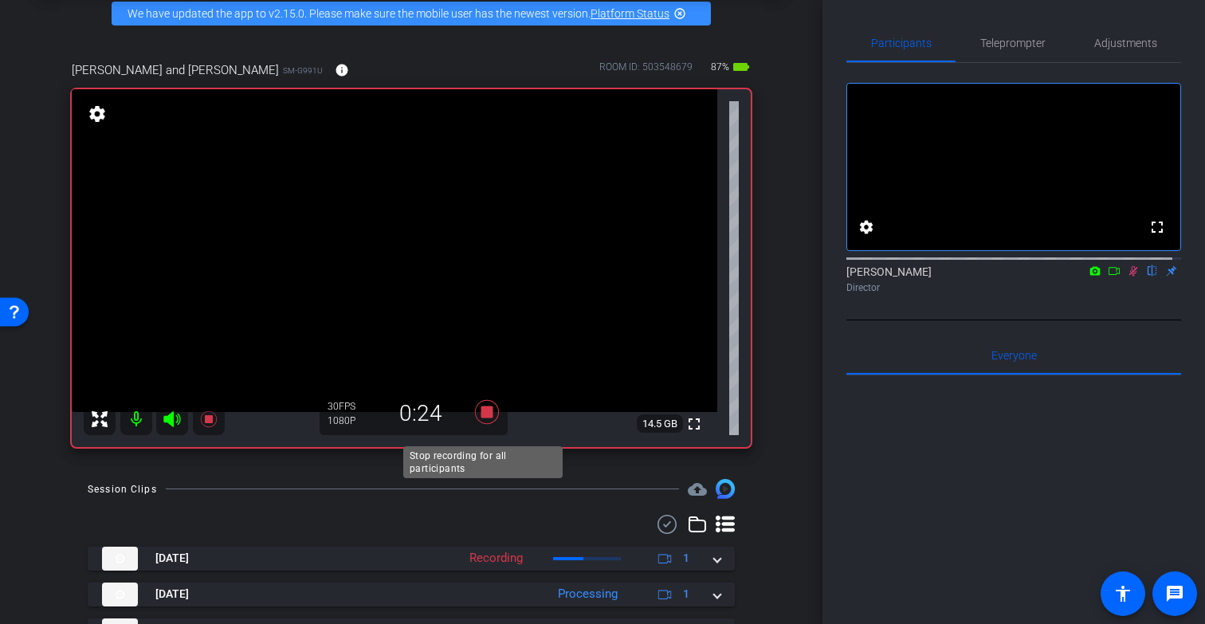
click at [485, 424] on icon at bounding box center [487, 412] width 24 height 24
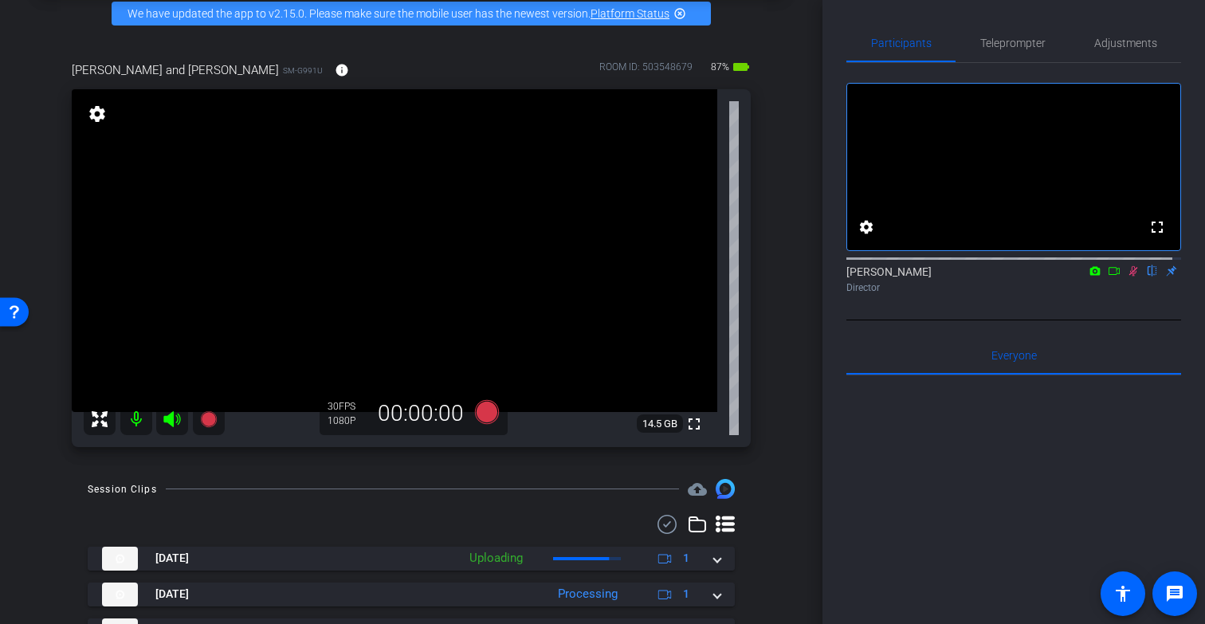
click at [1129, 277] on icon at bounding box center [1133, 271] width 9 height 10
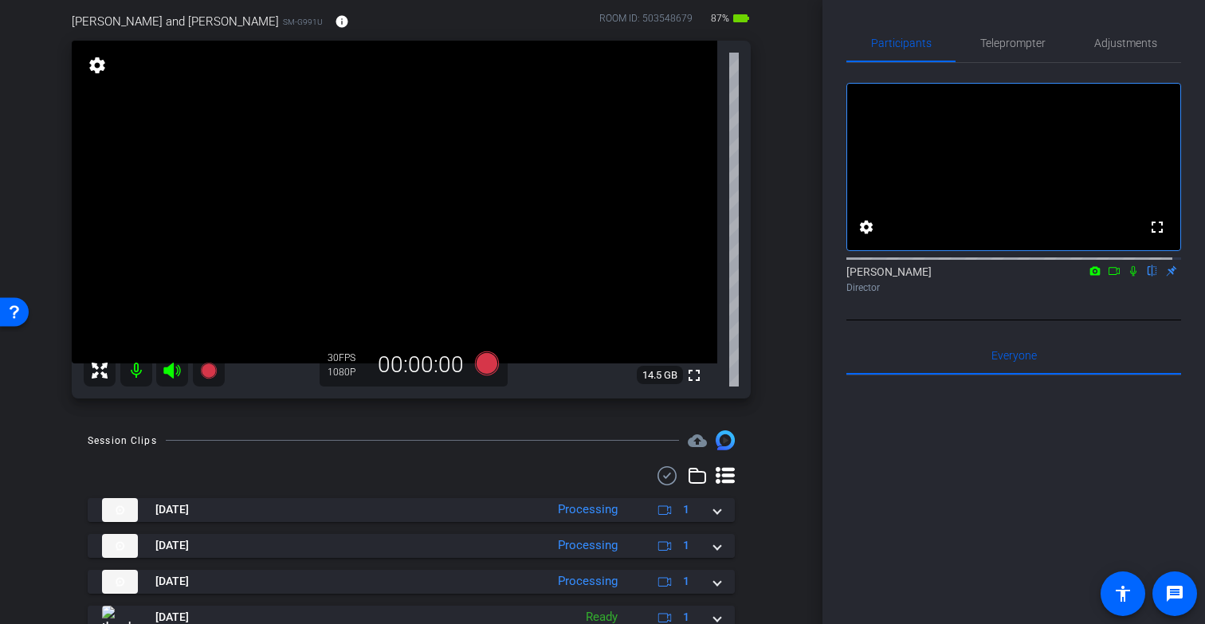
scroll to position [181, 0]
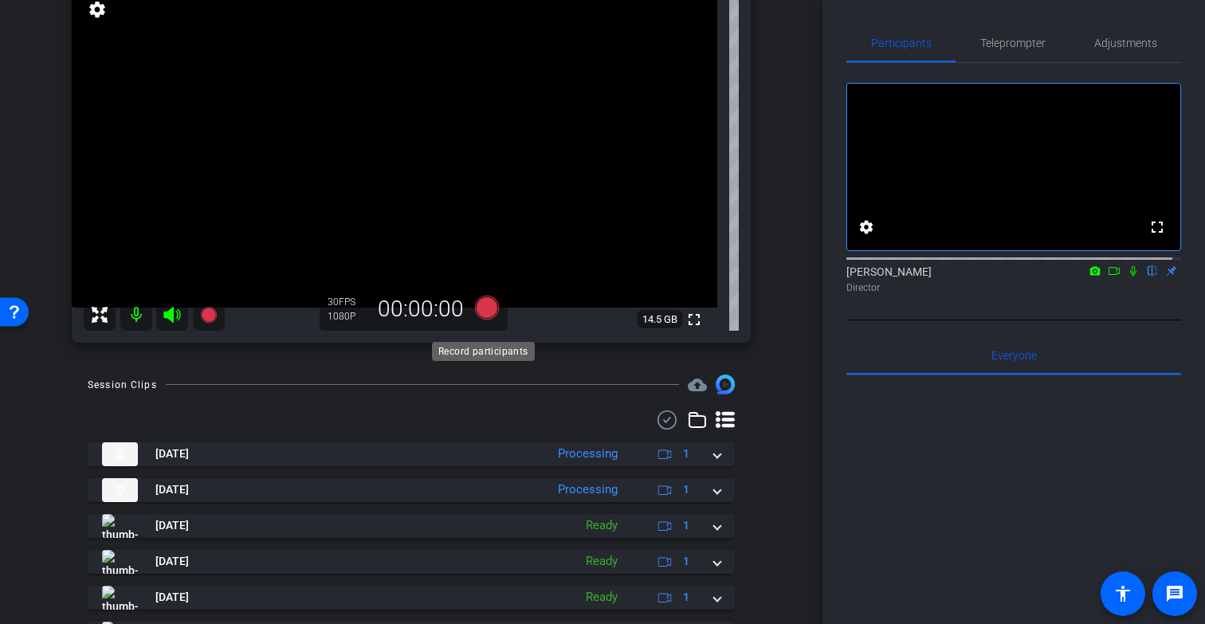
click at [485, 320] on icon at bounding box center [487, 308] width 24 height 24
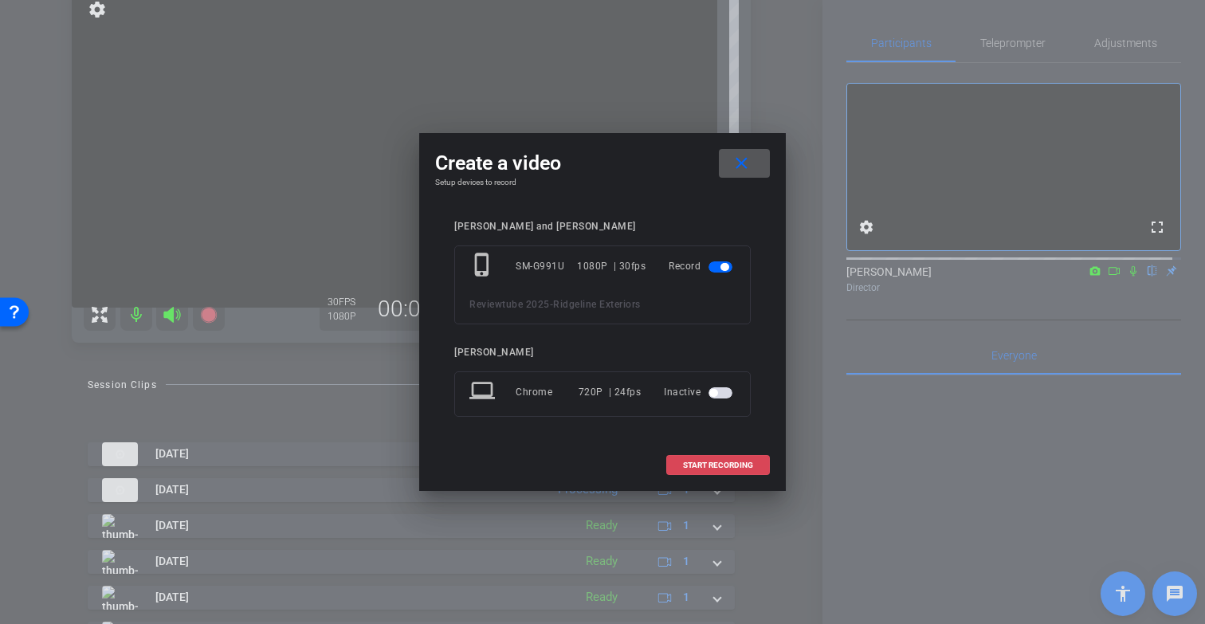
click at [733, 464] on span "START RECORDING" at bounding box center [718, 466] width 70 height 8
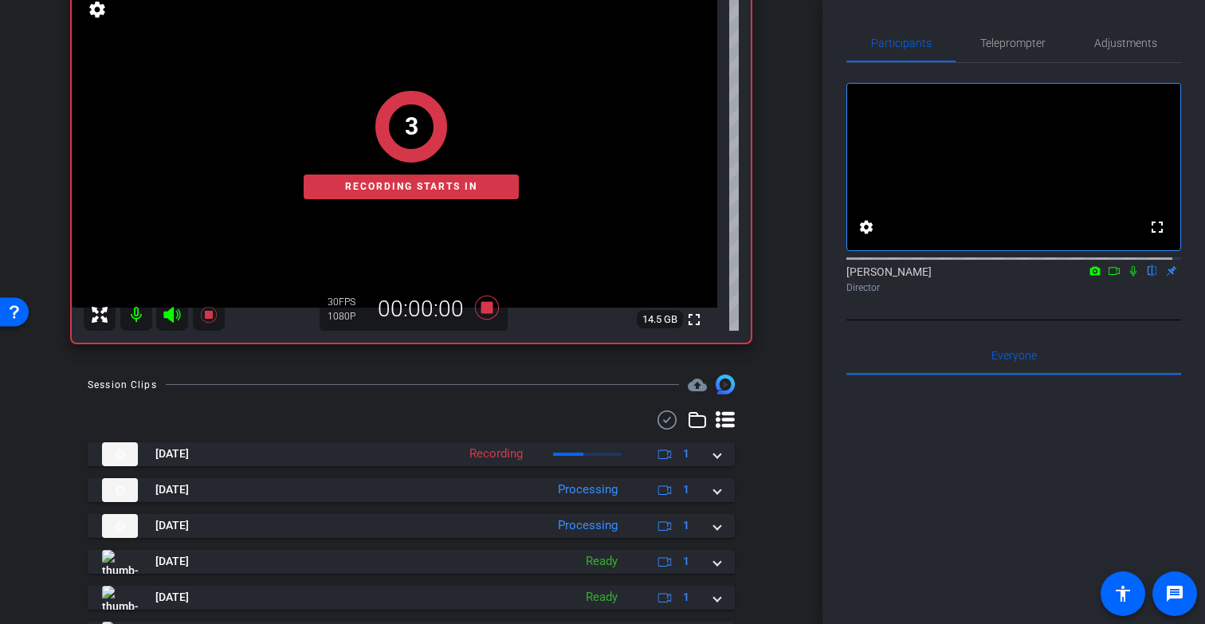
click at [1127, 277] on icon at bounding box center [1133, 270] width 13 height 11
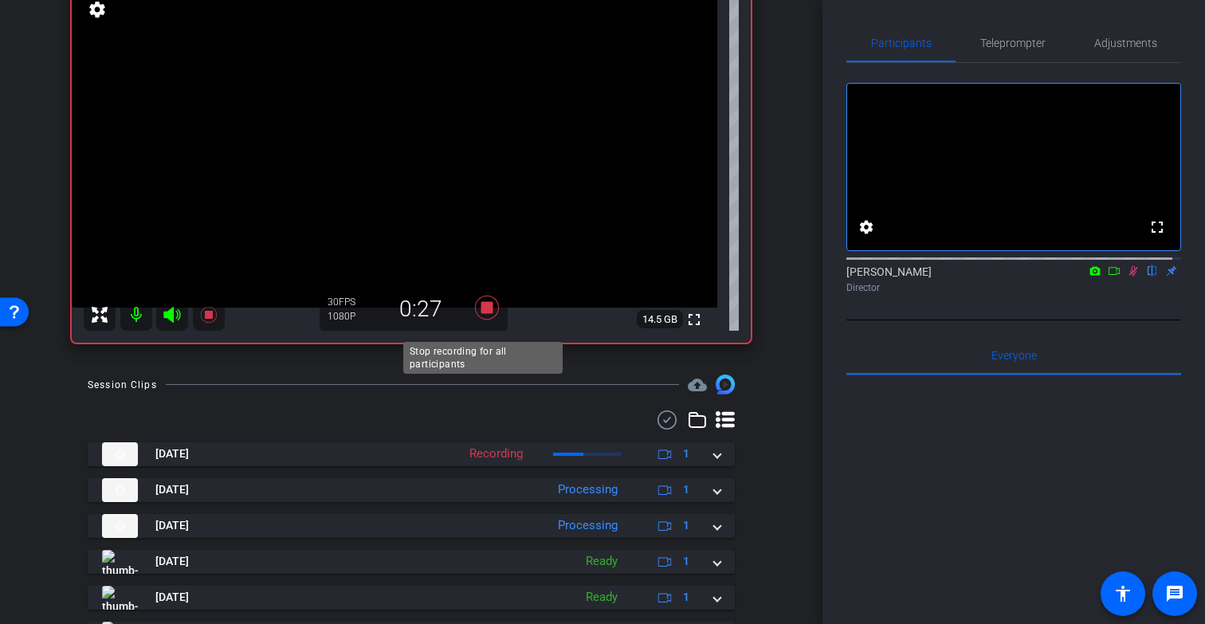
click at [489, 319] on icon at bounding box center [487, 307] width 38 height 29
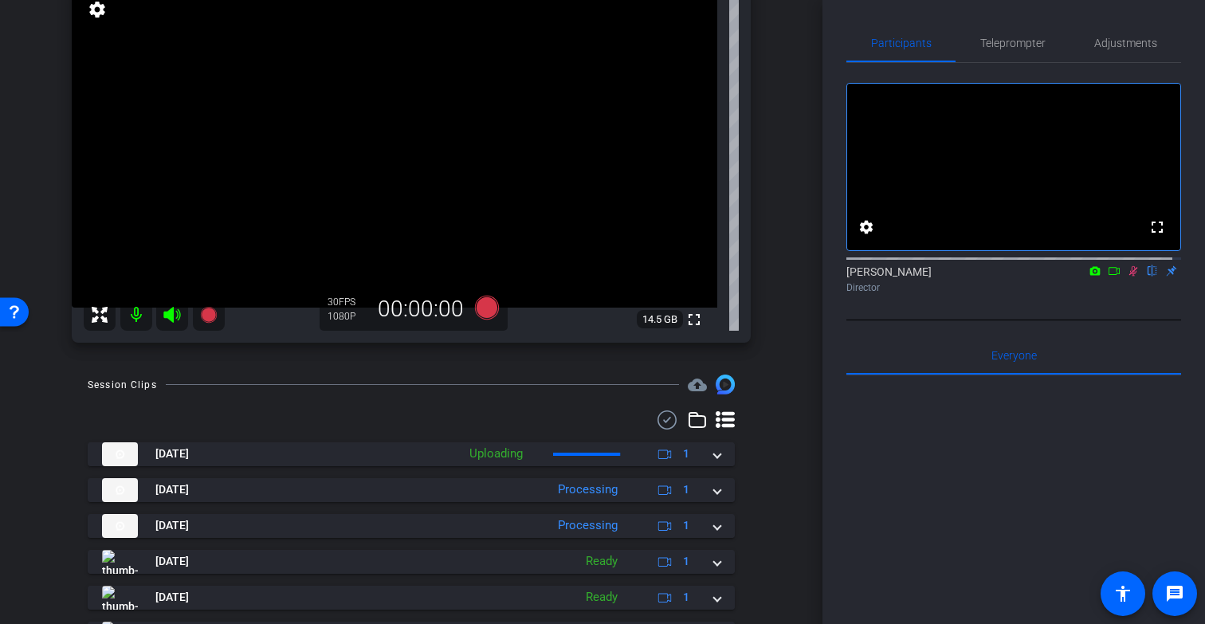
click at [1127, 277] on icon at bounding box center [1133, 270] width 13 height 11
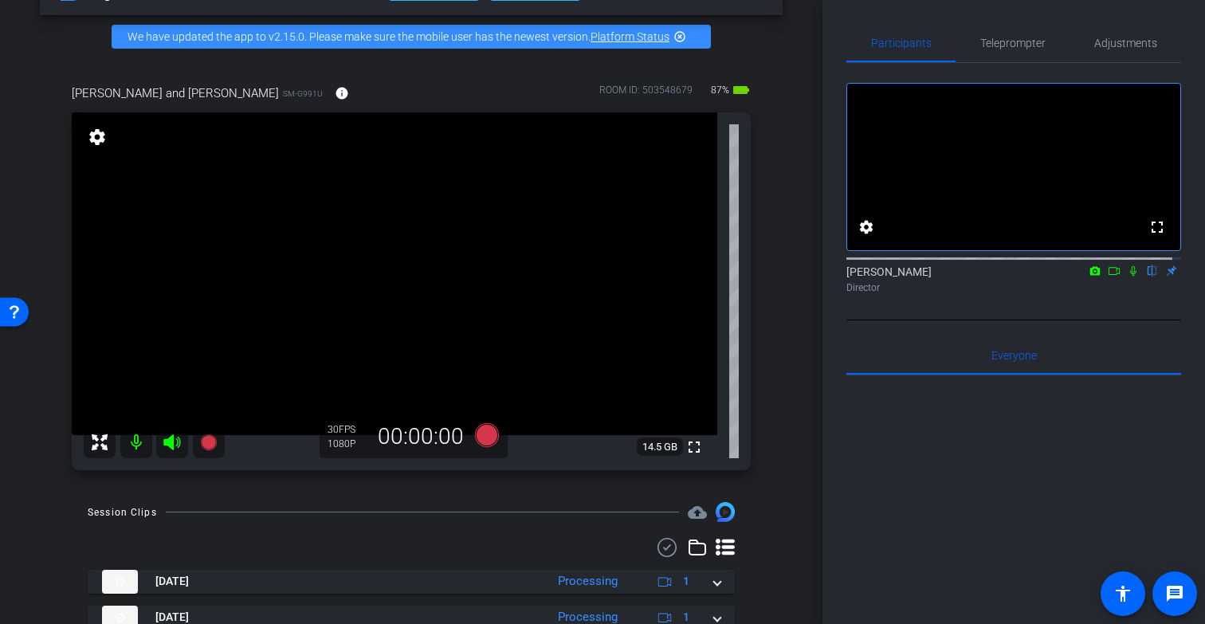
scroll to position [78, 0]
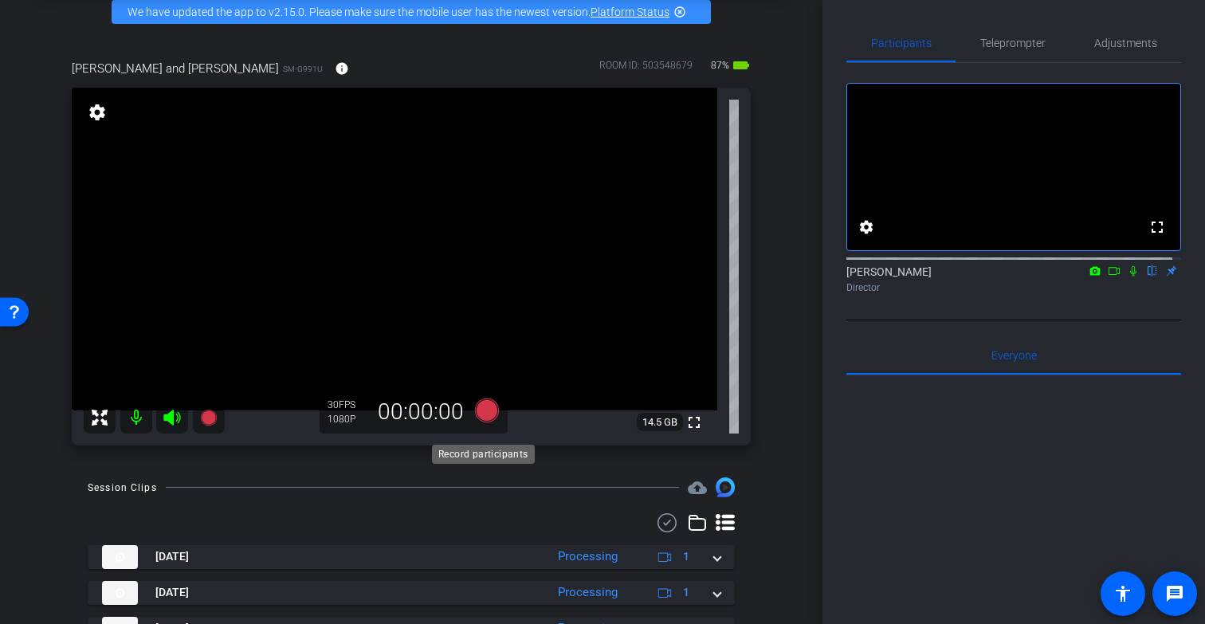
click at [485, 422] on icon at bounding box center [487, 411] width 24 height 24
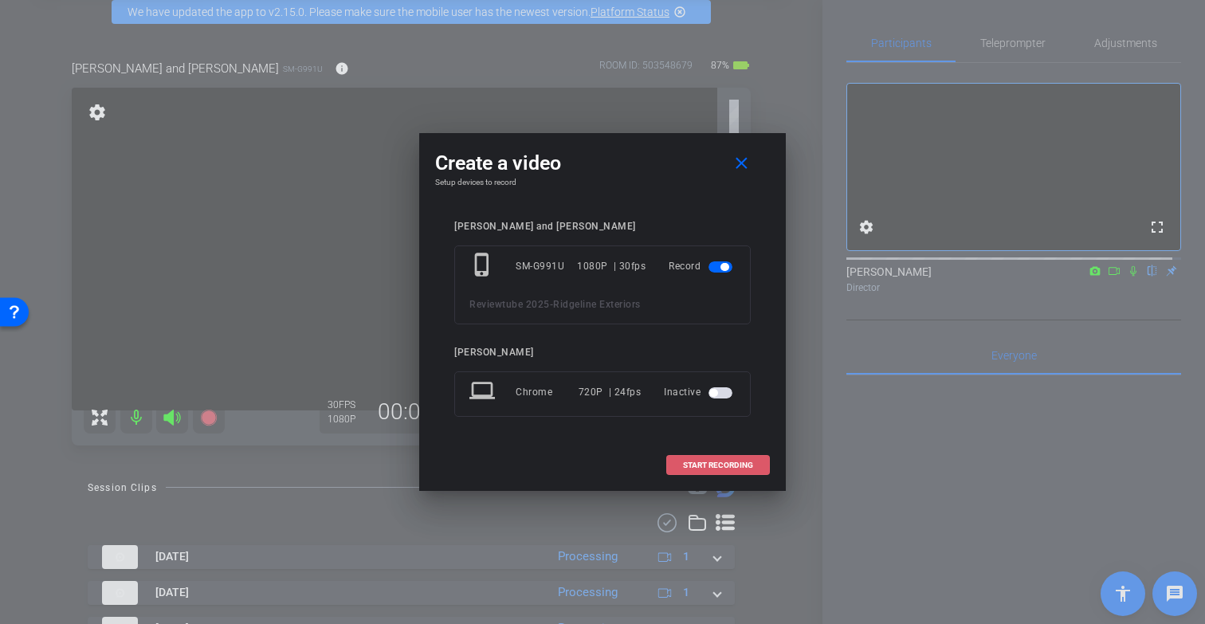
click at [749, 466] on span "START RECORDING" at bounding box center [718, 466] width 70 height 8
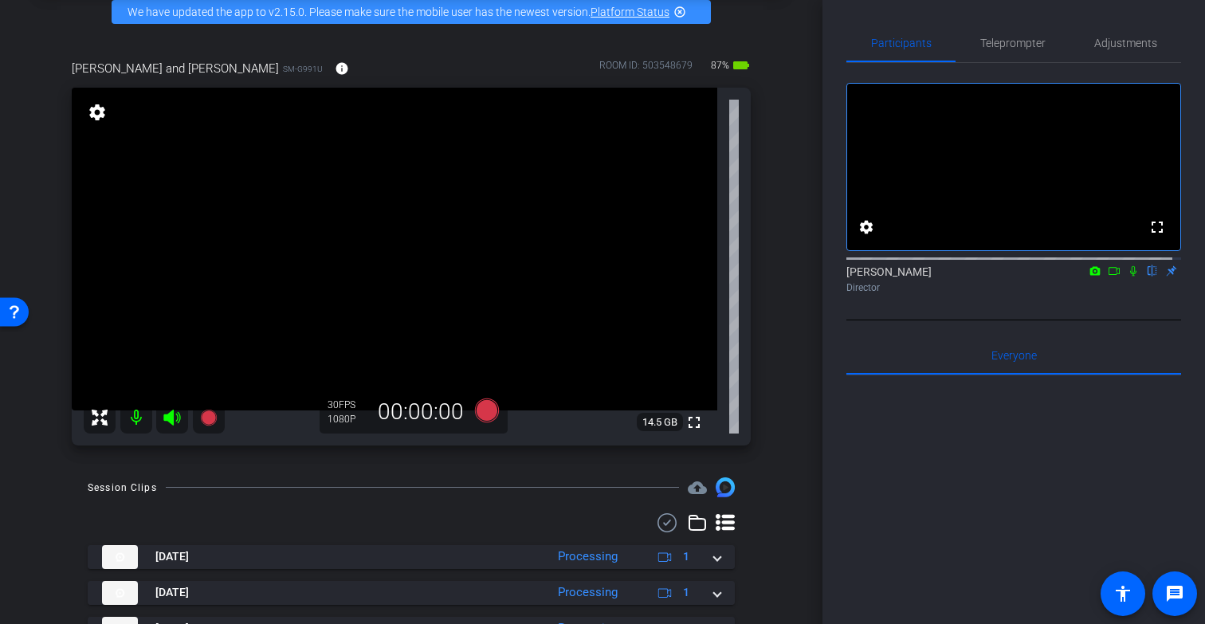
click at [1127, 277] on icon at bounding box center [1133, 270] width 13 height 11
click at [481, 422] on icon at bounding box center [487, 411] width 24 height 24
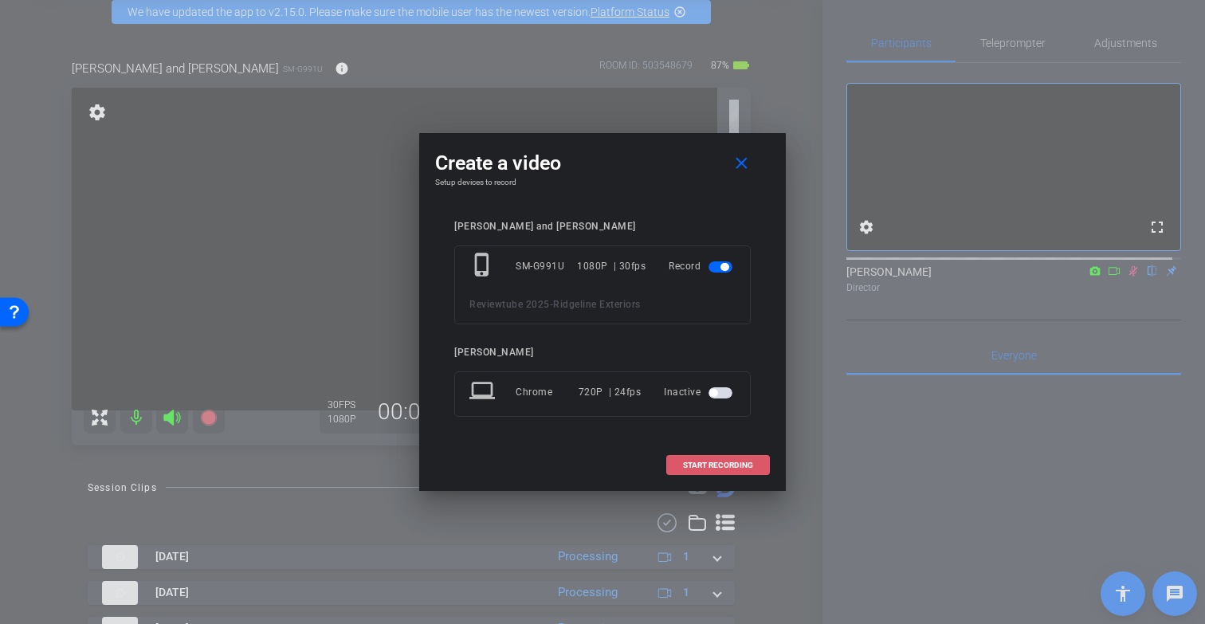
click at [726, 467] on span "START RECORDING" at bounding box center [718, 466] width 70 height 8
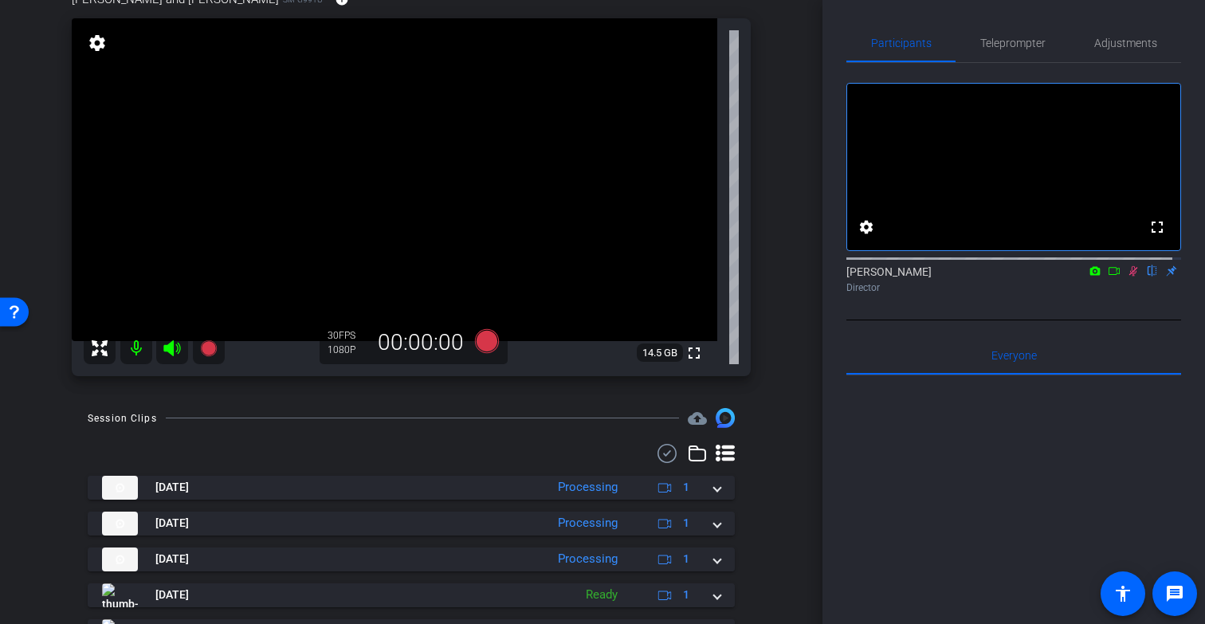
scroll to position [149, 0]
click at [483, 351] on icon at bounding box center [487, 340] width 24 height 24
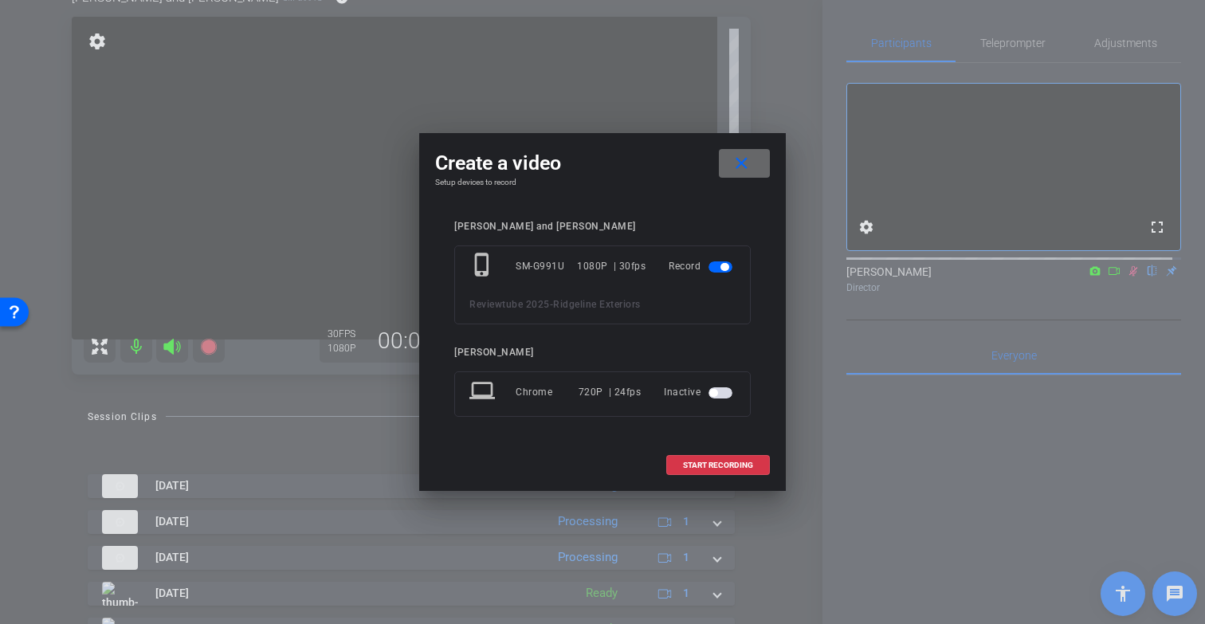
click at [737, 159] on mat-icon "close" at bounding box center [742, 164] width 20 height 20
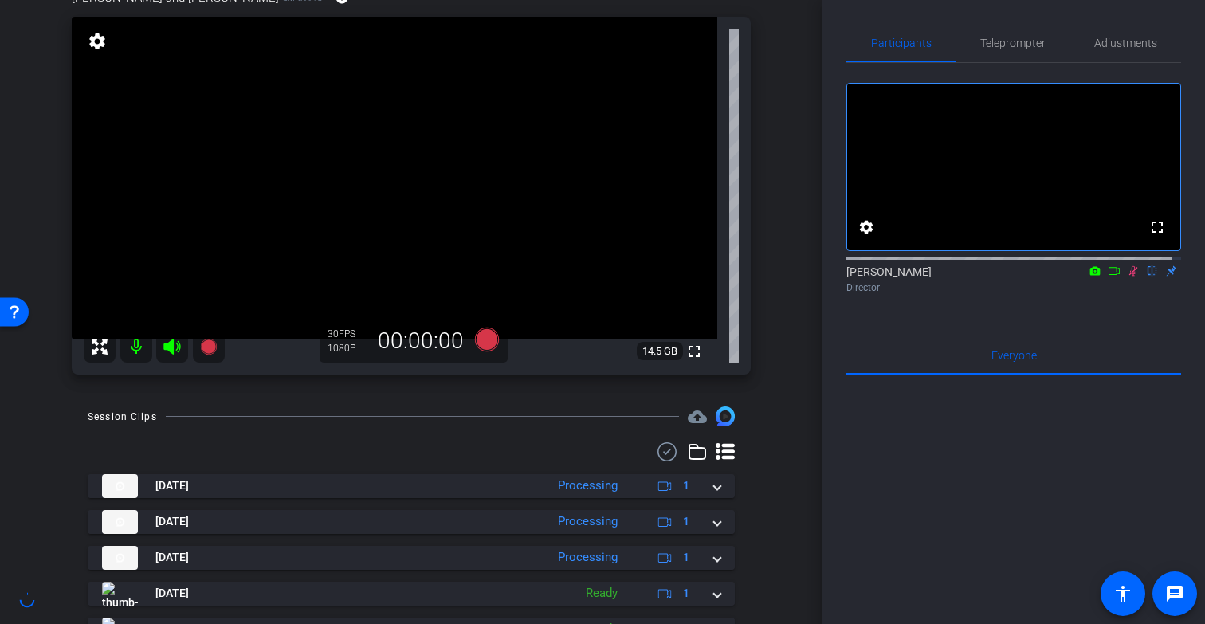
click at [1127, 277] on icon at bounding box center [1133, 270] width 13 height 11
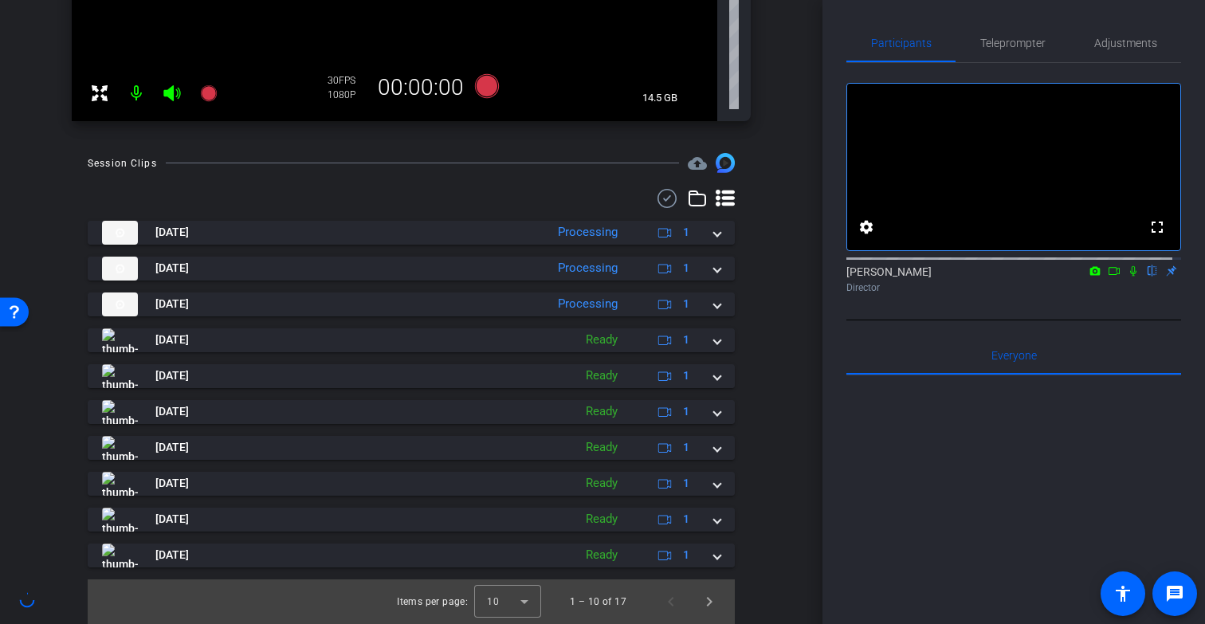
scroll to position [0, 0]
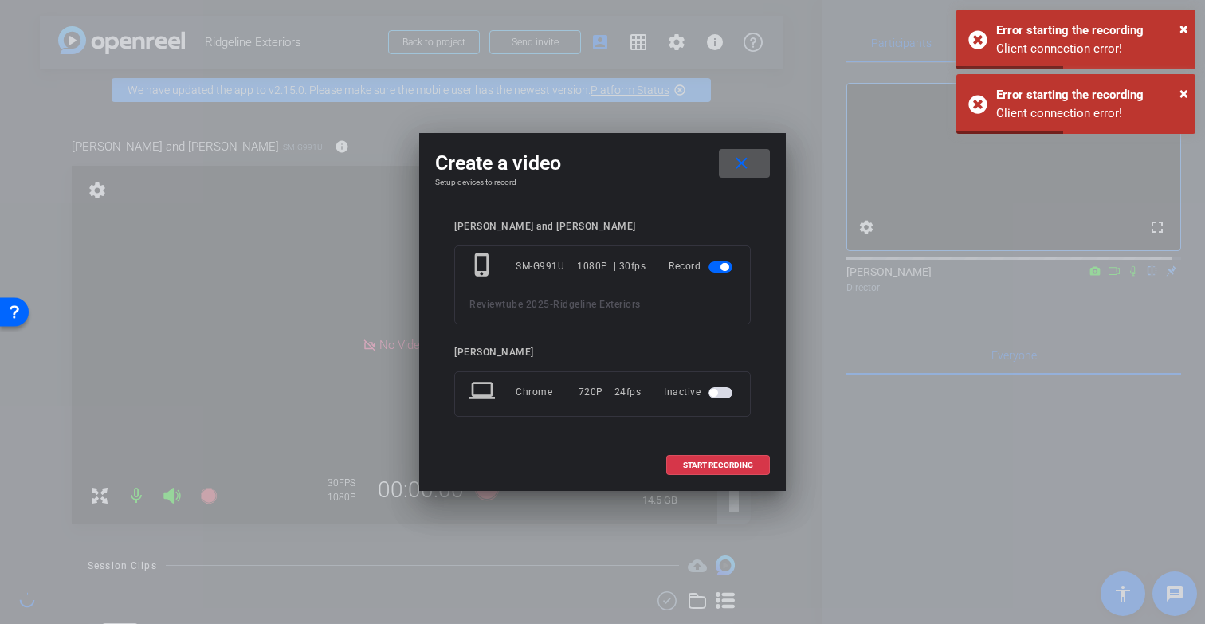
click at [740, 163] on mat-icon "close" at bounding box center [742, 164] width 20 height 20
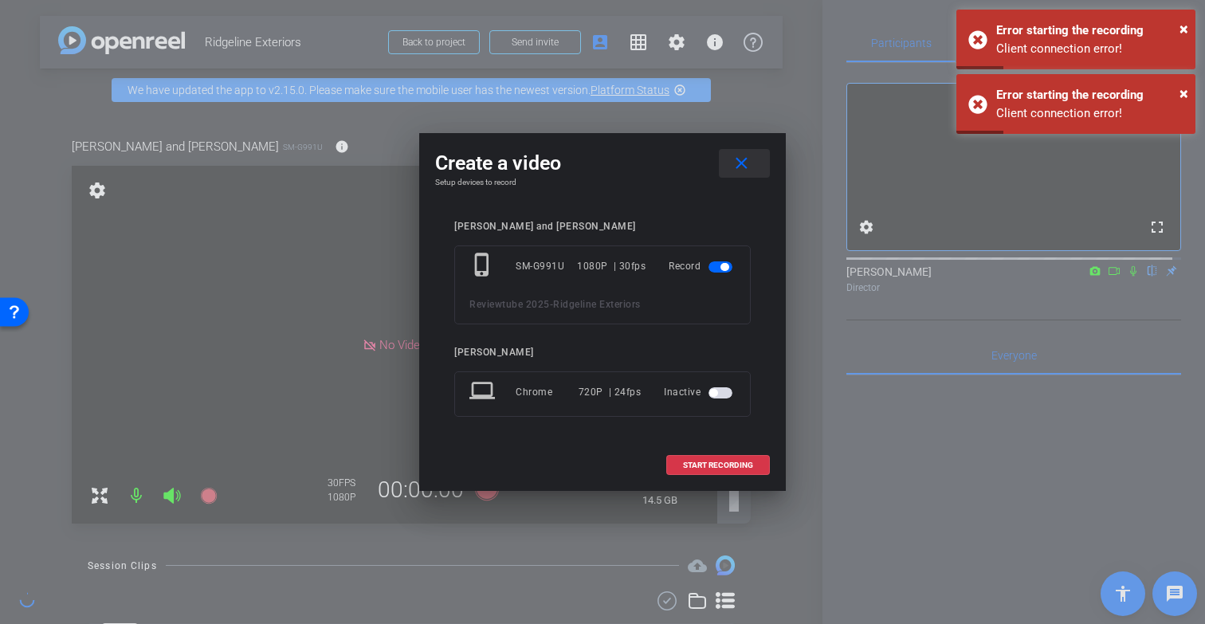
click at [741, 164] on mat-icon "close" at bounding box center [742, 164] width 20 height 20
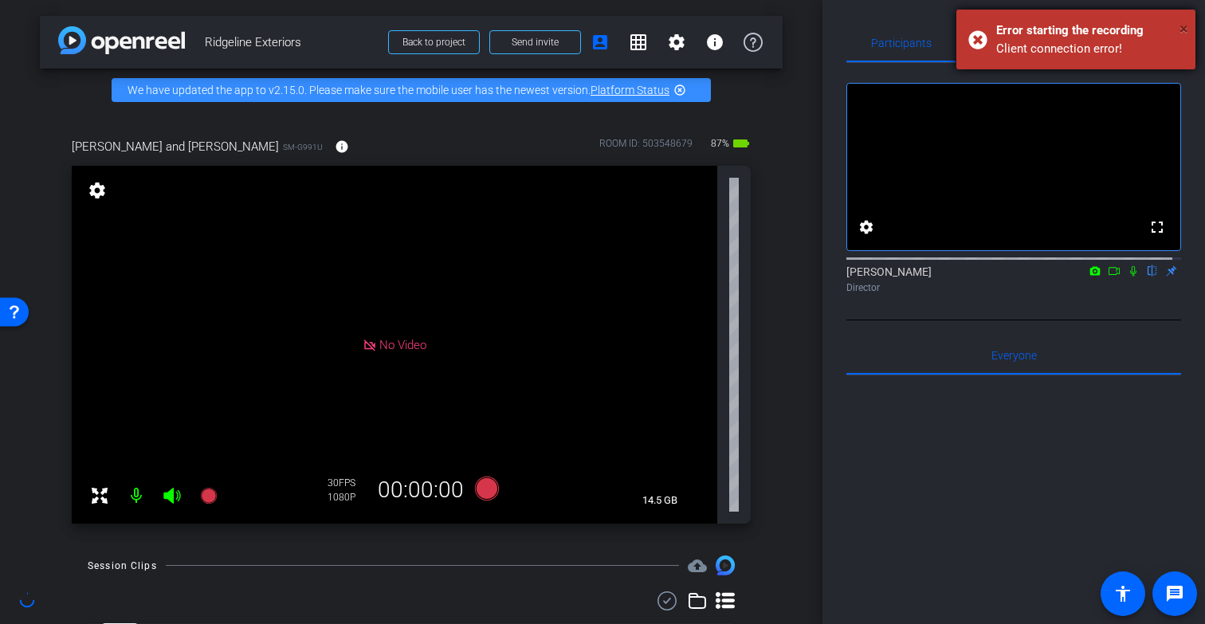
click at [1187, 29] on span "×" at bounding box center [1184, 28] width 9 height 19
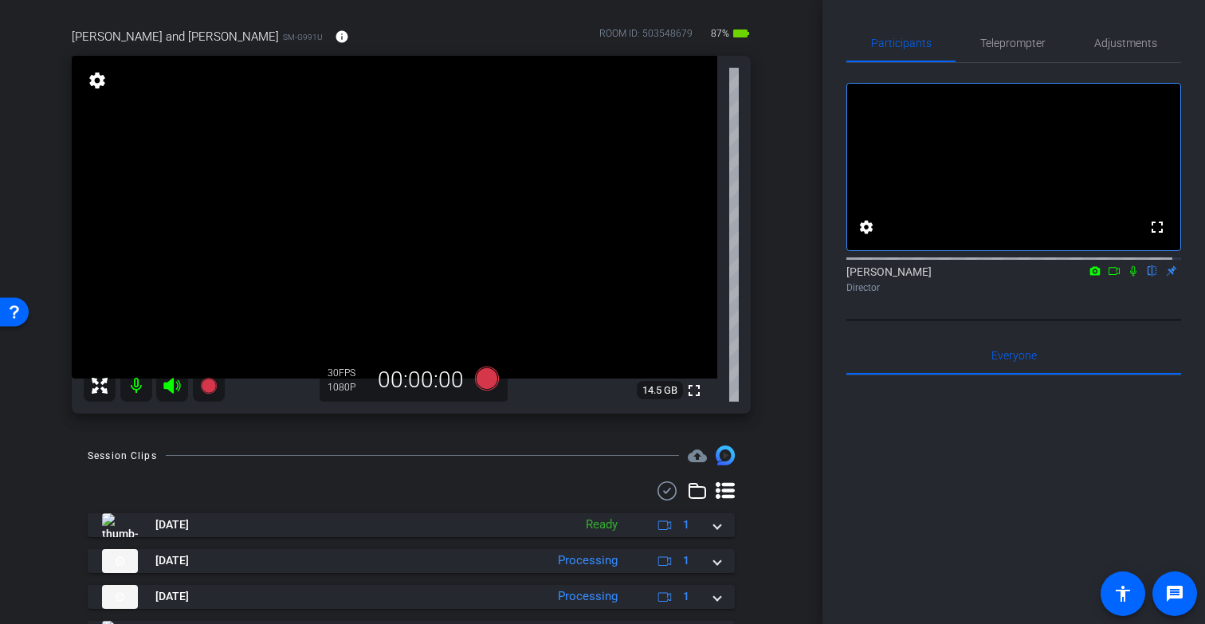
scroll to position [91, 0]
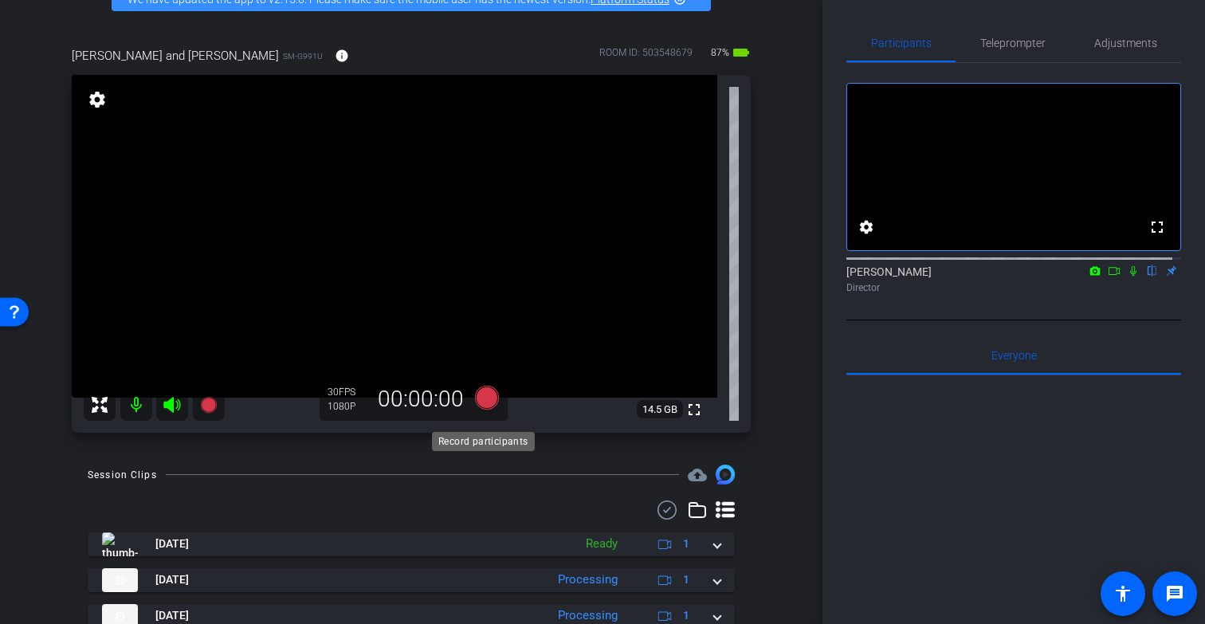
click at [485, 409] on icon at bounding box center [487, 398] width 24 height 24
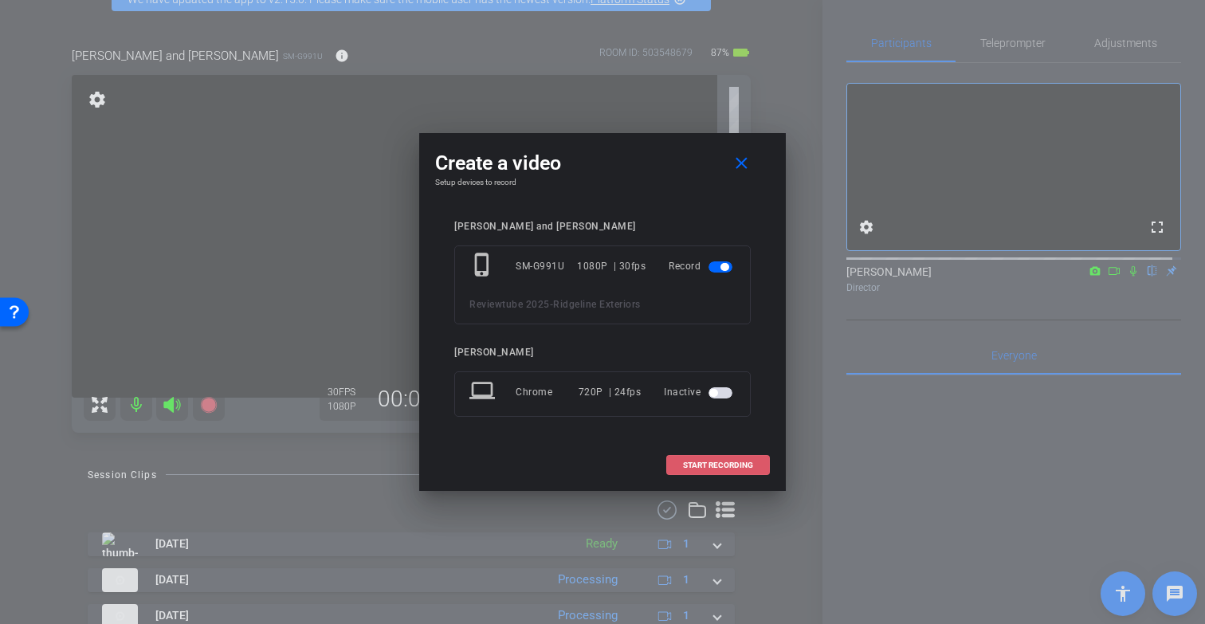
click at [715, 458] on span at bounding box center [718, 465] width 102 height 38
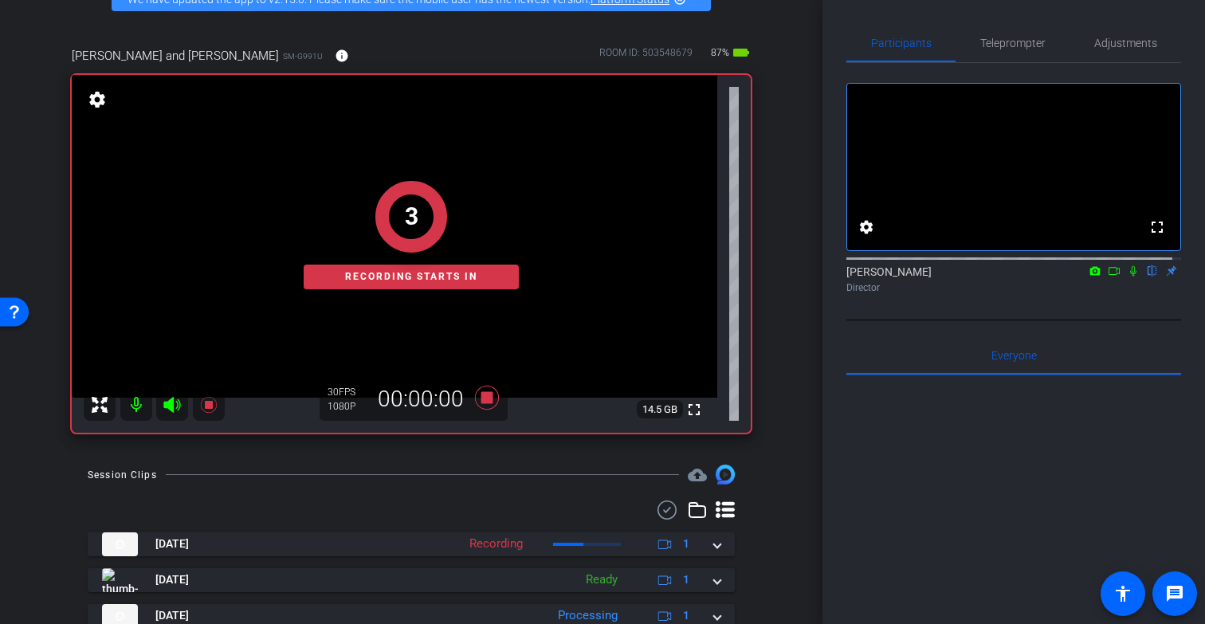
click at [1127, 277] on icon at bounding box center [1133, 270] width 13 height 11
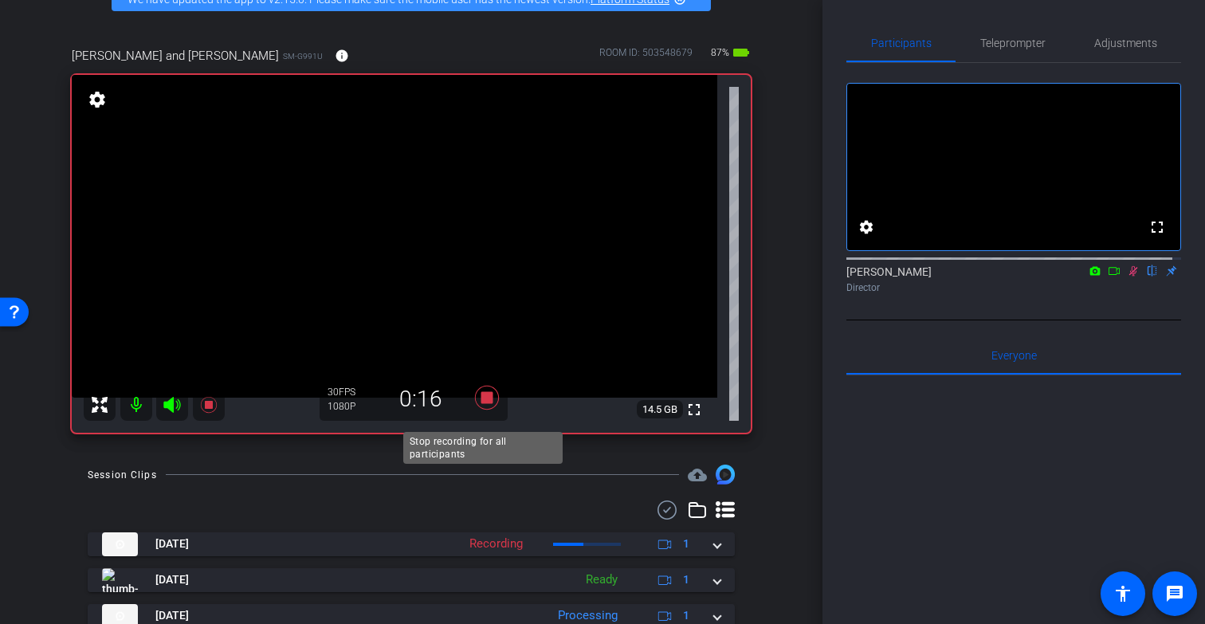
click at [484, 410] on icon at bounding box center [487, 398] width 24 height 24
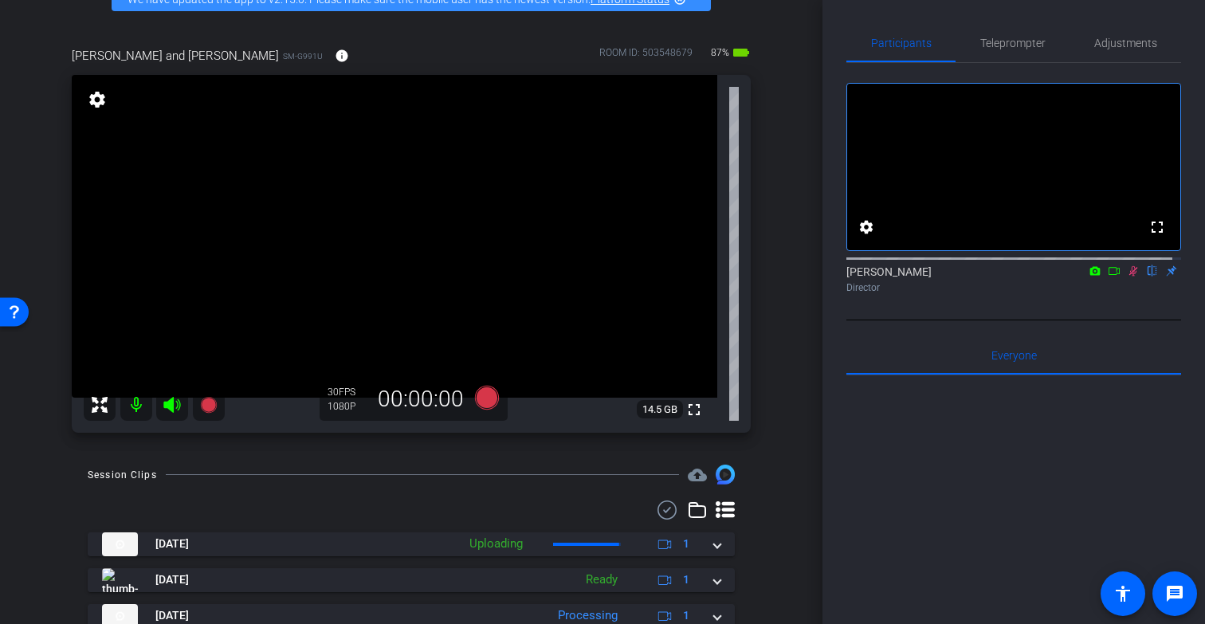
click at [1127, 277] on icon at bounding box center [1133, 270] width 13 height 11
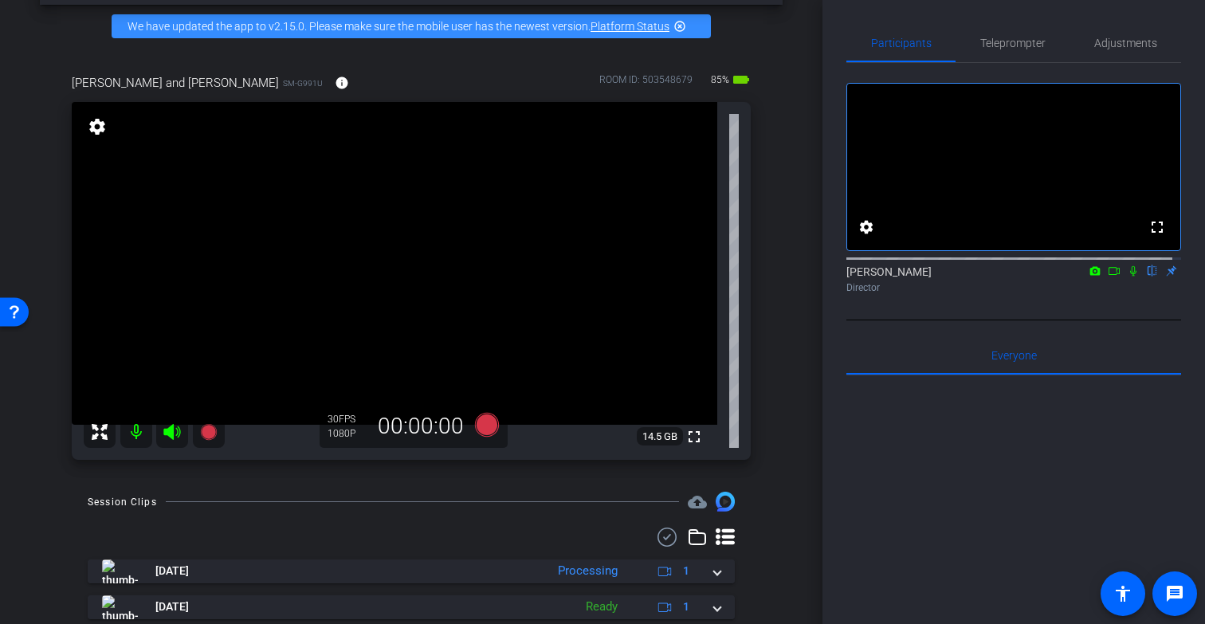
scroll to position [69, 0]
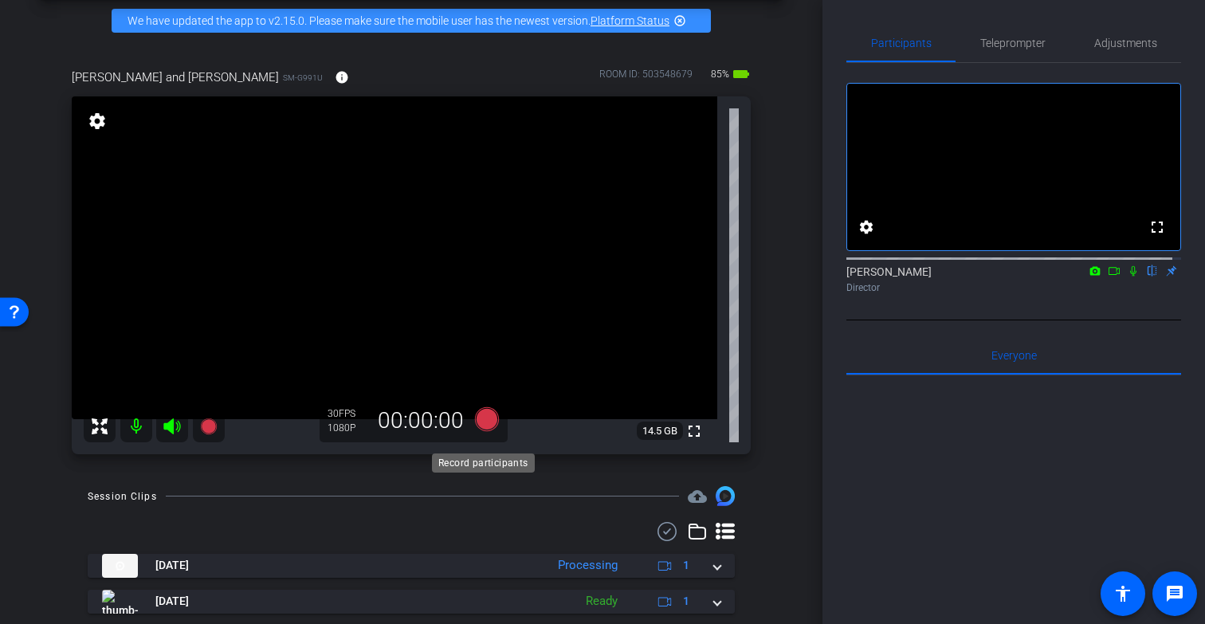
click at [483, 431] on icon at bounding box center [487, 419] width 24 height 24
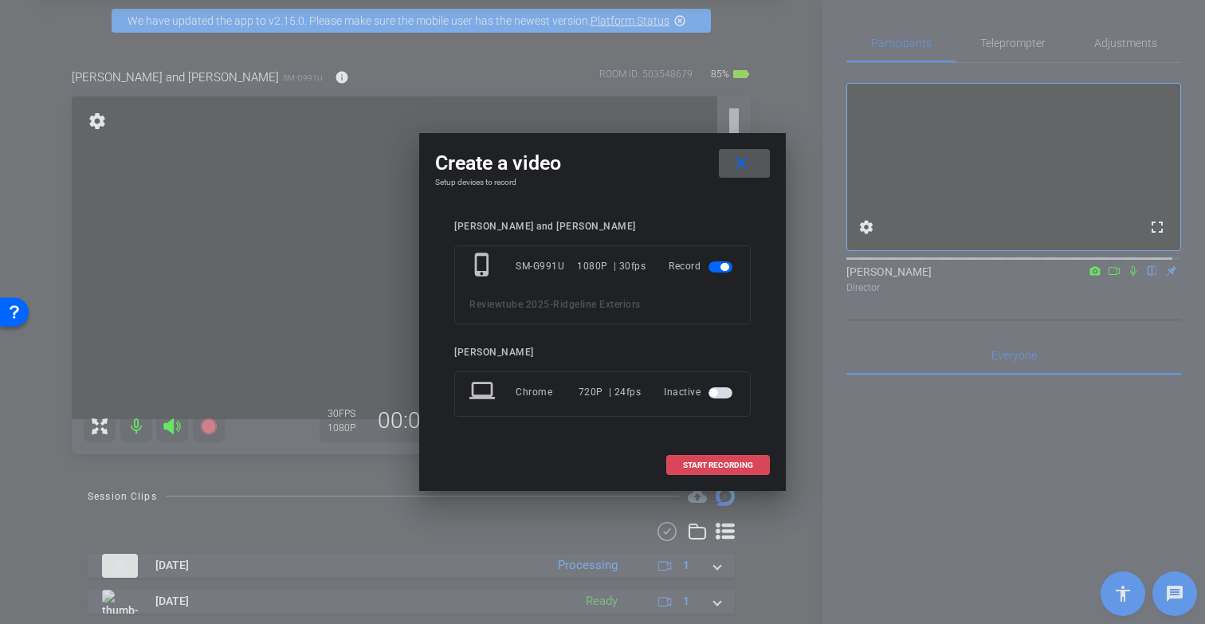
click at [718, 462] on span "START RECORDING" at bounding box center [718, 466] width 70 height 8
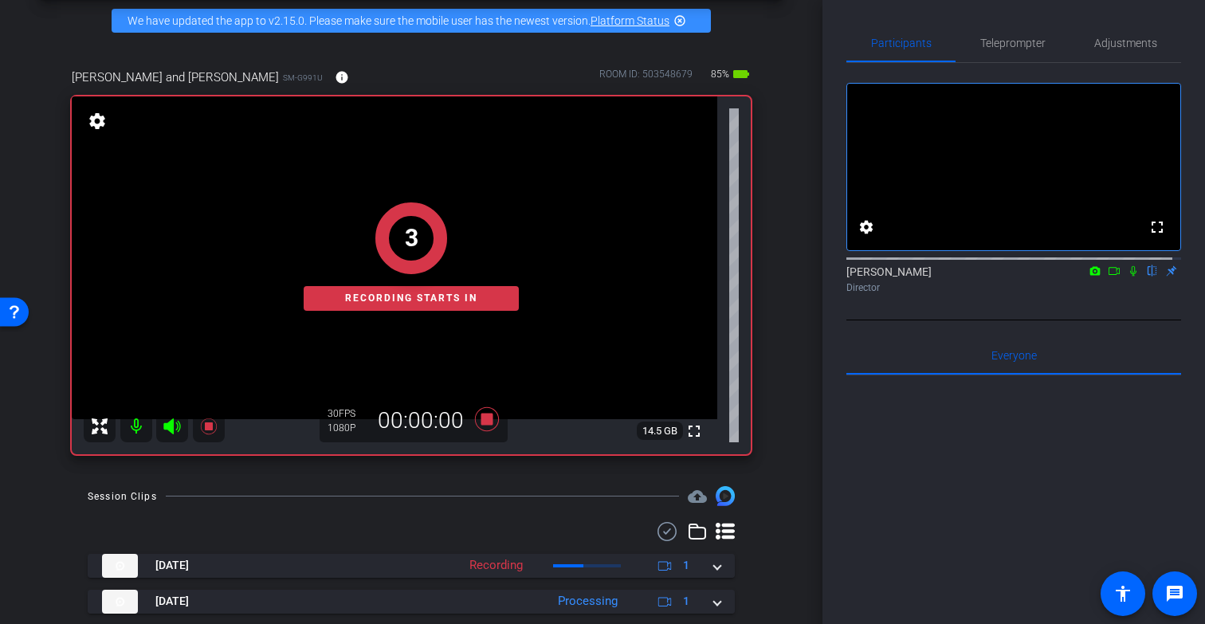
click at [1130, 277] on icon at bounding box center [1133, 271] width 6 height 10
click at [540, 277] on div "1 Recording starts in" at bounding box center [411, 256] width 679 height 396
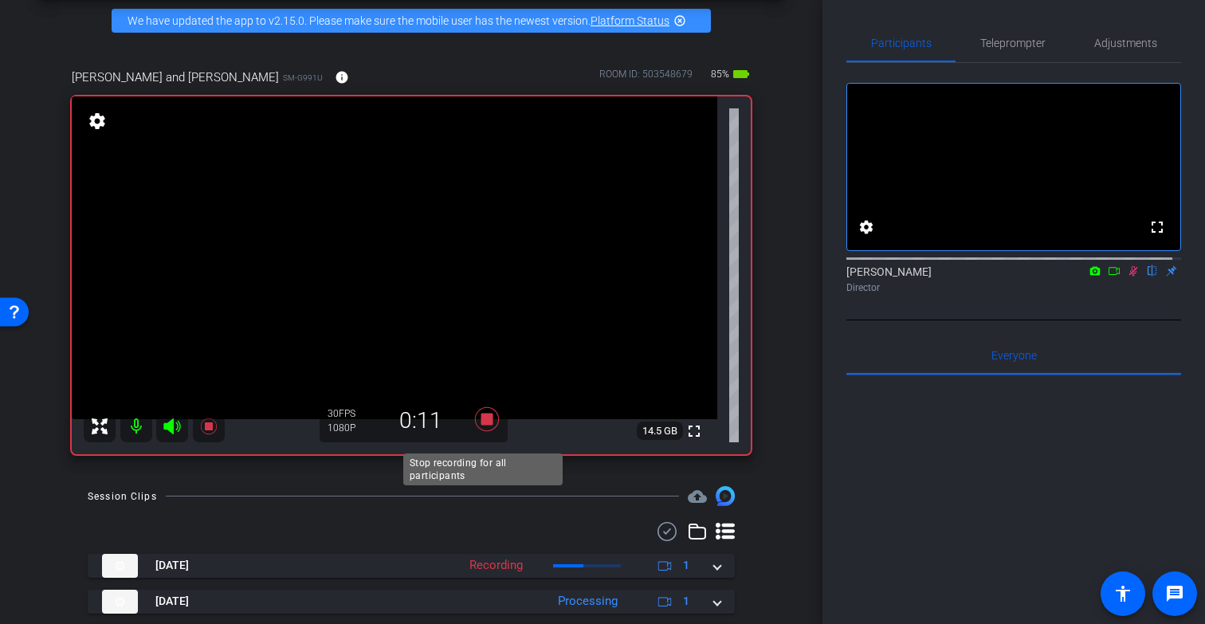
click at [484, 431] on icon at bounding box center [487, 419] width 24 height 24
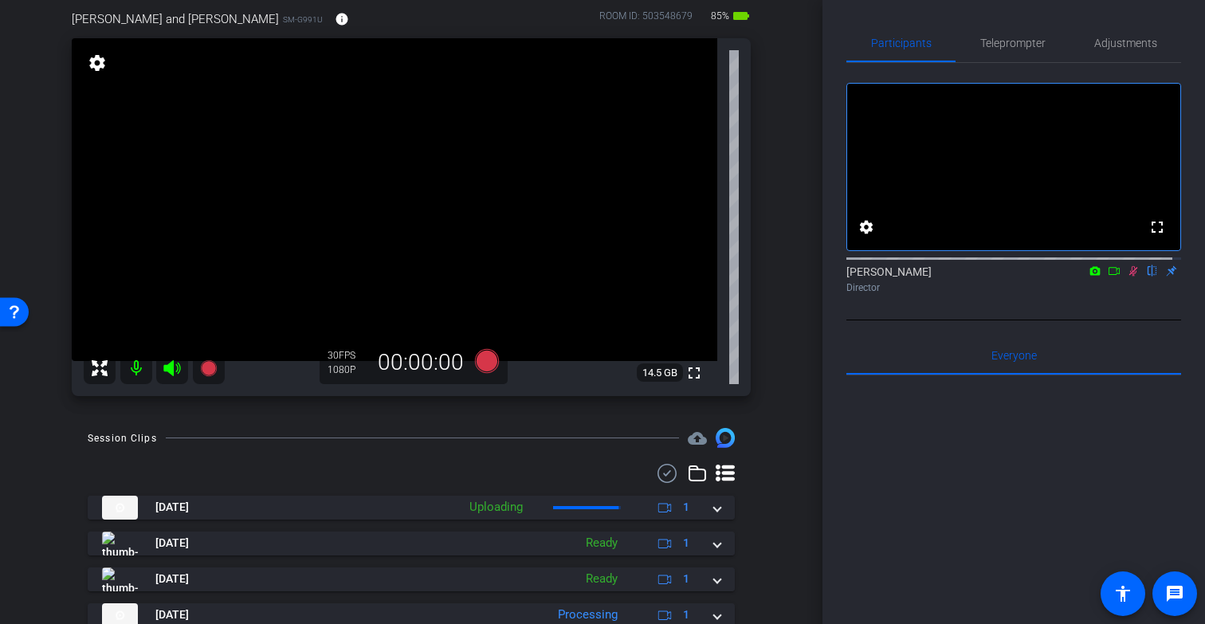
scroll to position [127, 0]
click at [1129, 277] on icon at bounding box center [1133, 271] width 9 height 10
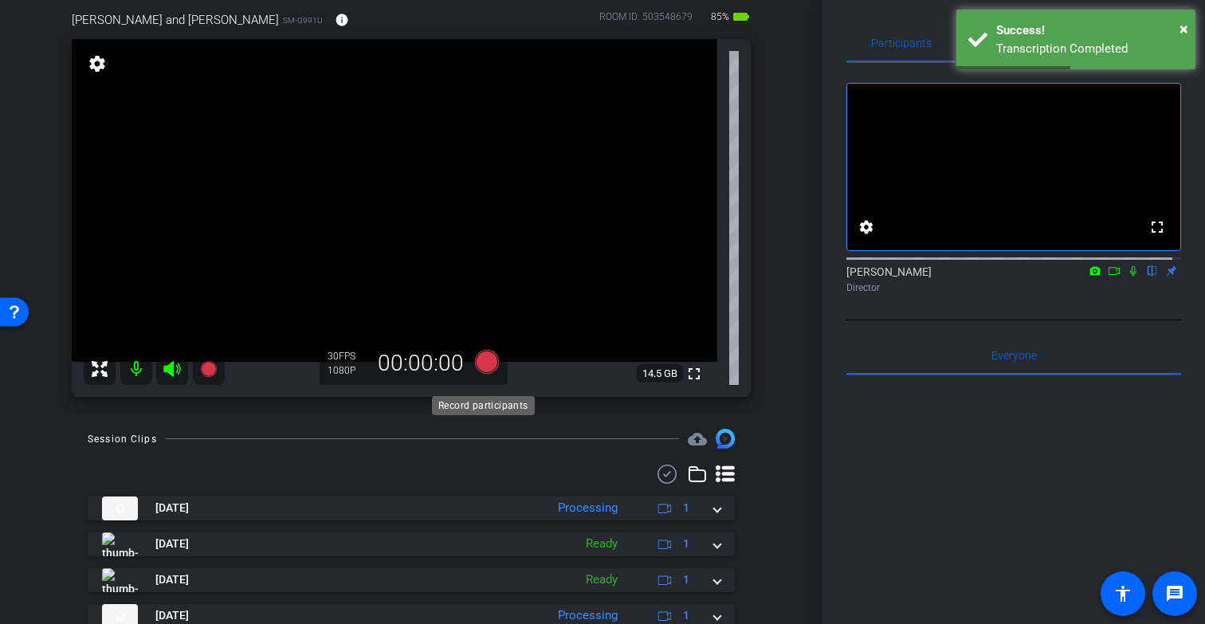
click at [485, 374] on icon at bounding box center [487, 362] width 24 height 24
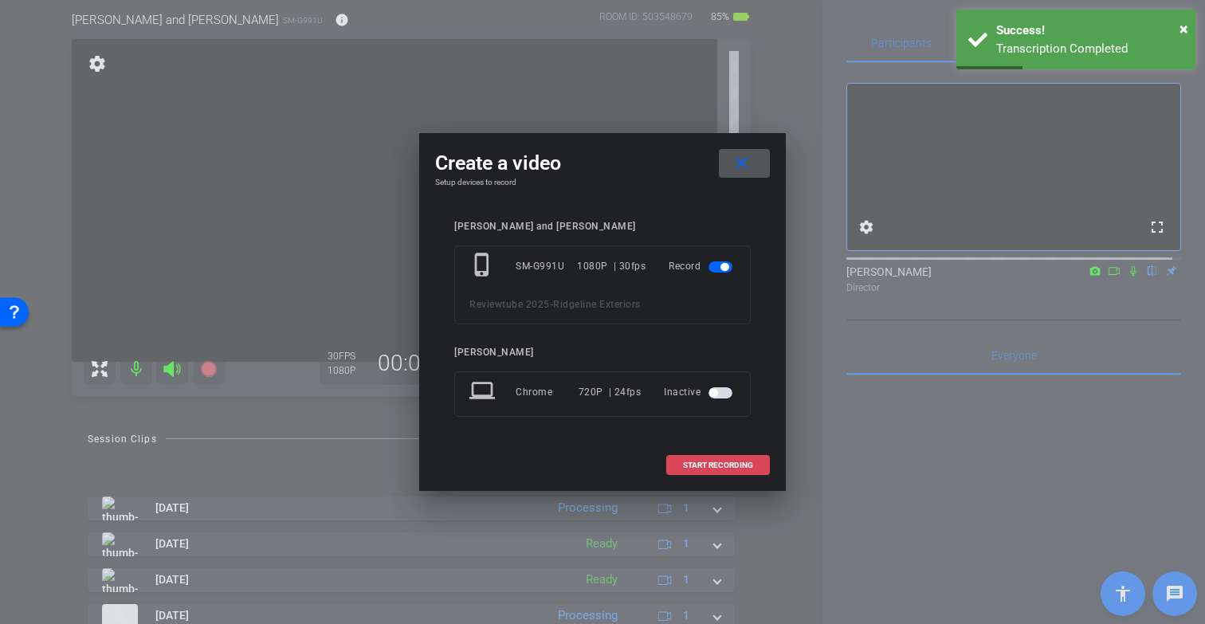
click at [731, 467] on span "START RECORDING" at bounding box center [718, 466] width 70 height 8
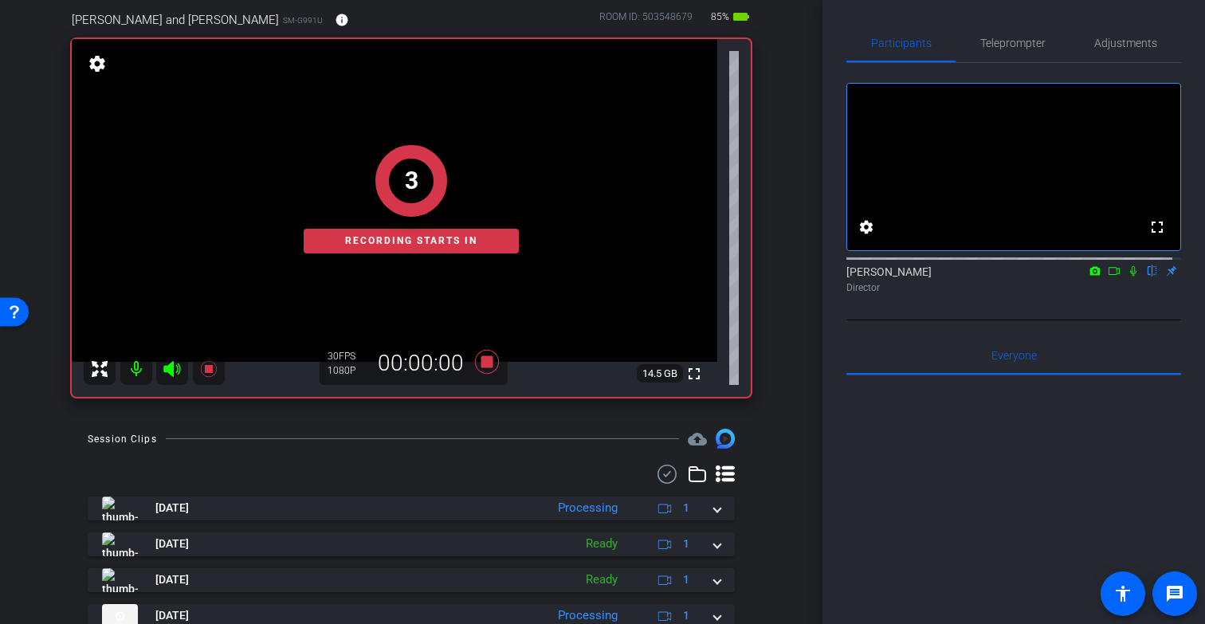
click at [1127, 277] on icon at bounding box center [1133, 270] width 13 height 11
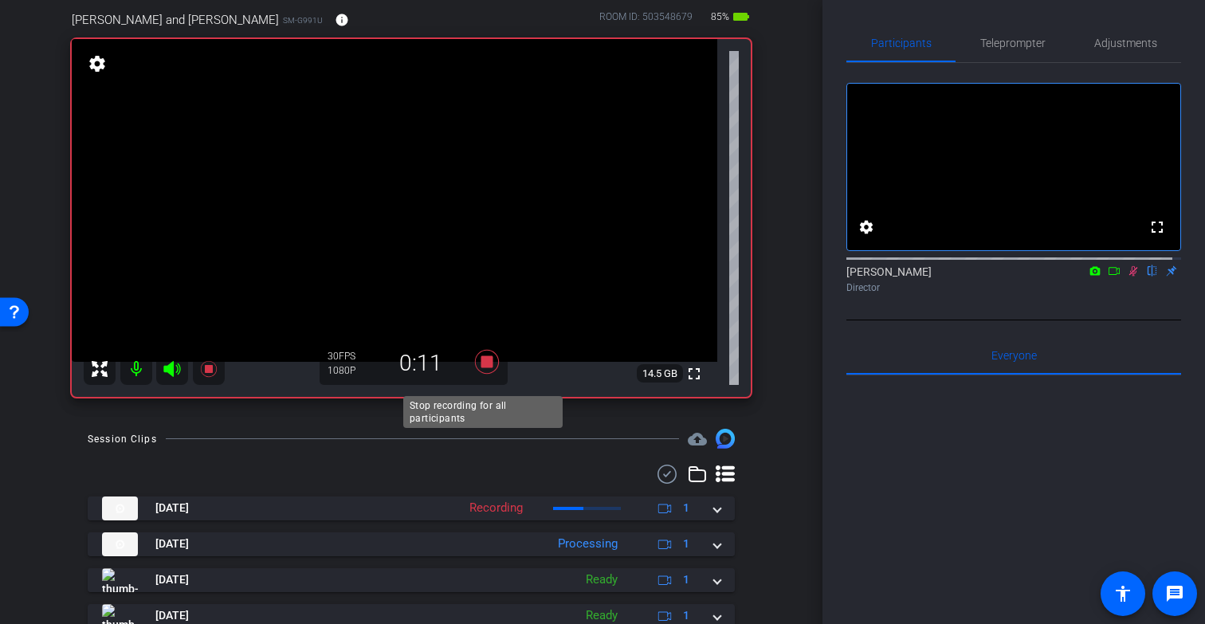
click at [485, 374] on icon at bounding box center [487, 362] width 24 height 24
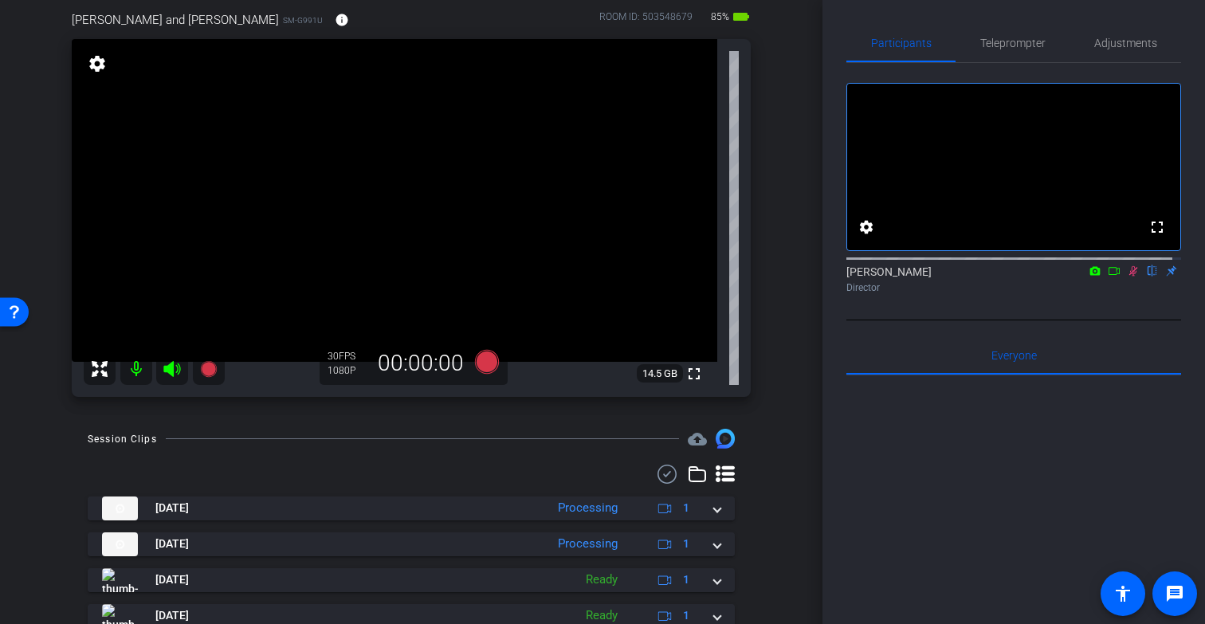
click at [1127, 277] on icon at bounding box center [1133, 270] width 13 height 11
click at [480, 374] on icon at bounding box center [487, 362] width 24 height 24
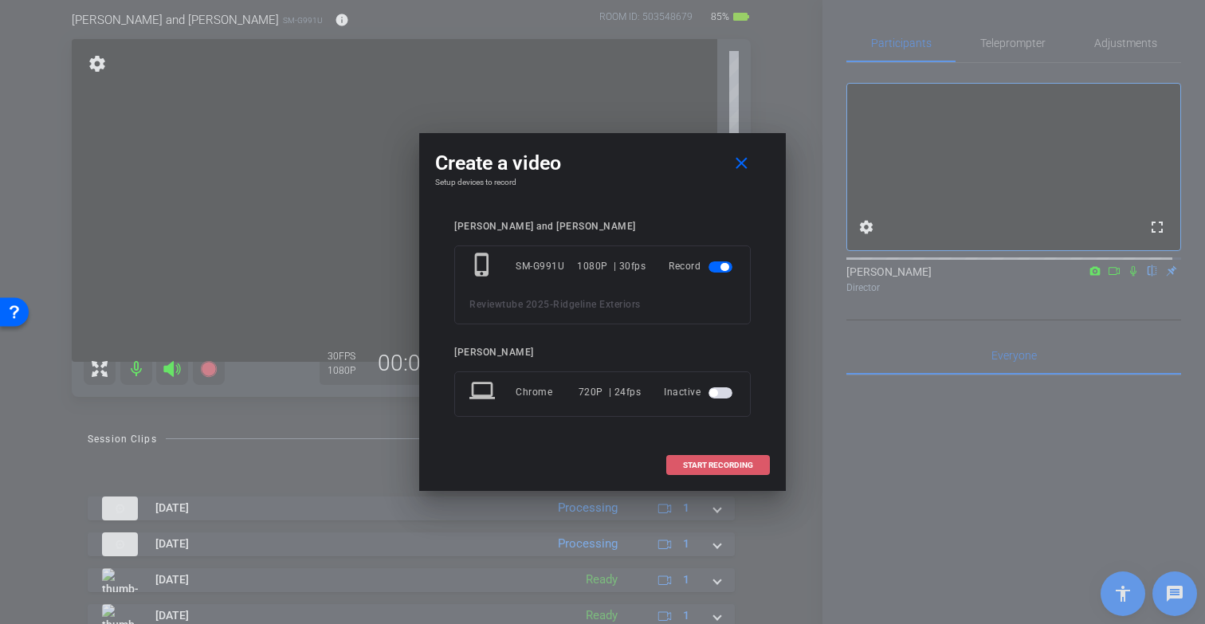
click at [702, 469] on span "START RECORDING" at bounding box center [718, 466] width 70 height 8
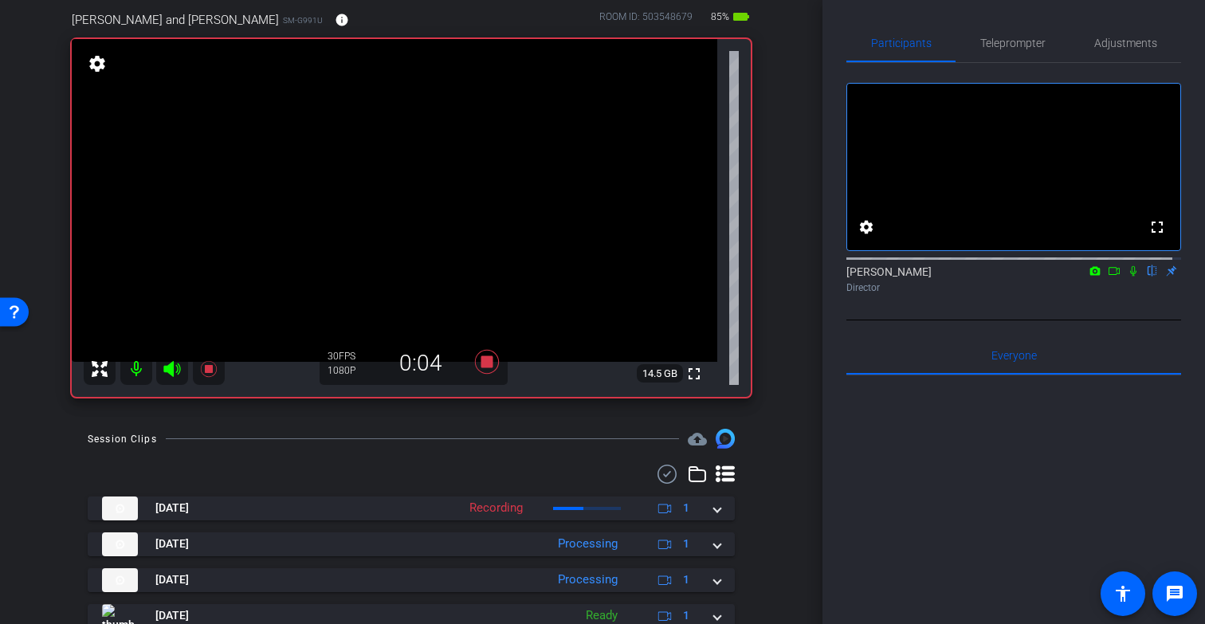
click at [521, 234] on video at bounding box center [395, 200] width 646 height 323
click at [304, 238] on video at bounding box center [395, 200] width 646 height 323
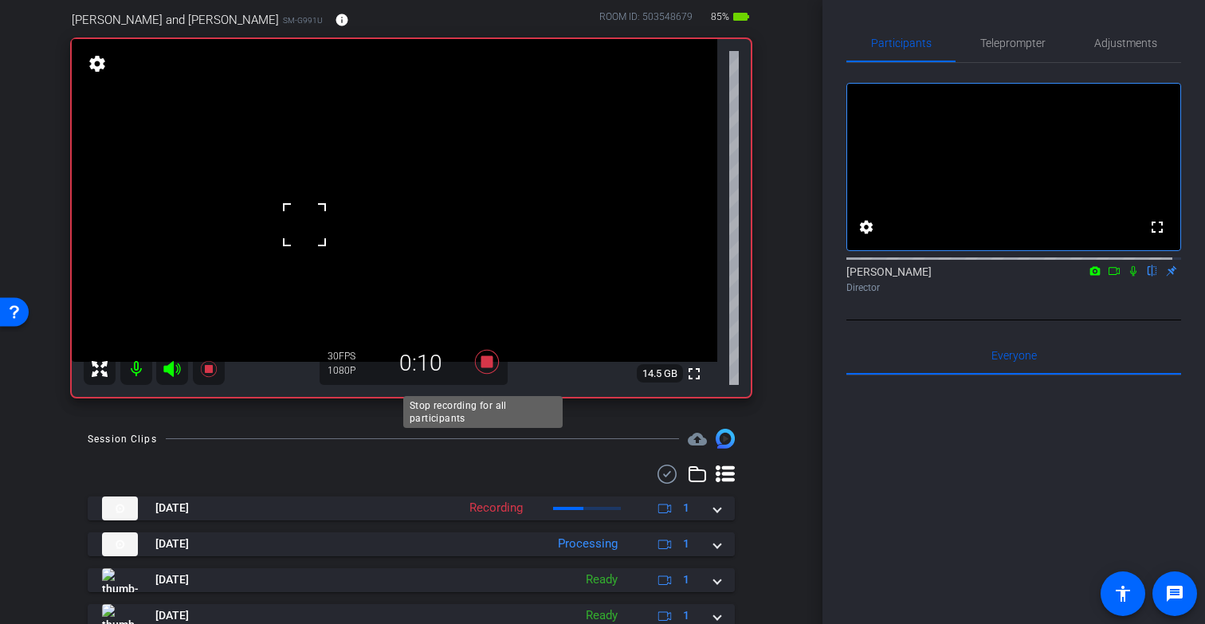
click at [482, 374] on icon at bounding box center [487, 362] width 24 height 24
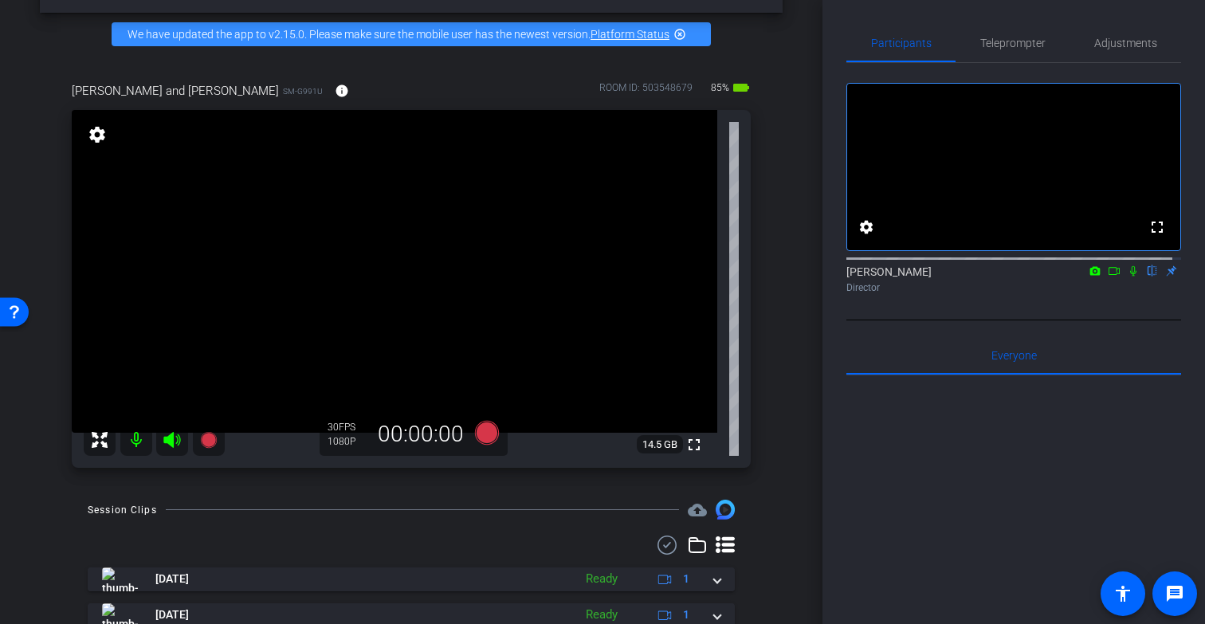
scroll to position [57, 0]
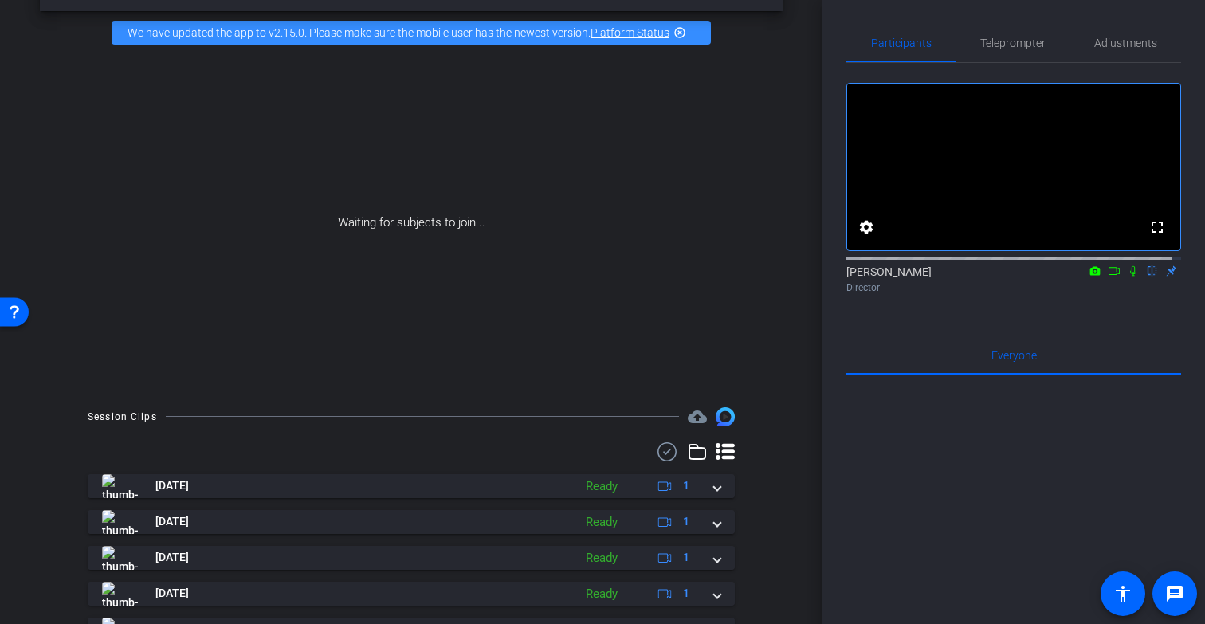
click at [1127, 277] on icon at bounding box center [1133, 270] width 13 height 11
click at [1108, 277] on icon at bounding box center [1114, 270] width 13 height 11
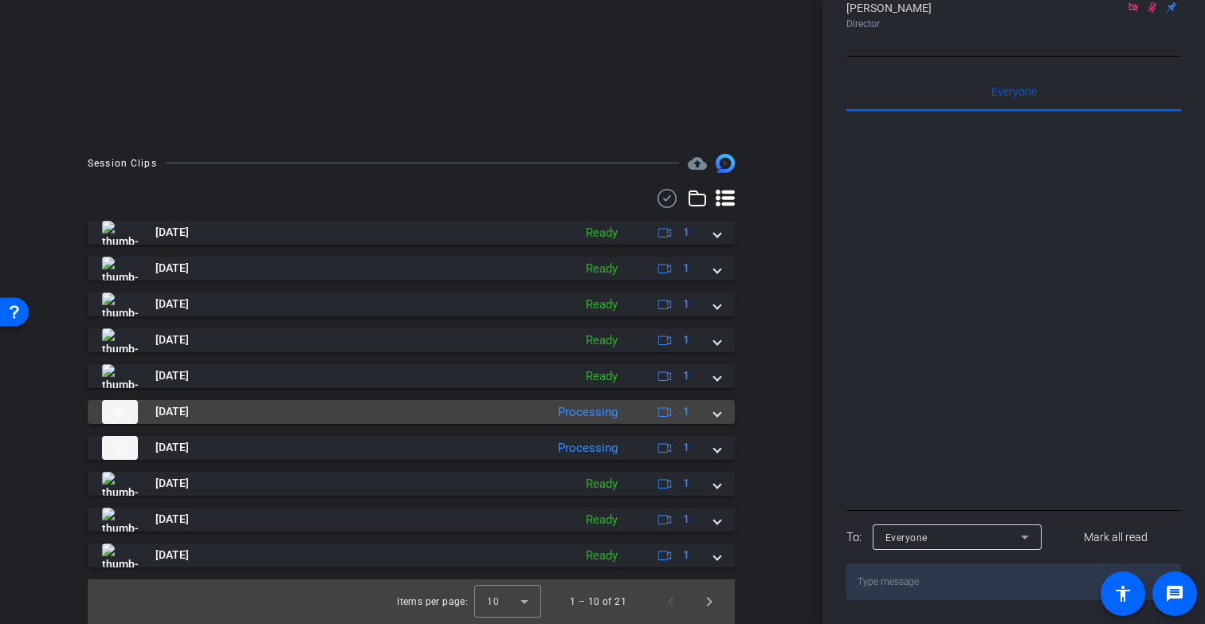
scroll to position [0, 0]
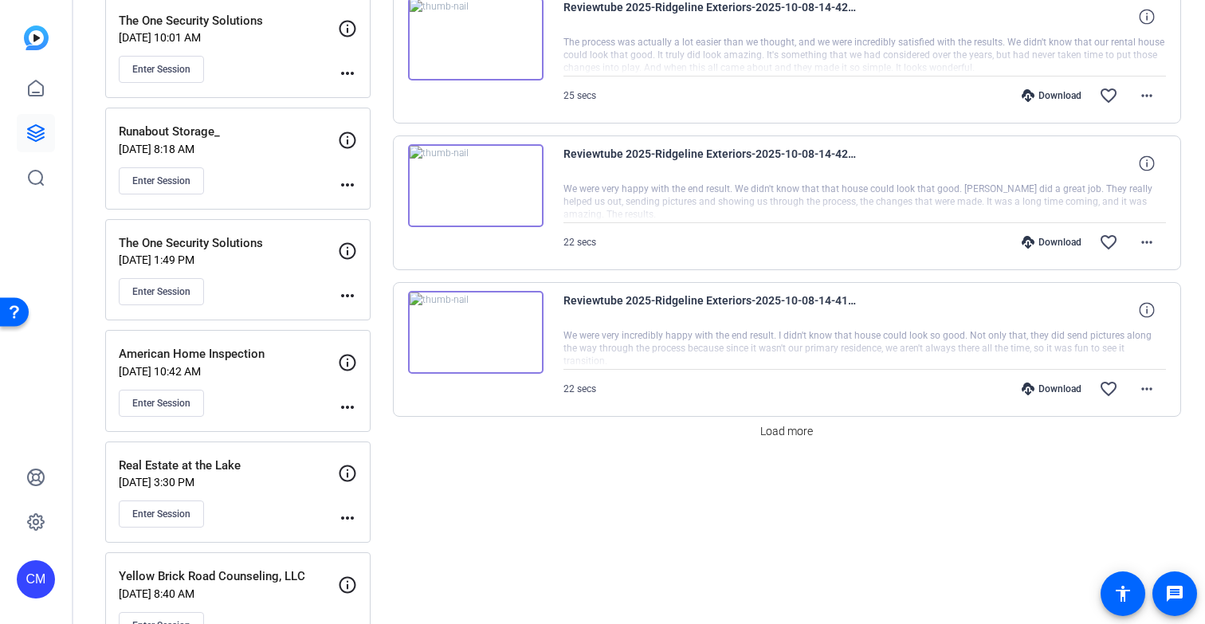
scroll to position [1212, 0]
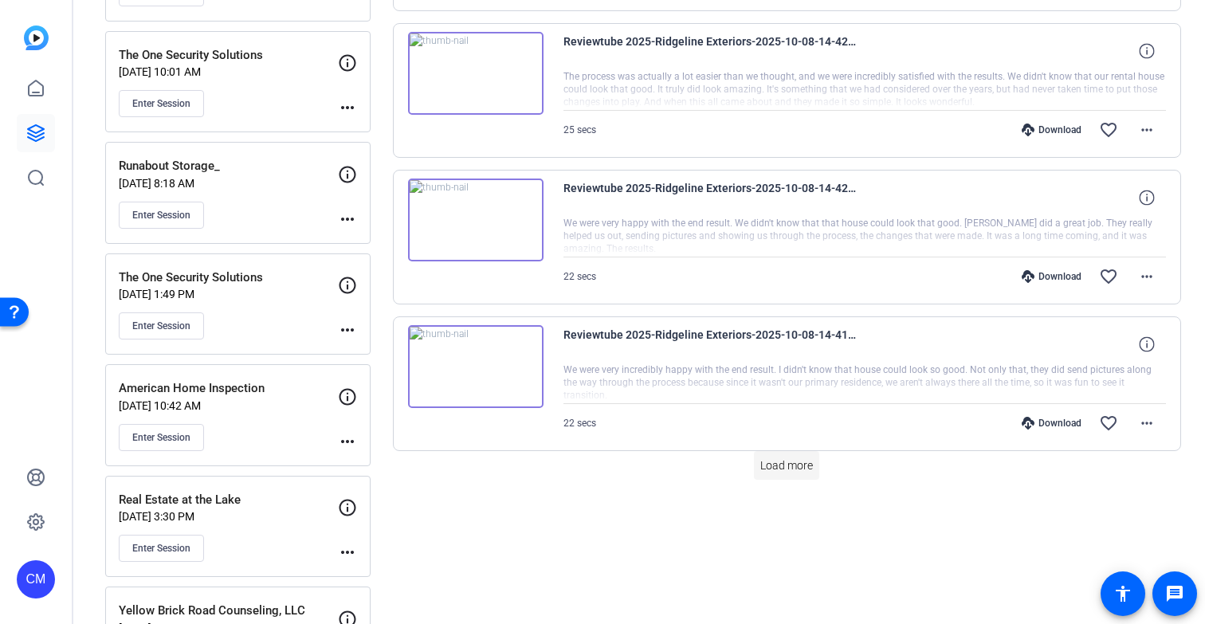
click at [775, 467] on span "Load more" at bounding box center [786, 466] width 53 height 17
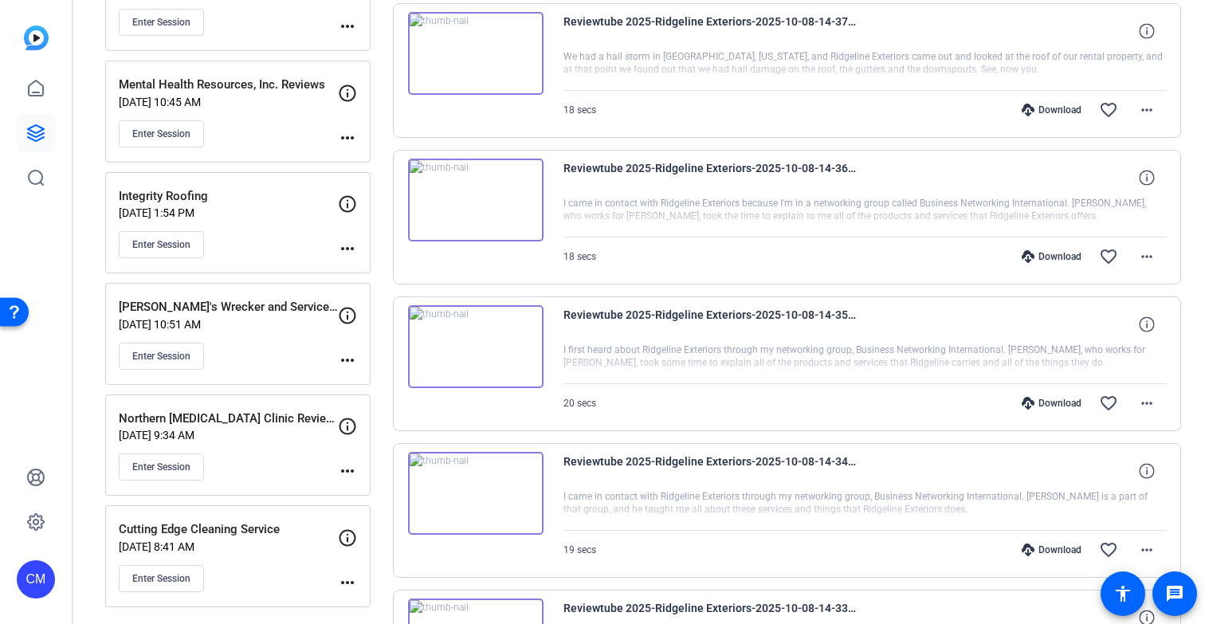
scroll to position [2606, 0]
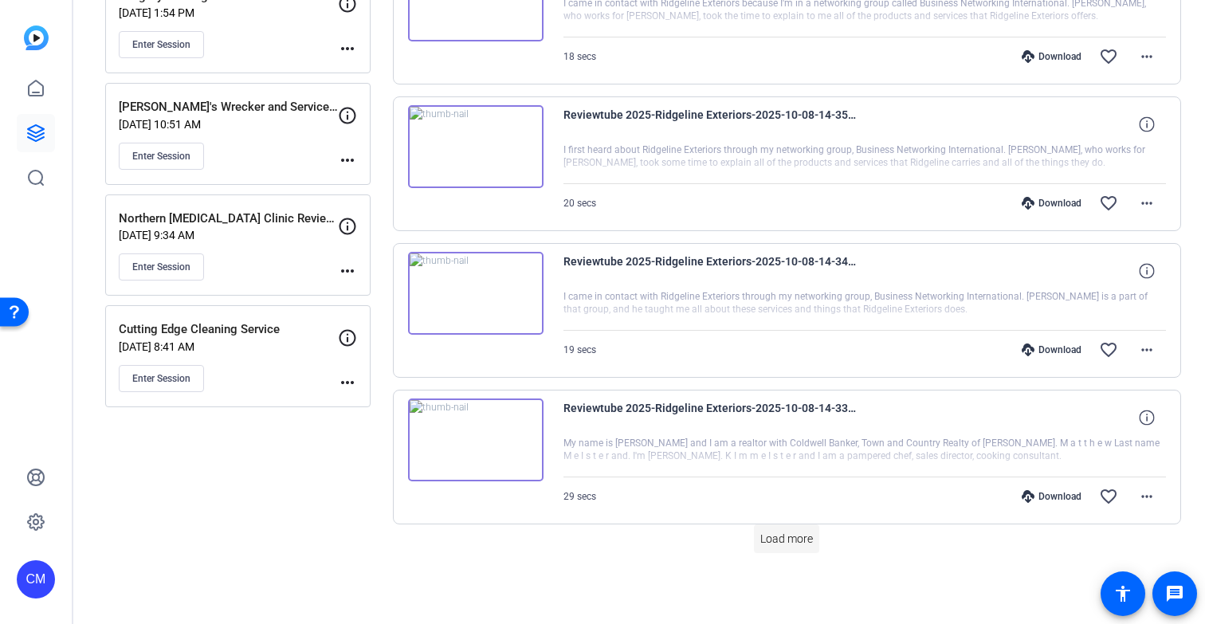
click at [789, 548] on span at bounding box center [786, 539] width 65 height 38
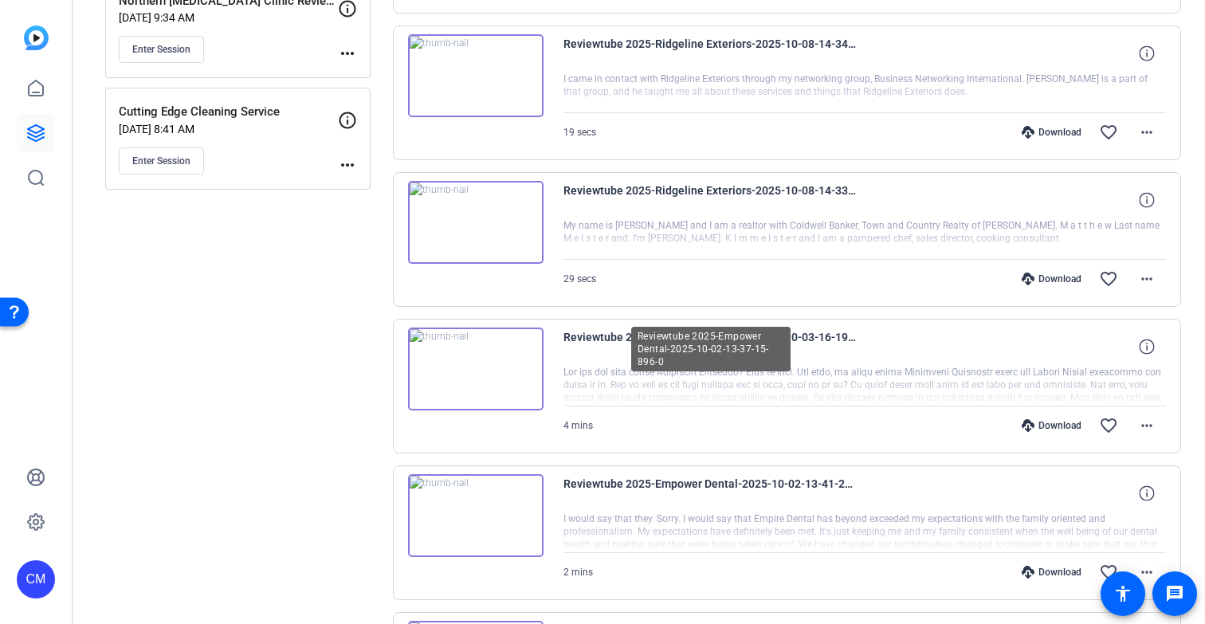
scroll to position [2696, 0]
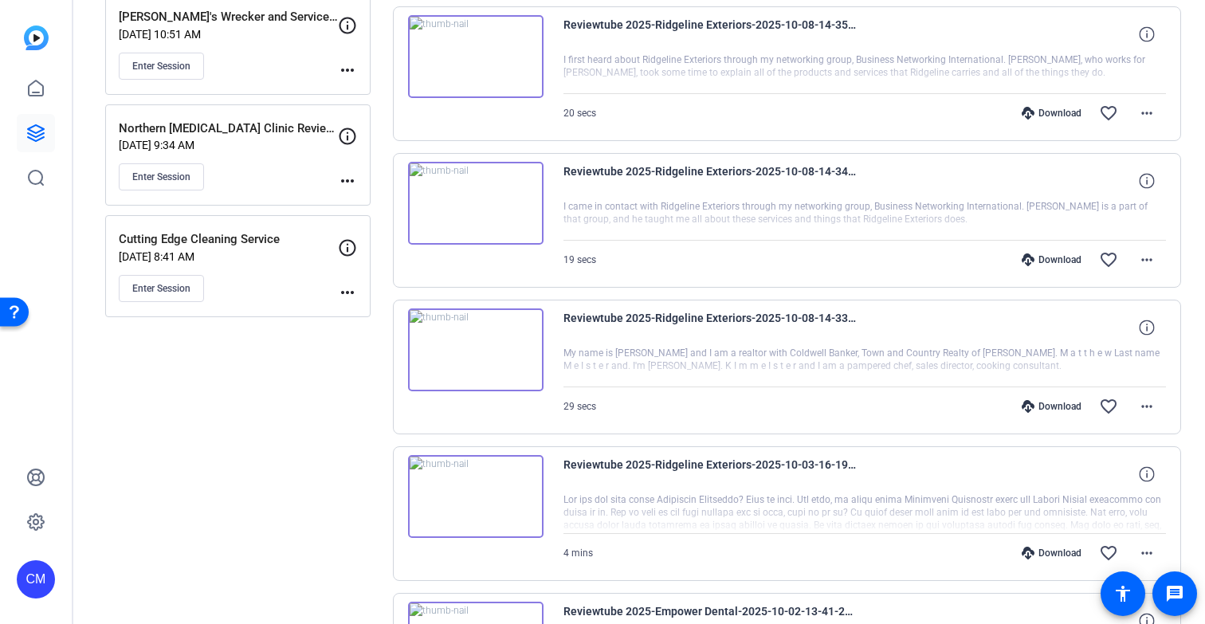
click at [1024, 403] on icon at bounding box center [1028, 406] width 13 height 13
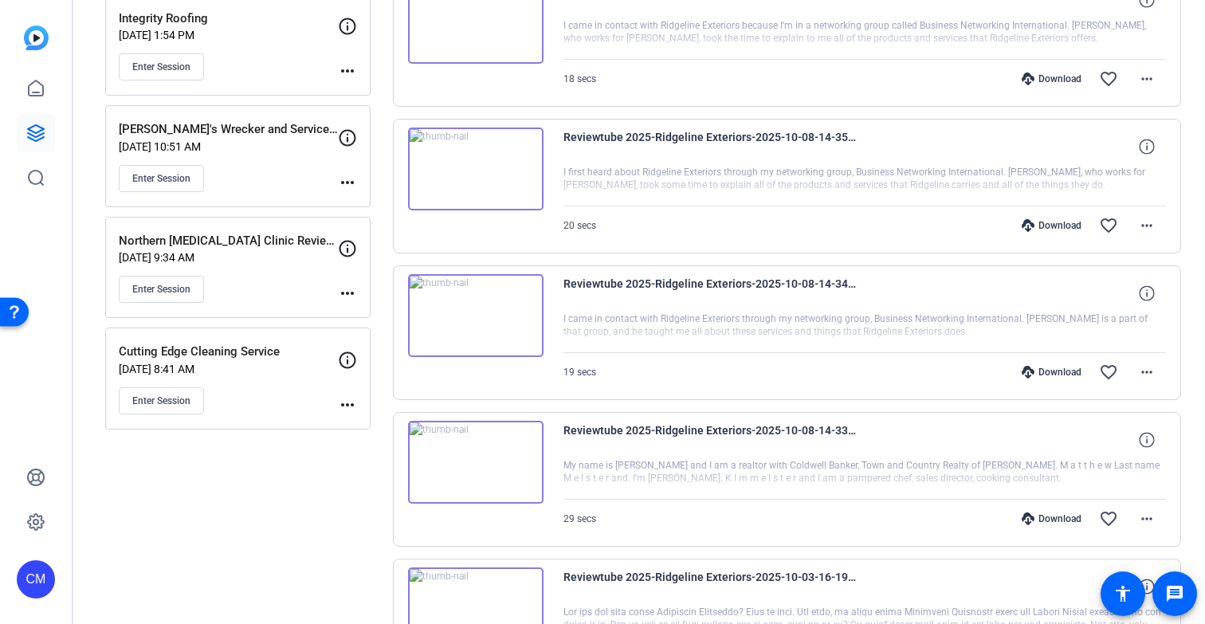
scroll to position [2574, 0]
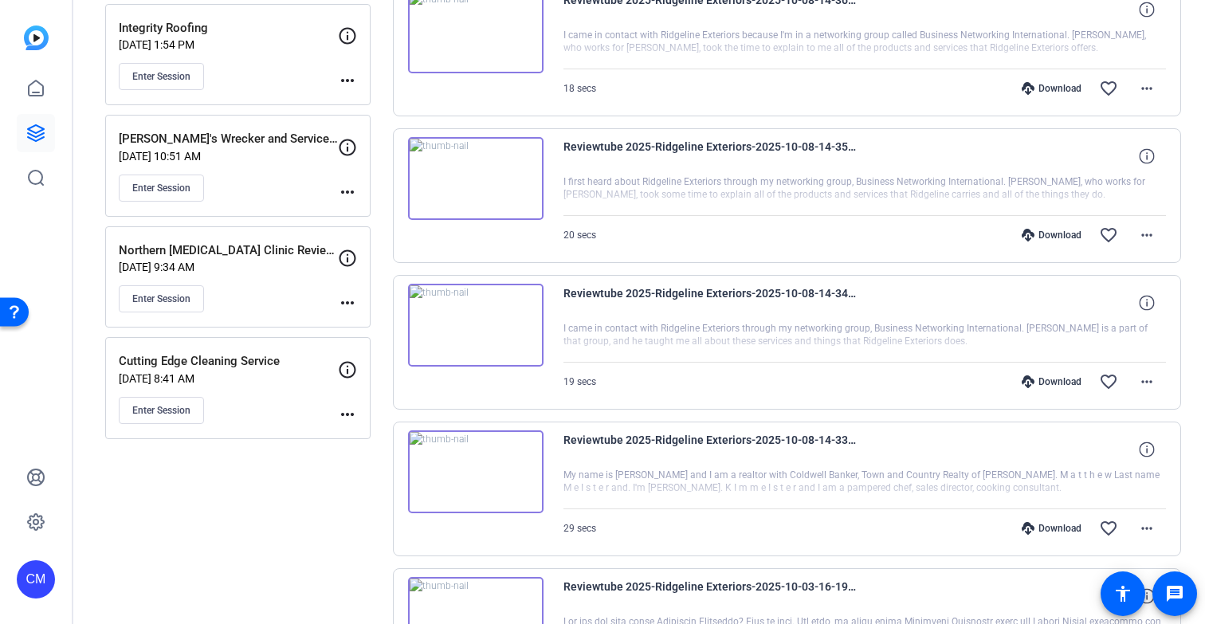
click at [1031, 379] on div "Download" at bounding box center [1052, 381] width 76 height 13
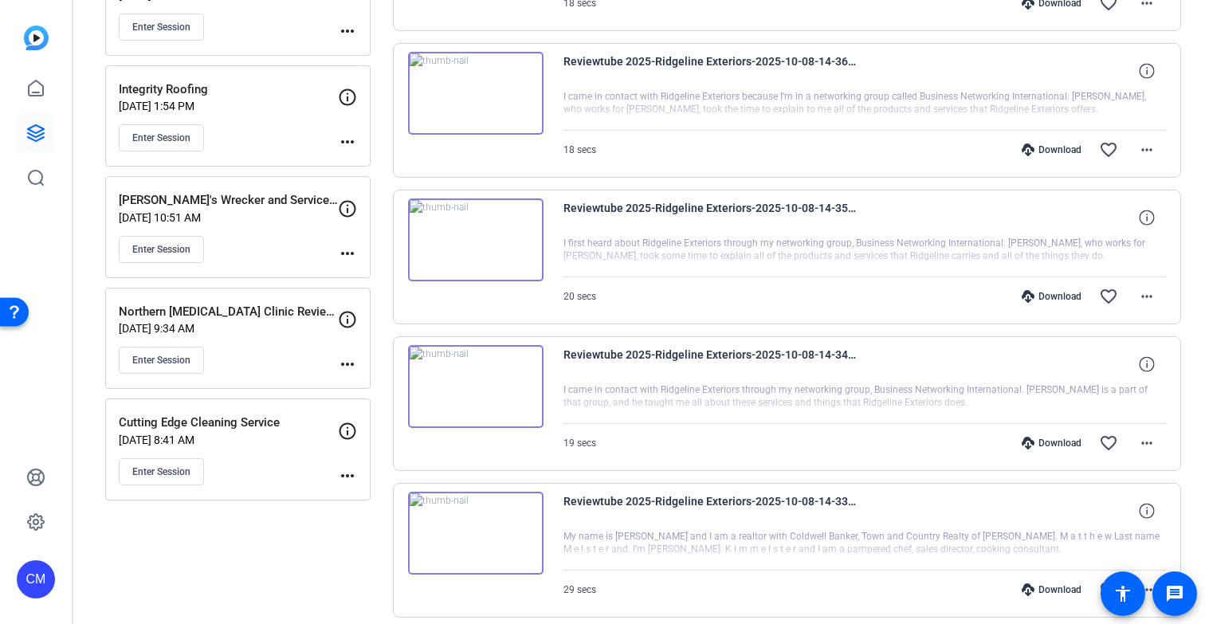
scroll to position [2496, 0]
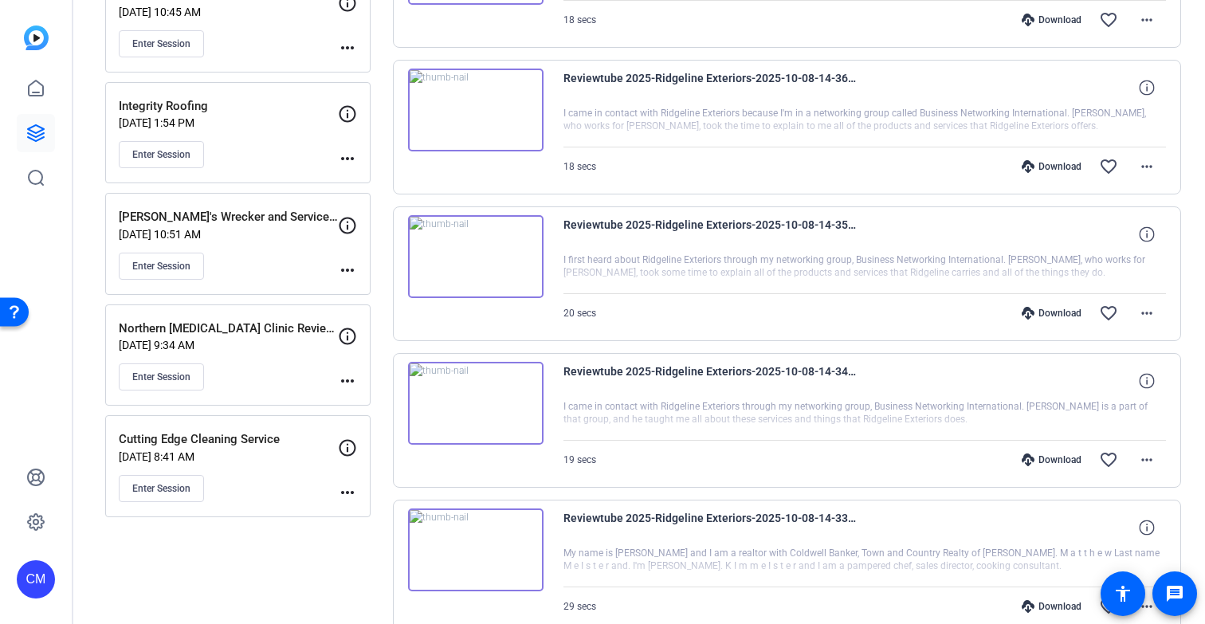
click at [1039, 312] on div "Download" at bounding box center [1052, 313] width 76 height 13
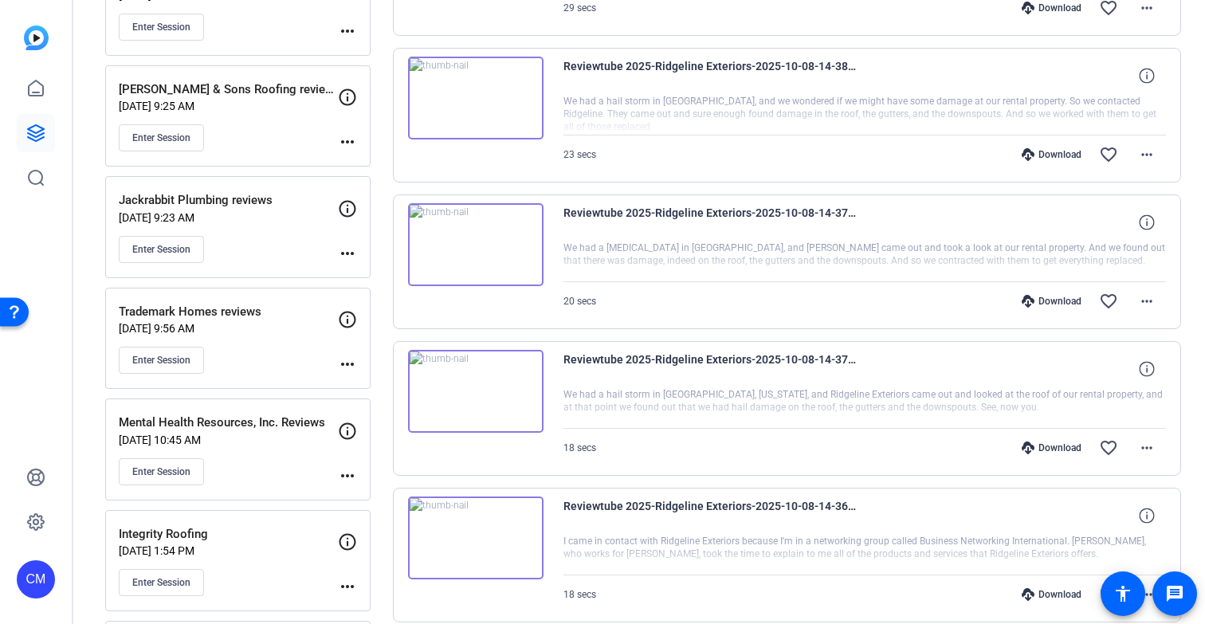
scroll to position [2057, 0]
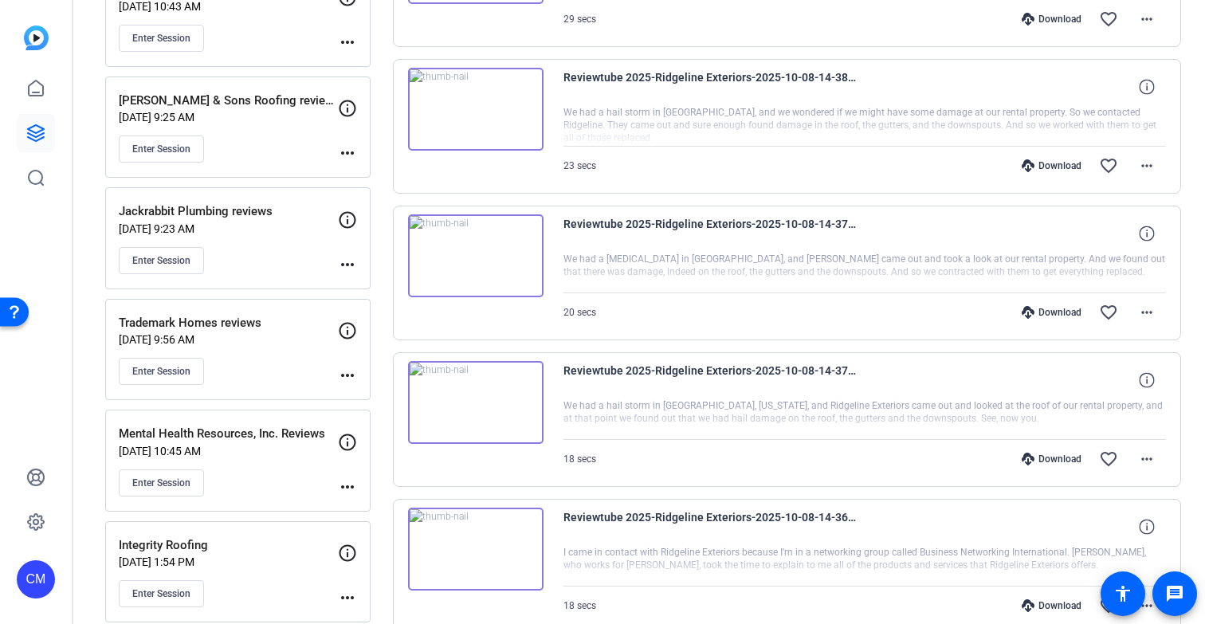
click at [1022, 605] on icon at bounding box center [1028, 605] width 13 height 13
click at [1043, 458] on div "Download" at bounding box center [1052, 459] width 76 height 13
click at [1039, 312] on div "Download" at bounding box center [1052, 312] width 76 height 13
click at [1022, 167] on icon at bounding box center [1028, 165] width 13 height 13
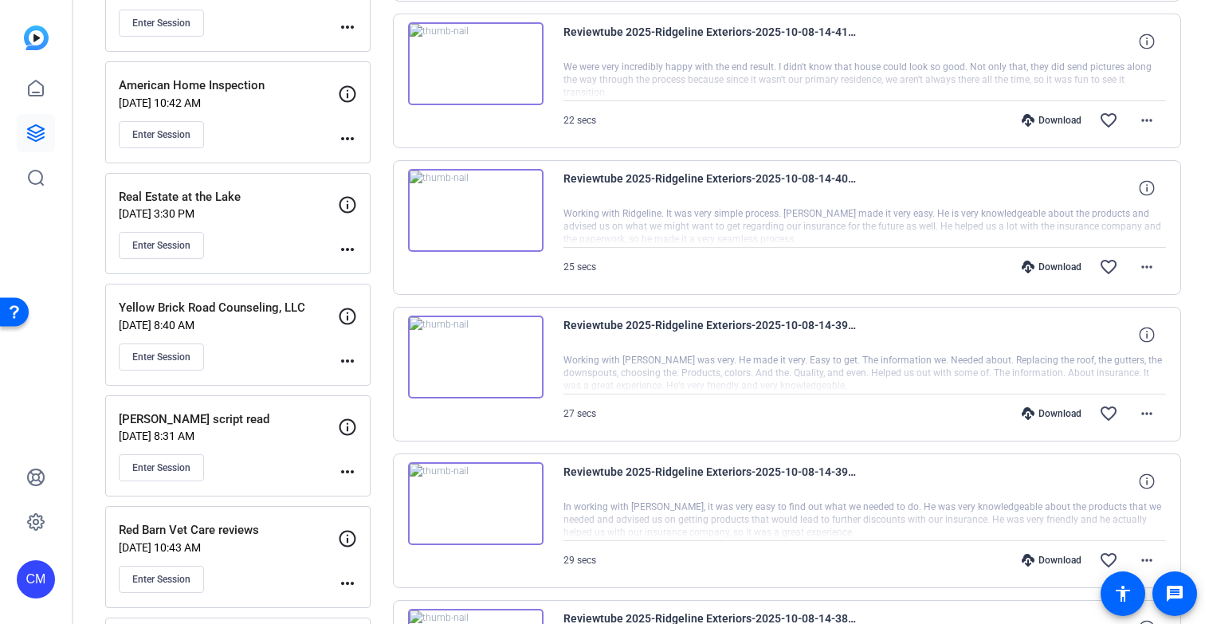
scroll to position [1483, 0]
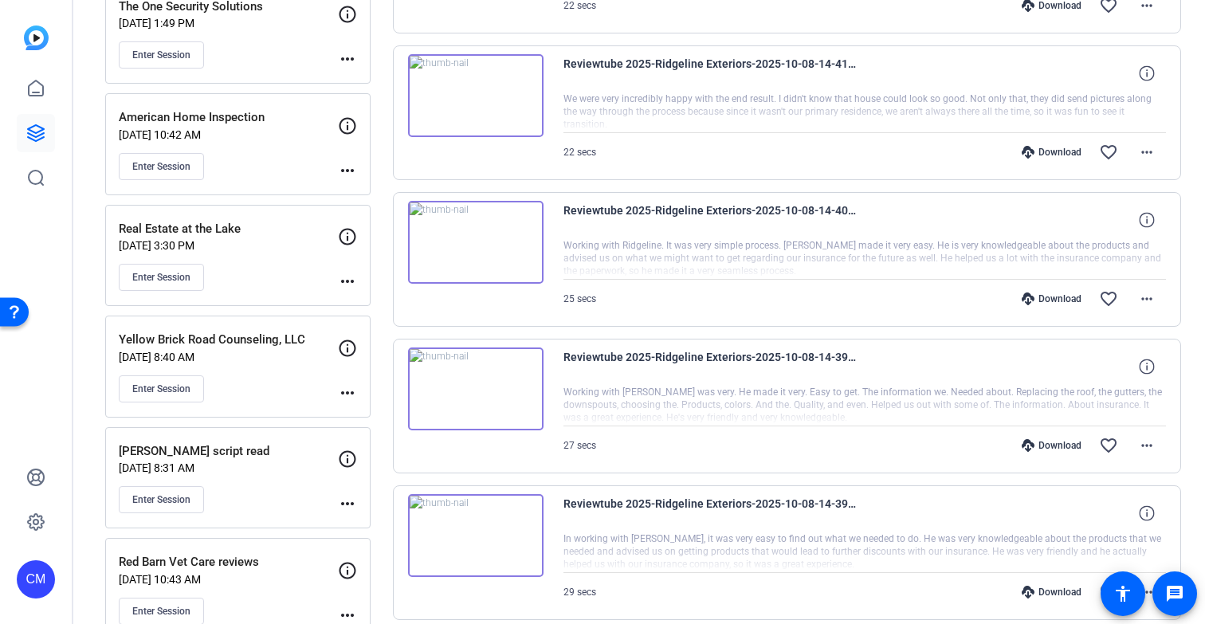
click at [1022, 588] on icon at bounding box center [1028, 592] width 13 height 13
click at [1043, 446] on div "Download" at bounding box center [1052, 445] width 76 height 13
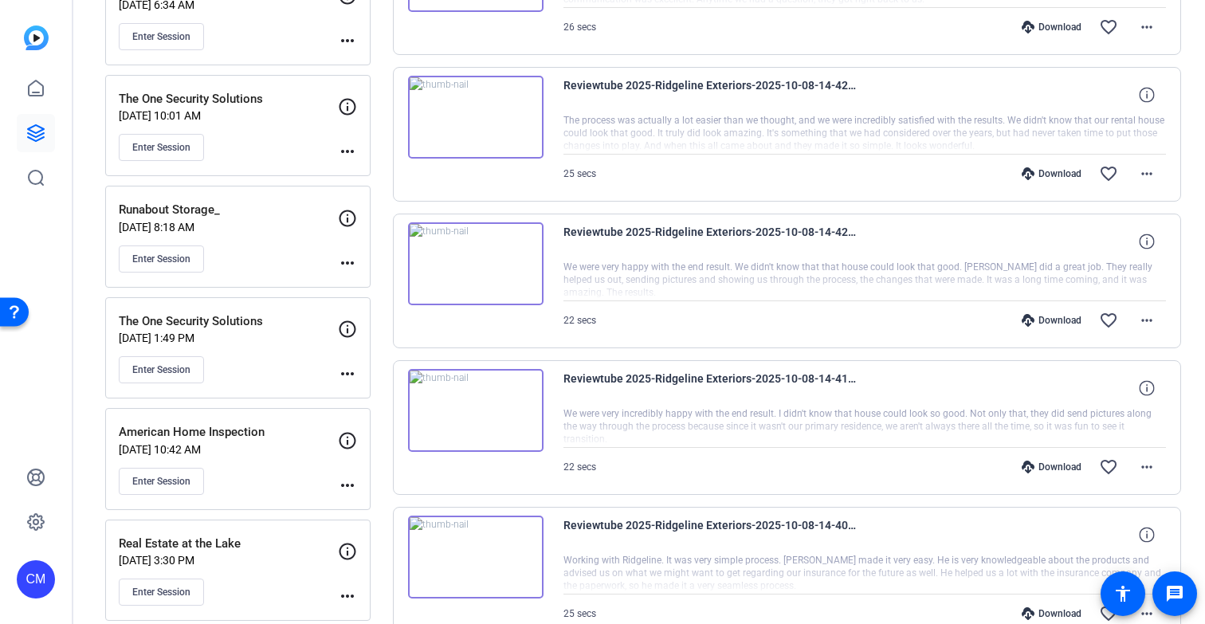
scroll to position [1175, 0]
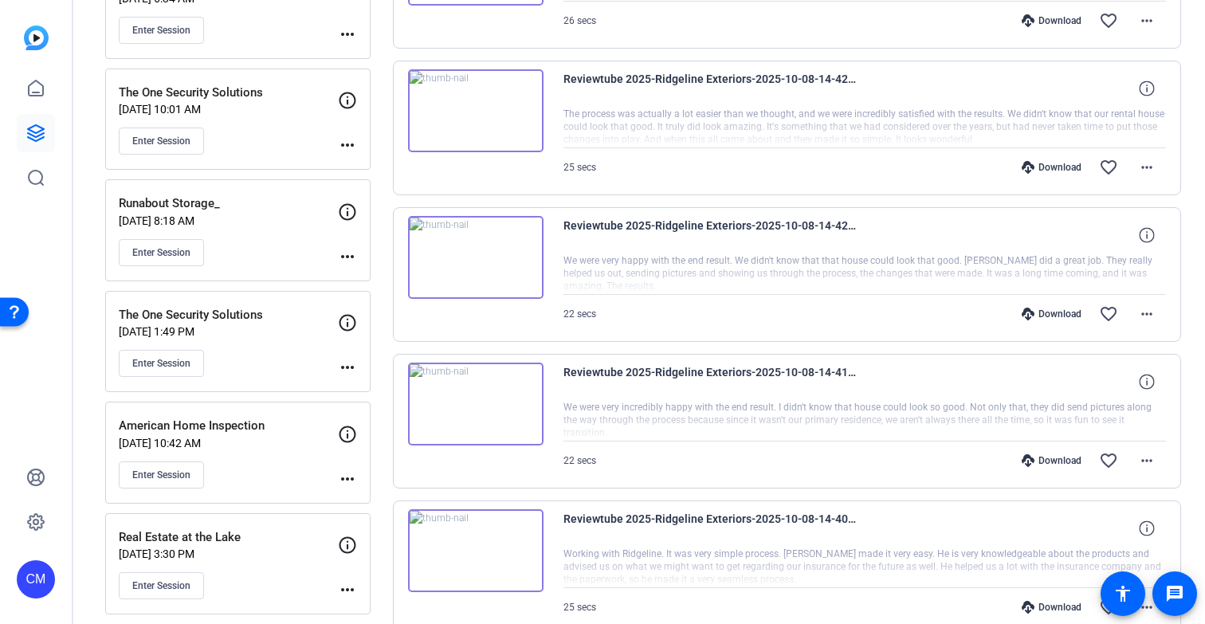
click at [1024, 606] on icon at bounding box center [1028, 607] width 13 height 13
click at [1040, 459] on div "Download" at bounding box center [1052, 460] width 76 height 13
click at [1039, 314] on div "Download" at bounding box center [1052, 314] width 76 height 13
click at [1041, 164] on div "Download" at bounding box center [1052, 167] width 76 height 13
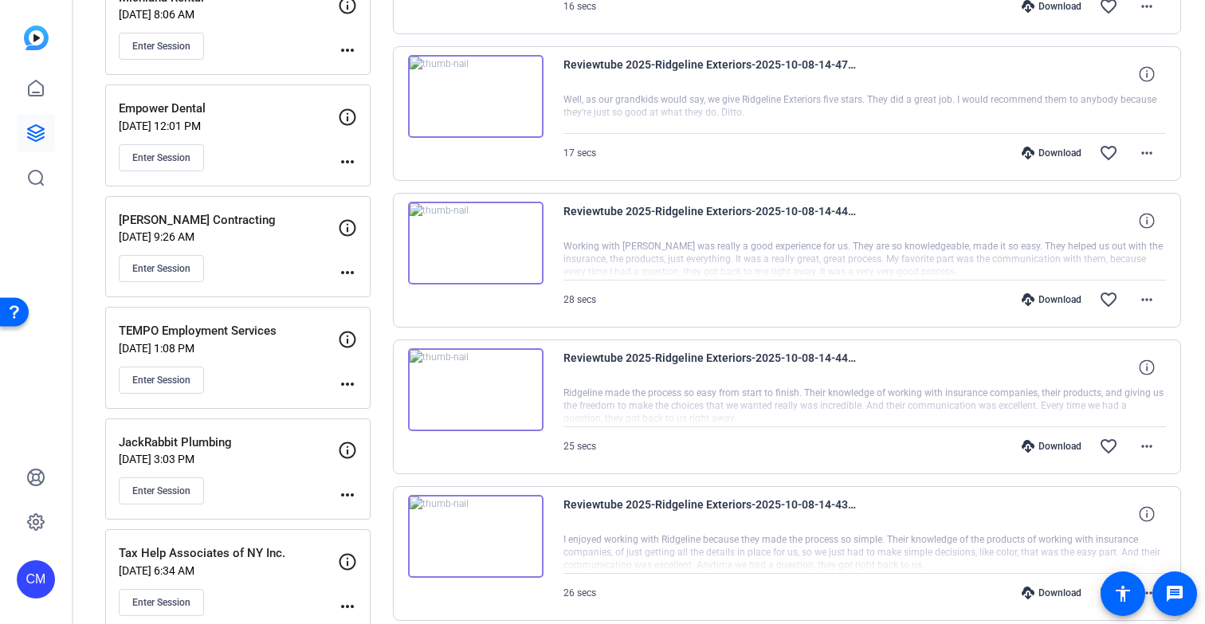
scroll to position [588, 0]
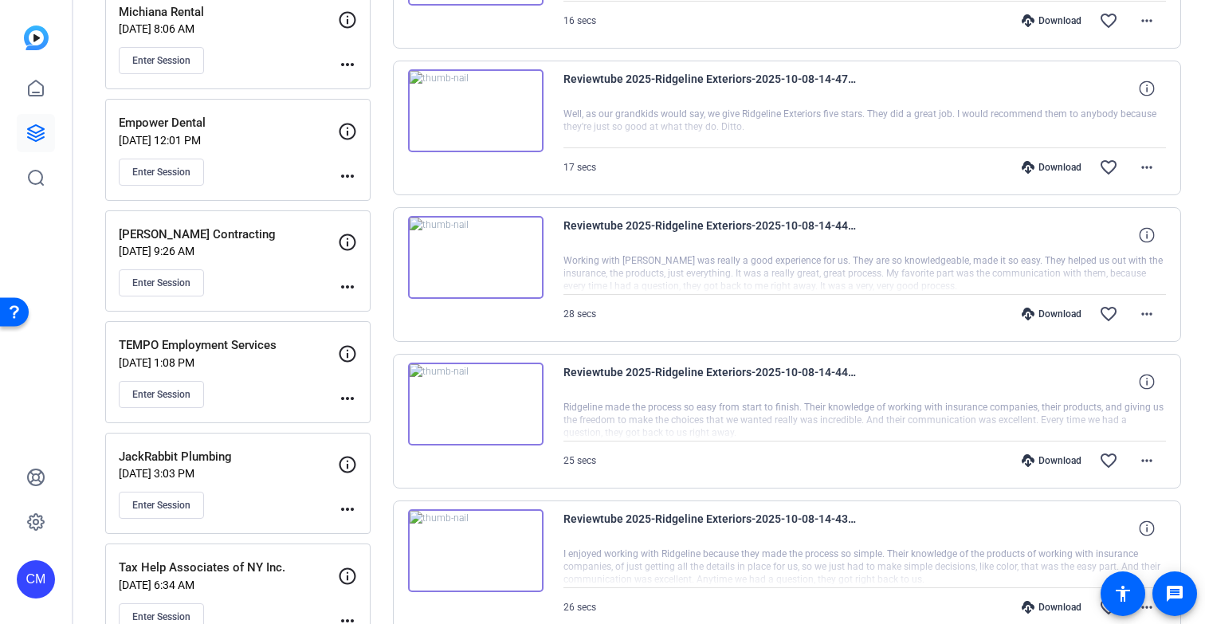
click at [1022, 605] on icon at bounding box center [1028, 607] width 13 height 13
click at [1047, 460] on div "Download" at bounding box center [1052, 460] width 76 height 13
click at [1040, 310] on div "Download" at bounding box center [1052, 314] width 76 height 13
click at [1022, 164] on icon at bounding box center [1028, 167] width 13 height 13
click at [1038, 17] on div "Download" at bounding box center [1052, 20] width 76 height 13
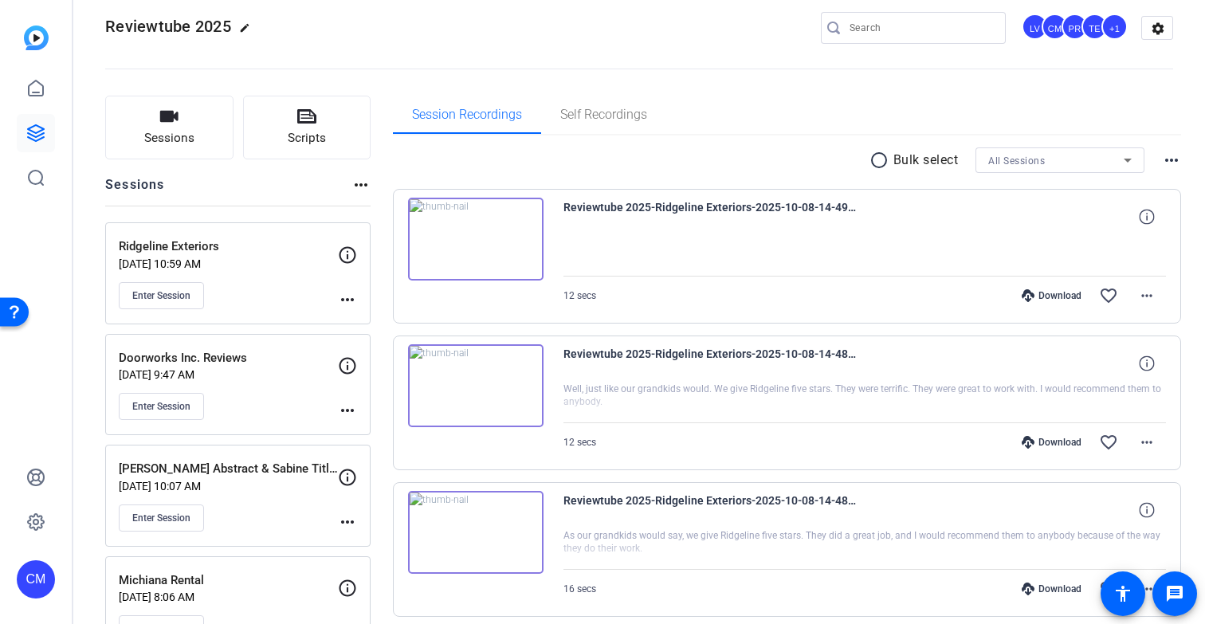
scroll to position [0, 0]
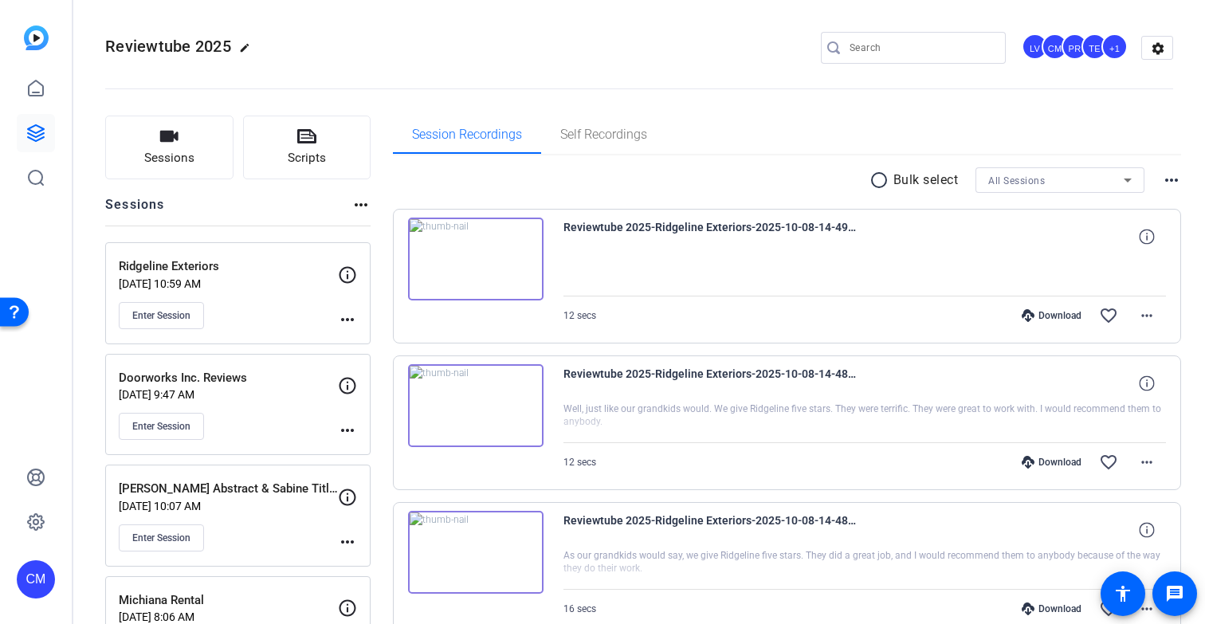
click at [1022, 459] on icon at bounding box center [1028, 462] width 13 height 13
click at [1050, 313] on div "Download" at bounding box center [1052, 315] width 76 height 13
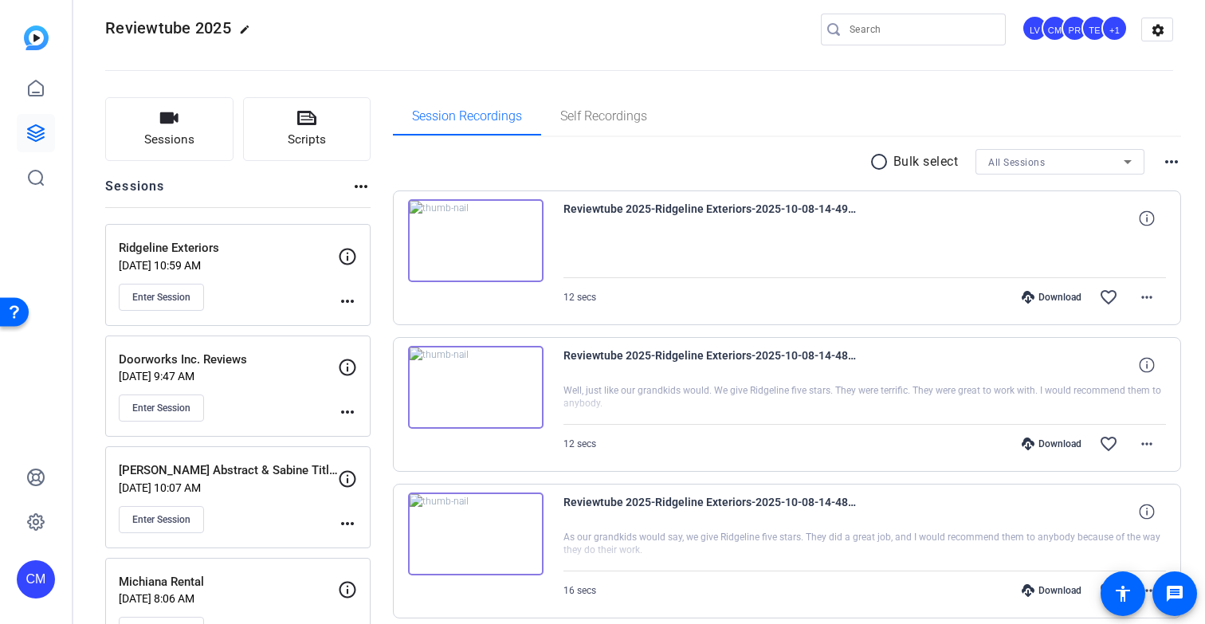
scroll to position [14, 0]
